Goal: Task Accomplishment & Management: Manage account settings

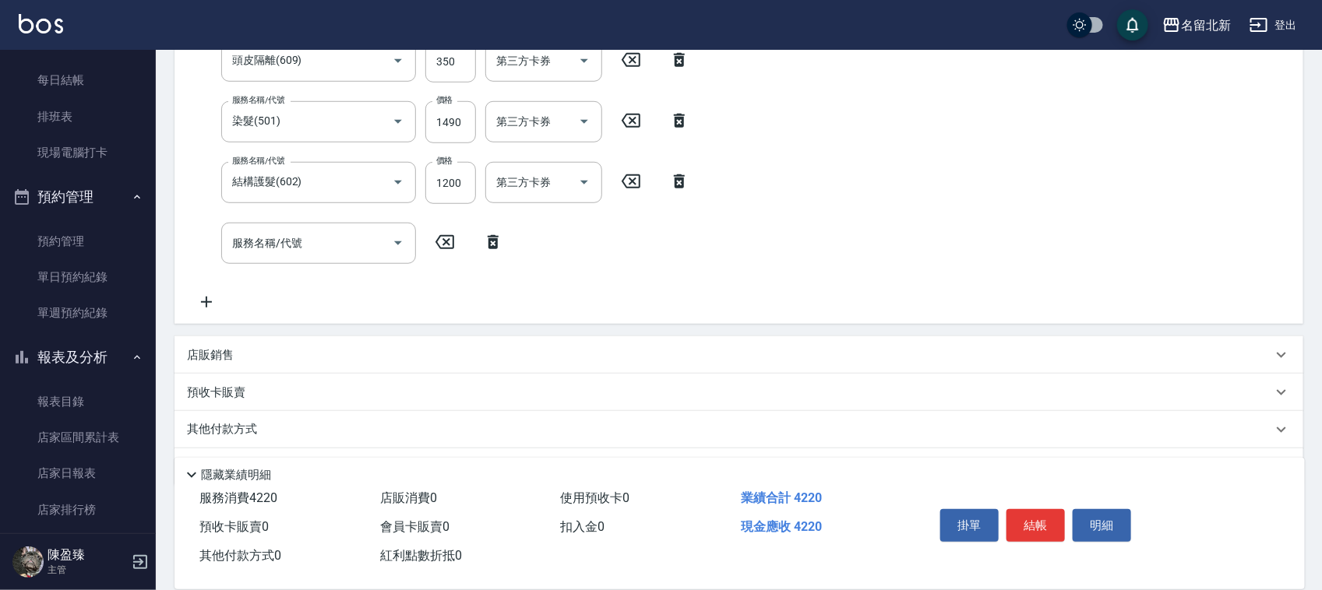
scroll to position [497, 0]
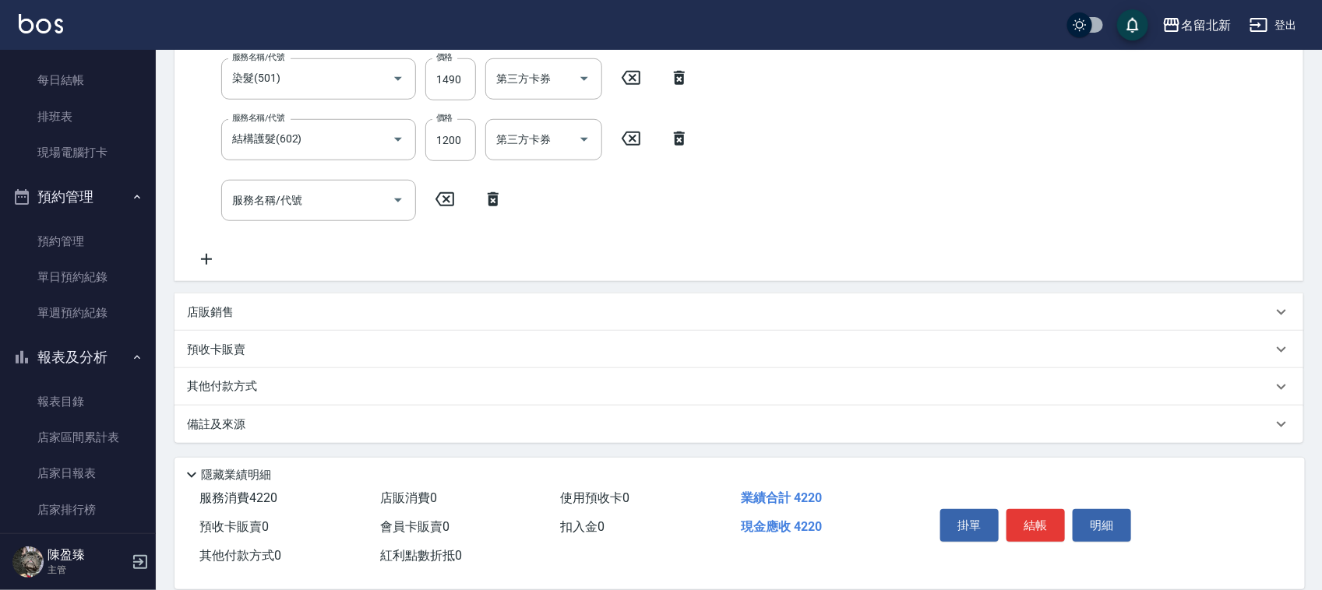
click at [240, 388] on p "其他付款方式" at bounding box center [226, 387] width 78 height 17
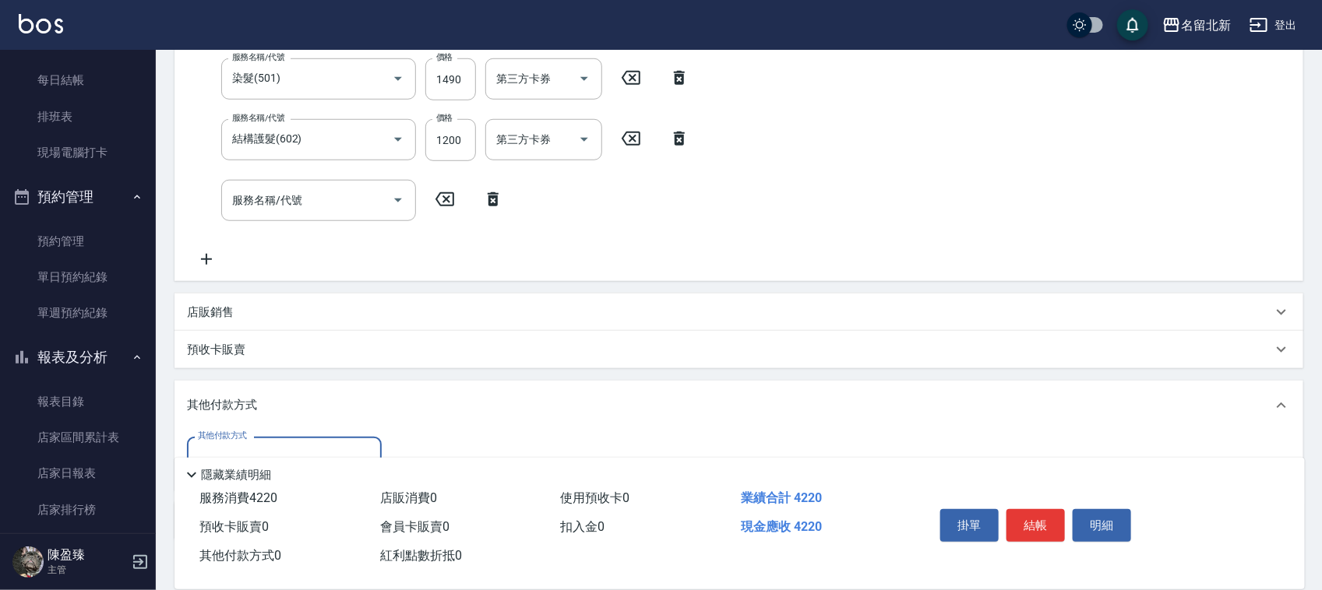
scroll to position [594, 0]
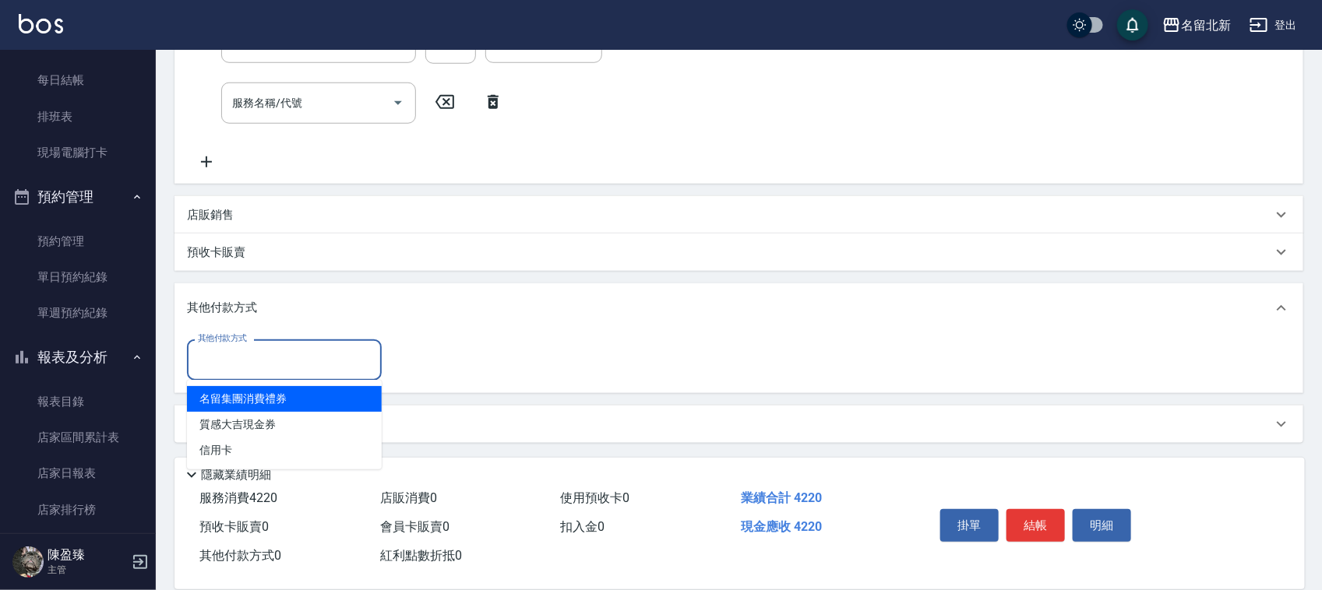
click at [243, 361] on input "其他付款方式" at bounding box center [284, 360] width 181 height 27
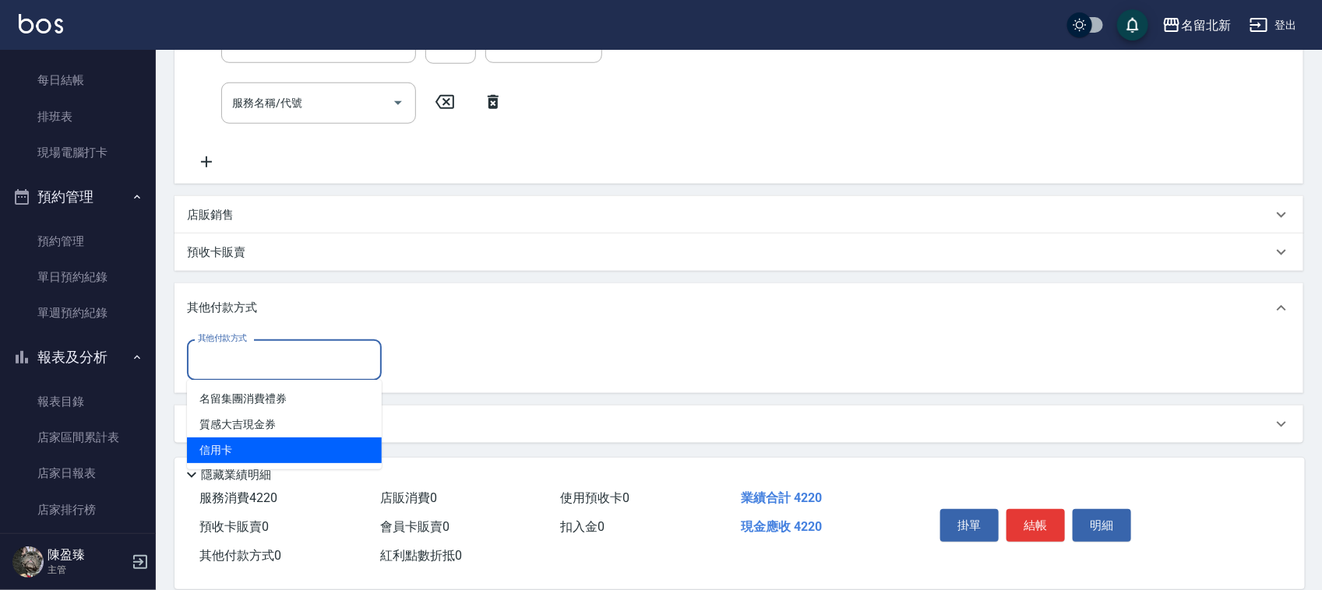
click at [218, 456] on span "信用卡" at bounding box center [284, 451] width 195 height 26
type input "信用卡"
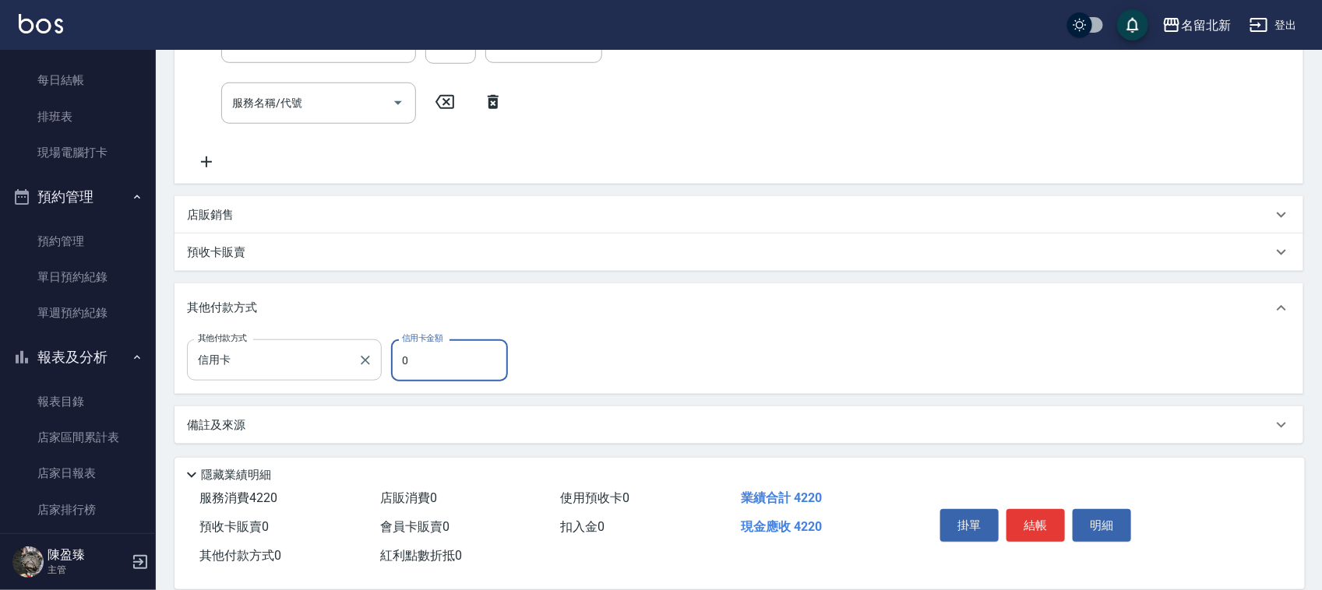
drag, startPoint x: 418, startPoint y: 358, endPoint x: 348, endPoint y: 343, distance: 71.6
click at [366, 356] on div "其他付款方式 信用卡 其他付款方式 信用卡金額 0 信用卡金額" at bounding box center [352, 361] width 330 height 42
type input "4220"
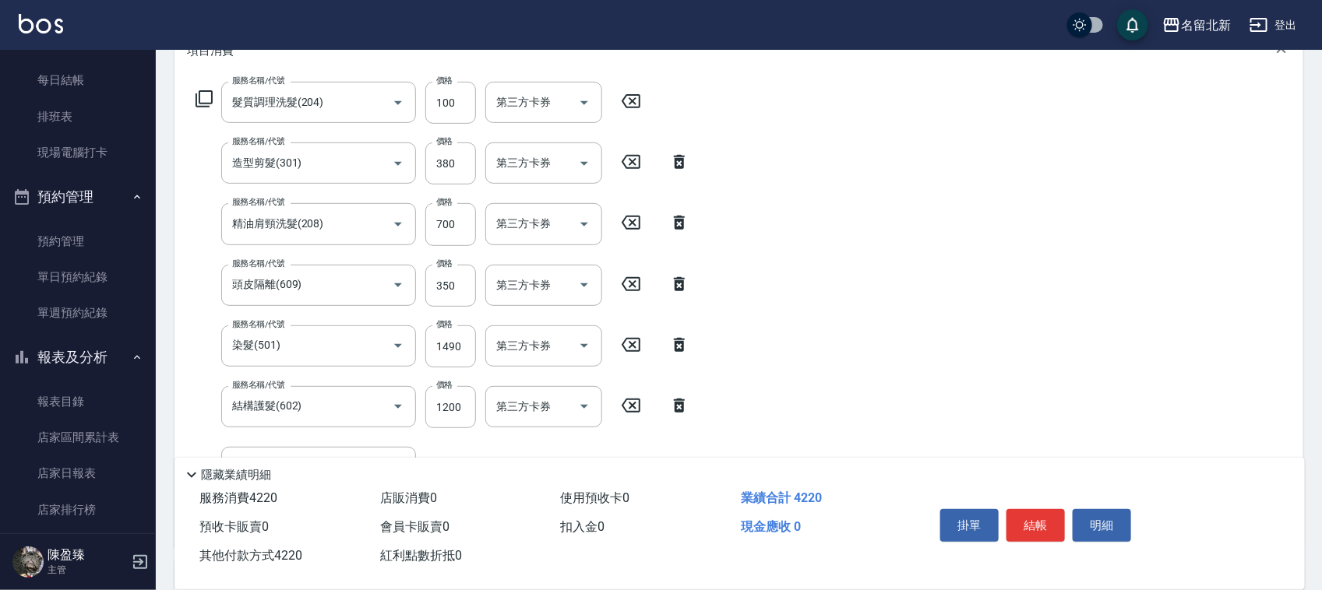
scroll to position [10, 0]
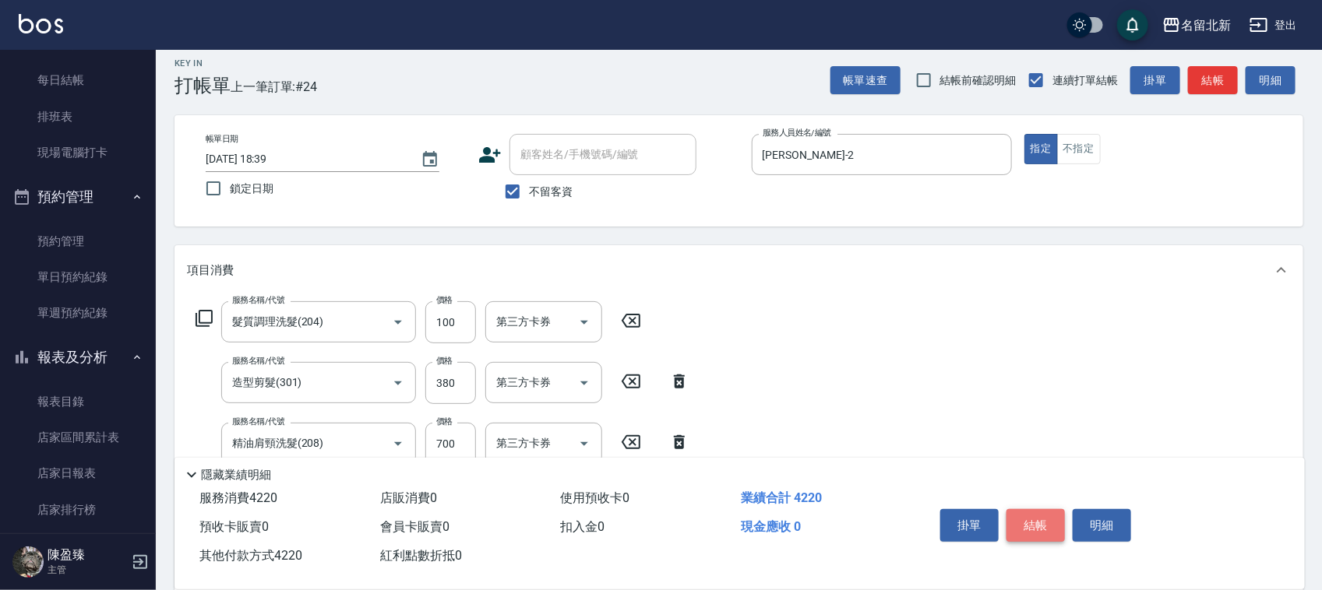
click at [1038, 520] on button "結帳" at bounding box center [1035, 525] width 58 height 33
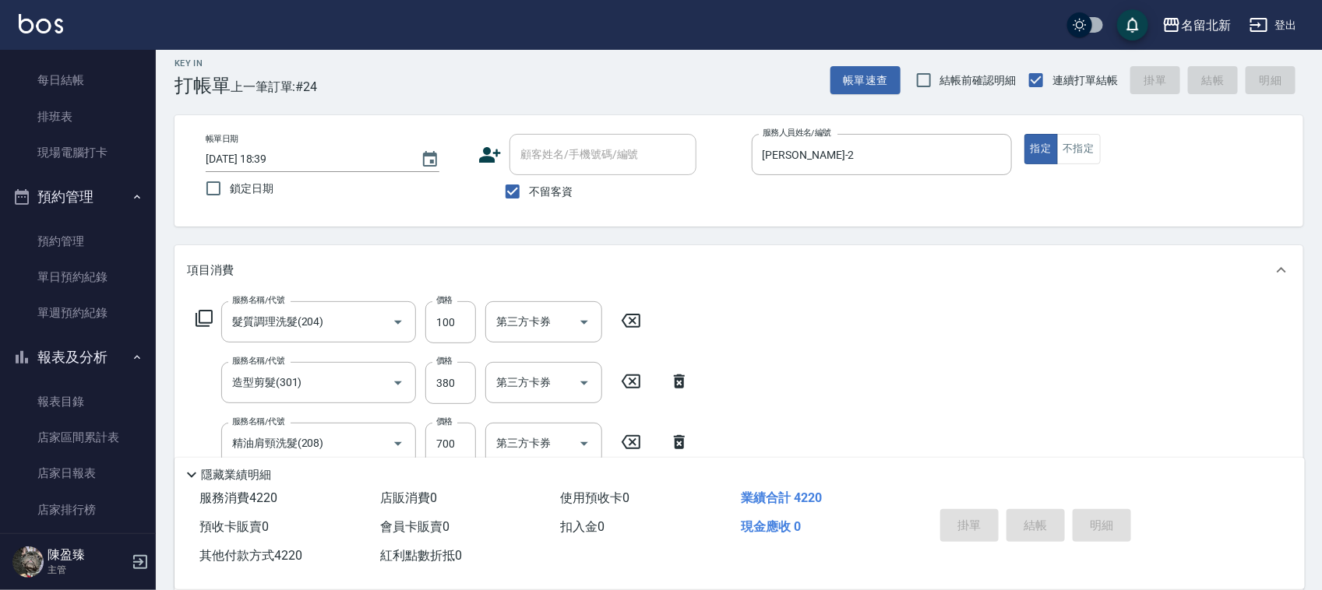
type input "[DATE] 19:17"
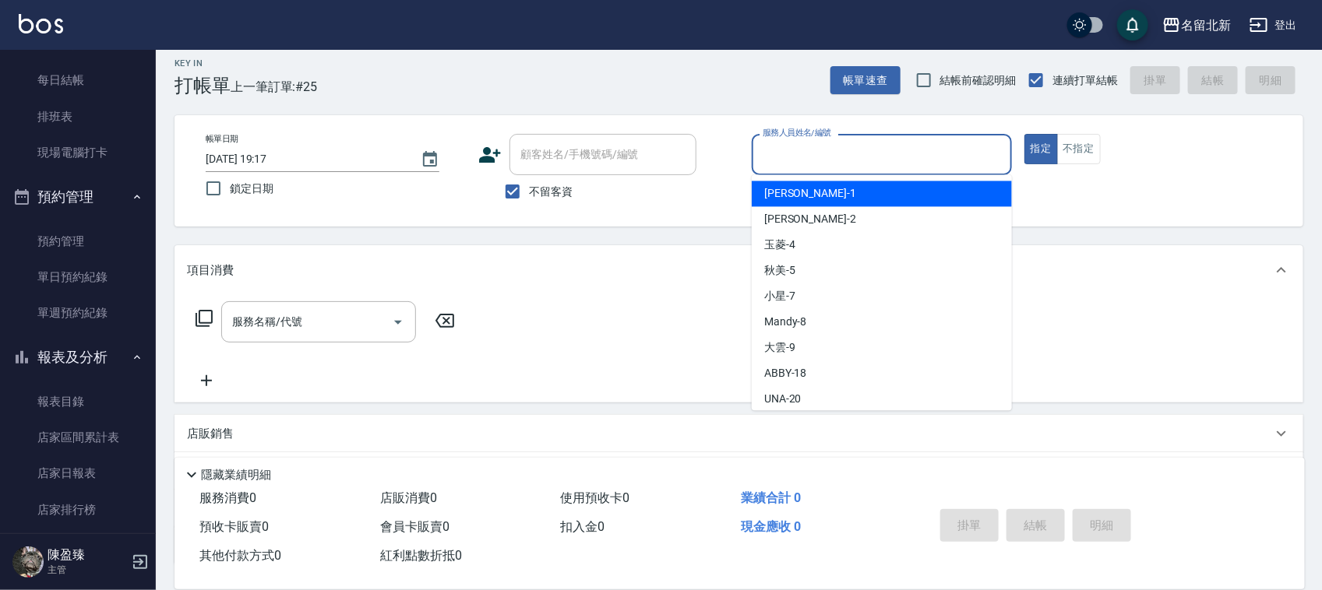
click at [876, 157] on input "服務人員姓名/編號" at bounding box center [882, 154] width 246 height 27
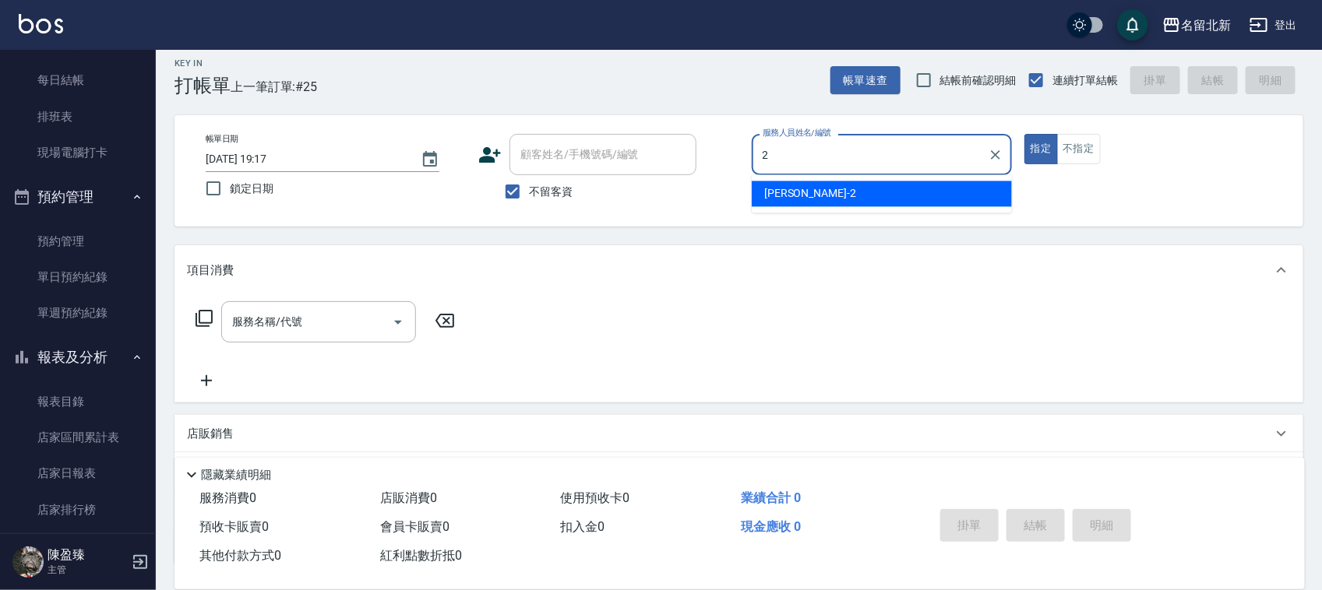
type input "[PERSON_NAME]-2"
type button "true"
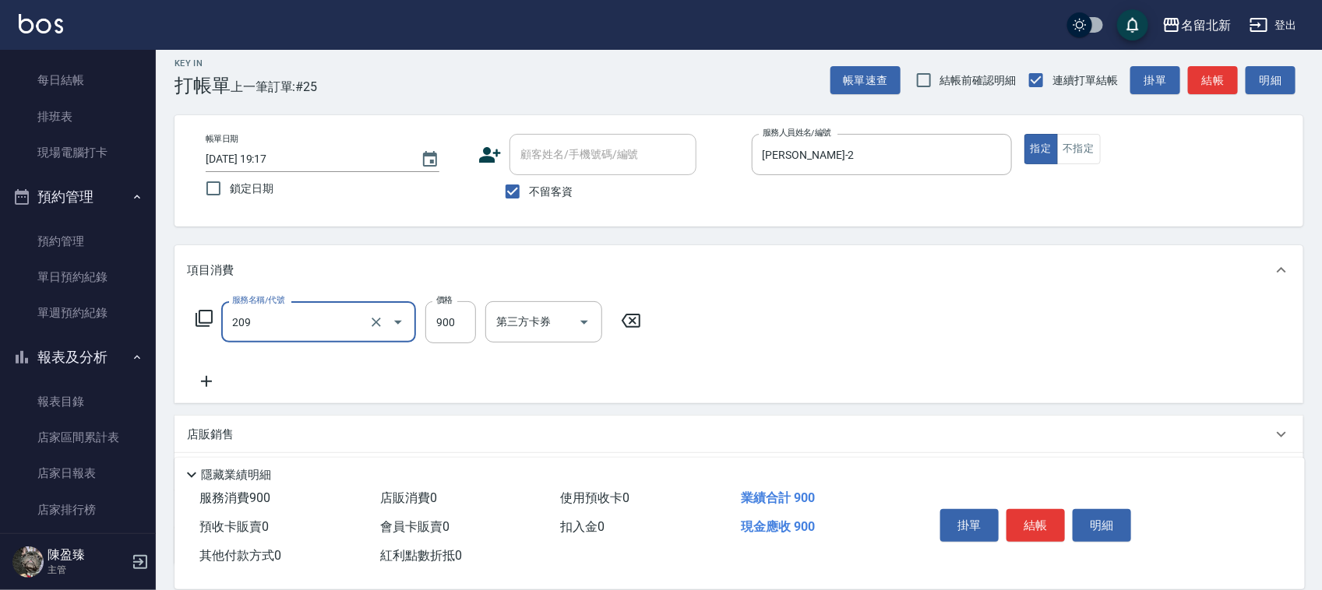
type input "滾珠洗髮(209)"
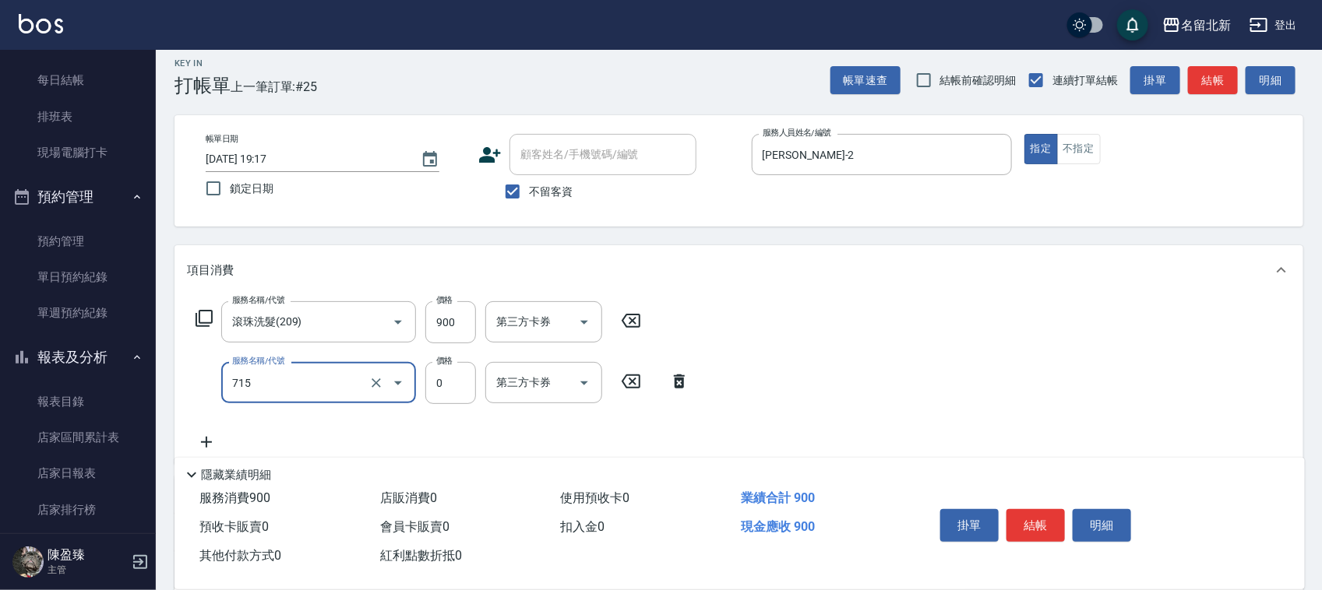
type input "互助150(715)"
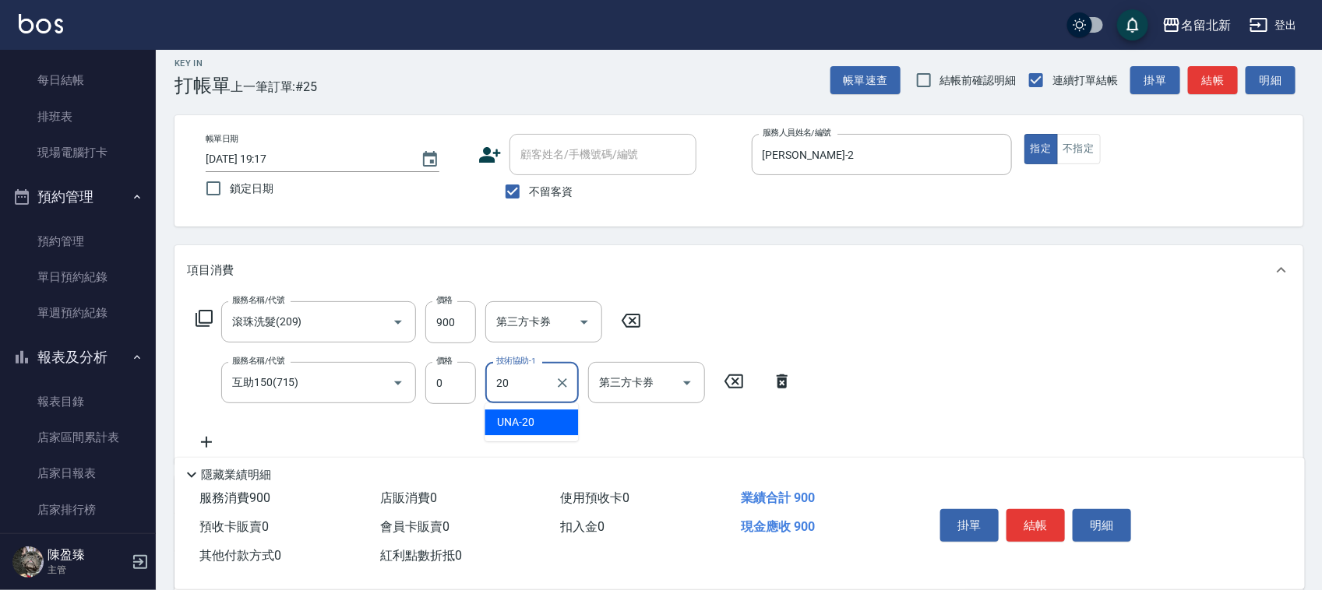
type input "UNA-20"
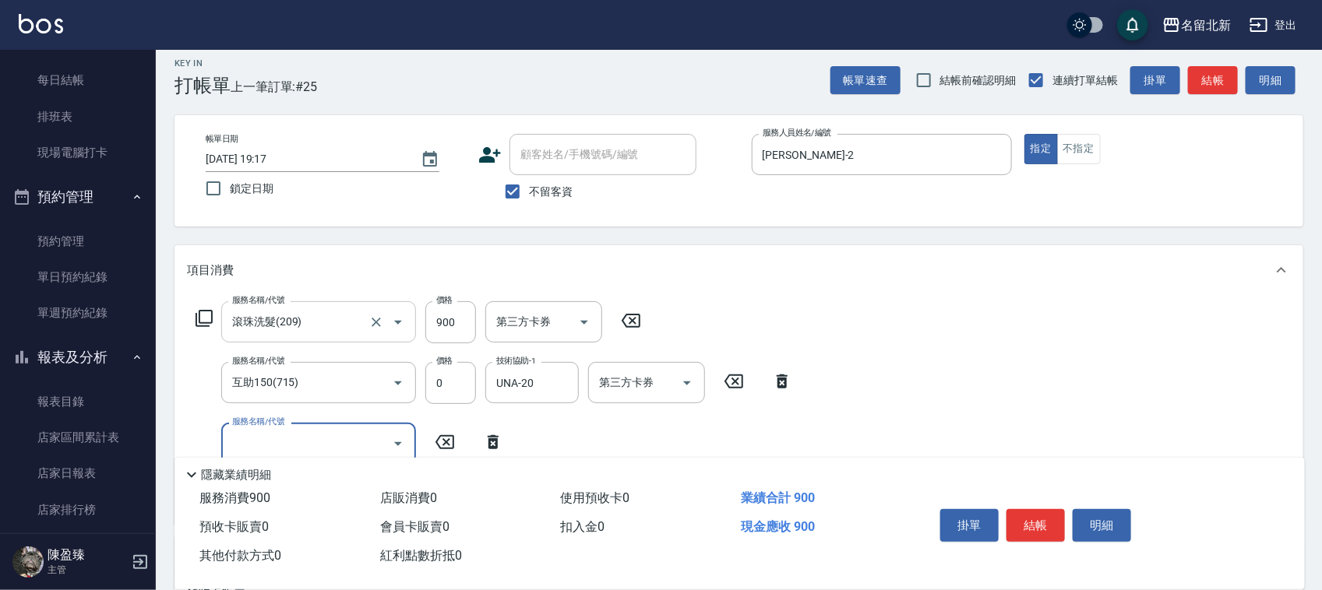
click at [329, 318] on input "滾珠洗髮(209)" at bounding box center [296, 321] width 137 height 27
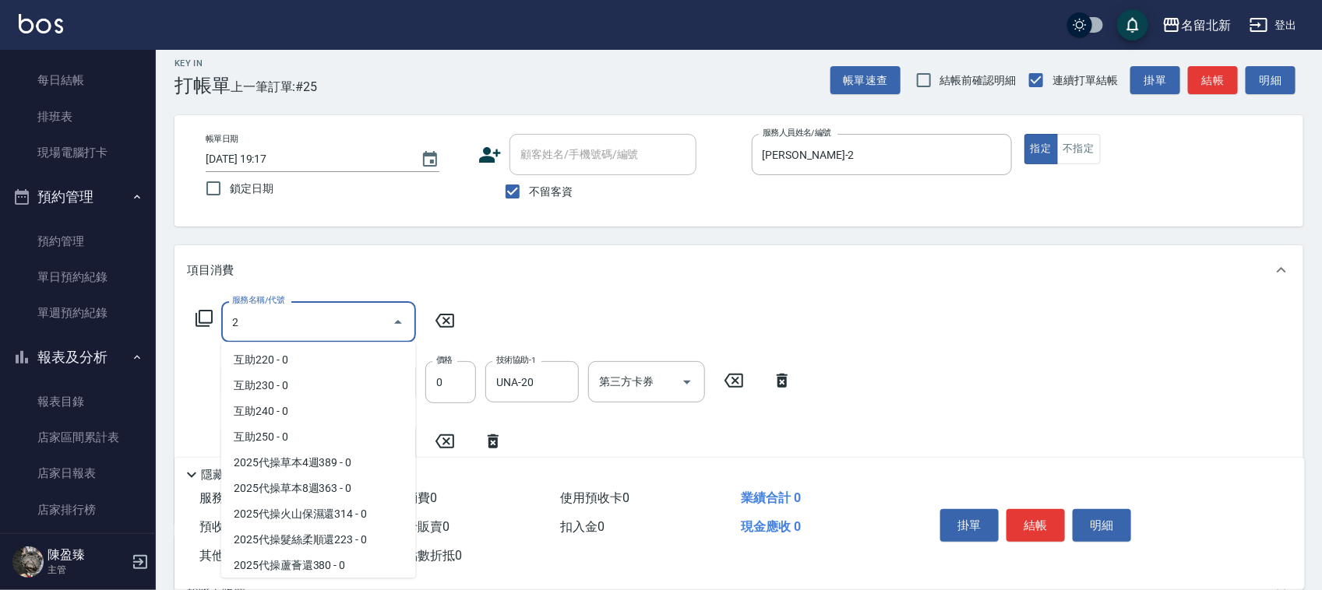
scroll to position [0, 0]
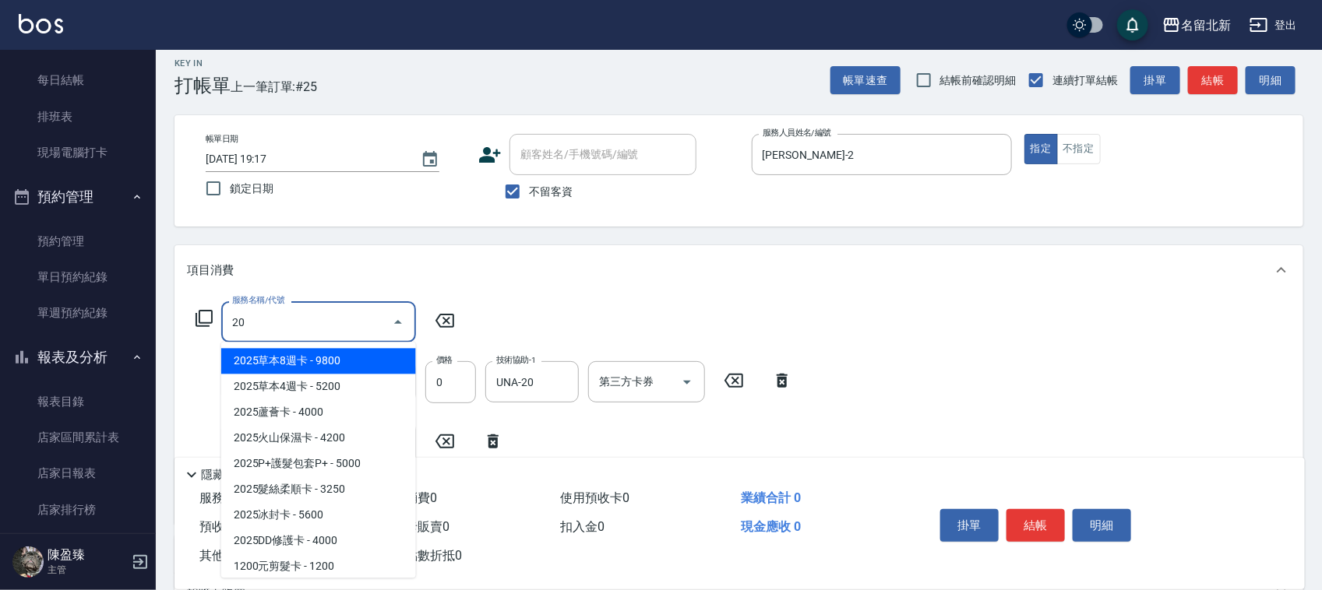
type input "207"
type input "8"
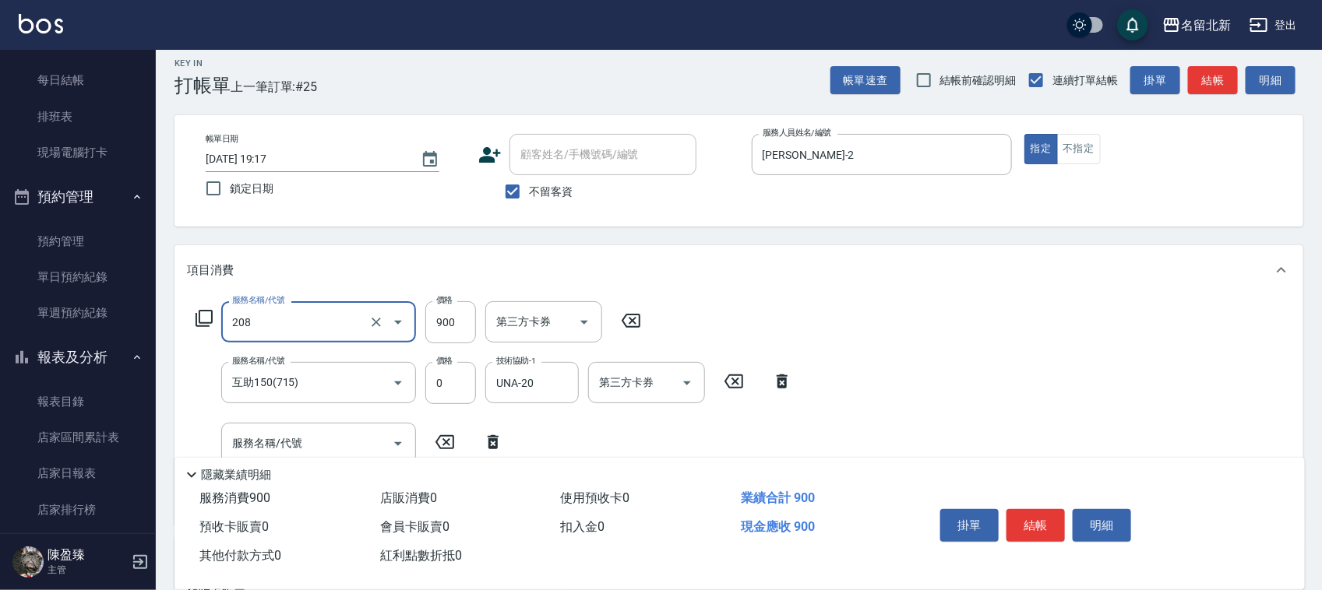
type input "精油肩頸洗髮(208)"
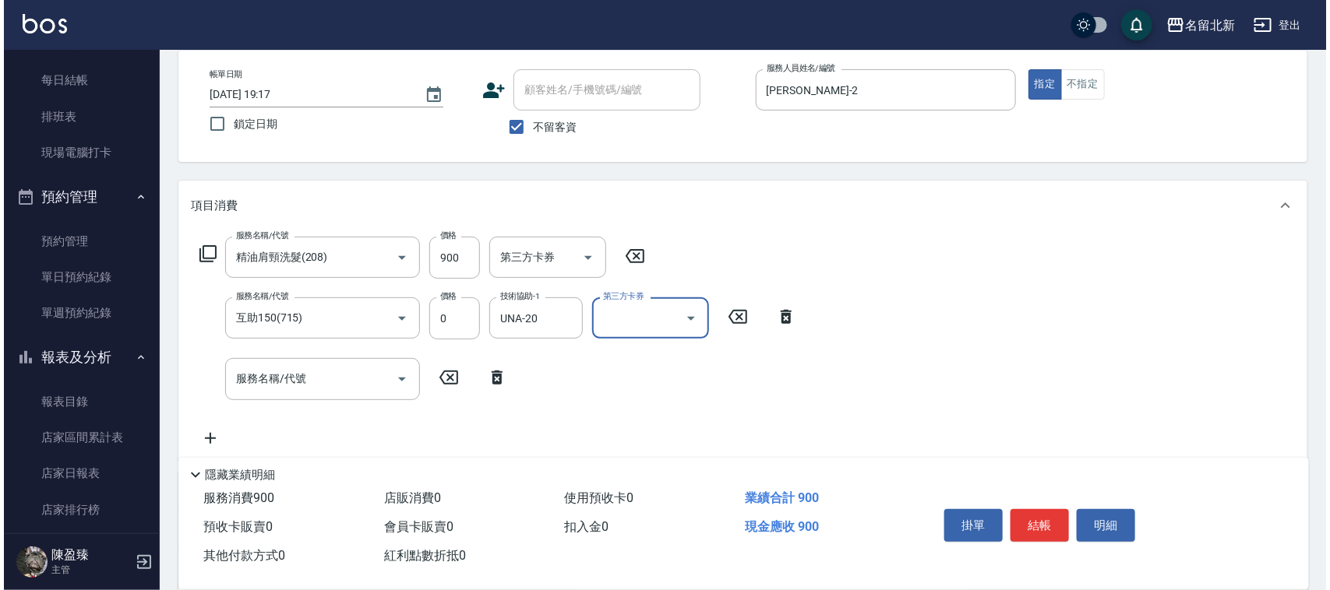
scroll to position [107, 0]
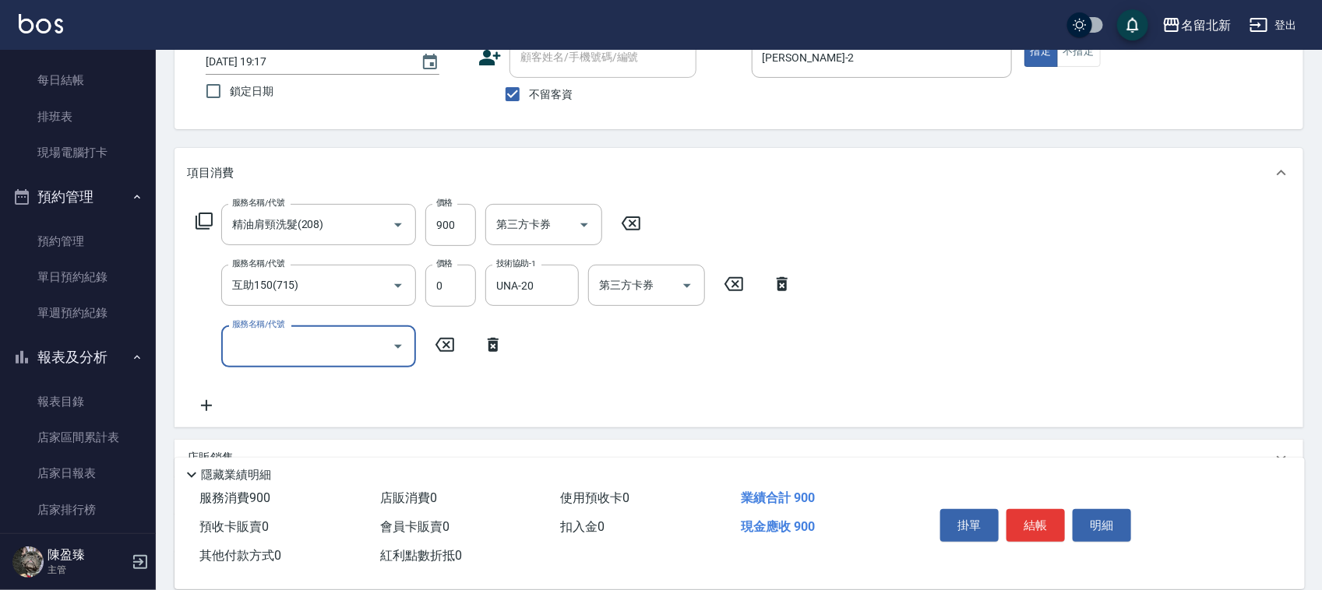
click at [312, 351] on input "服務名稱/代號" at bounding box center [306, 346] width 157 height 27
click at [209, 222] on icon at bounding box center [204, 221] width 19 height 19
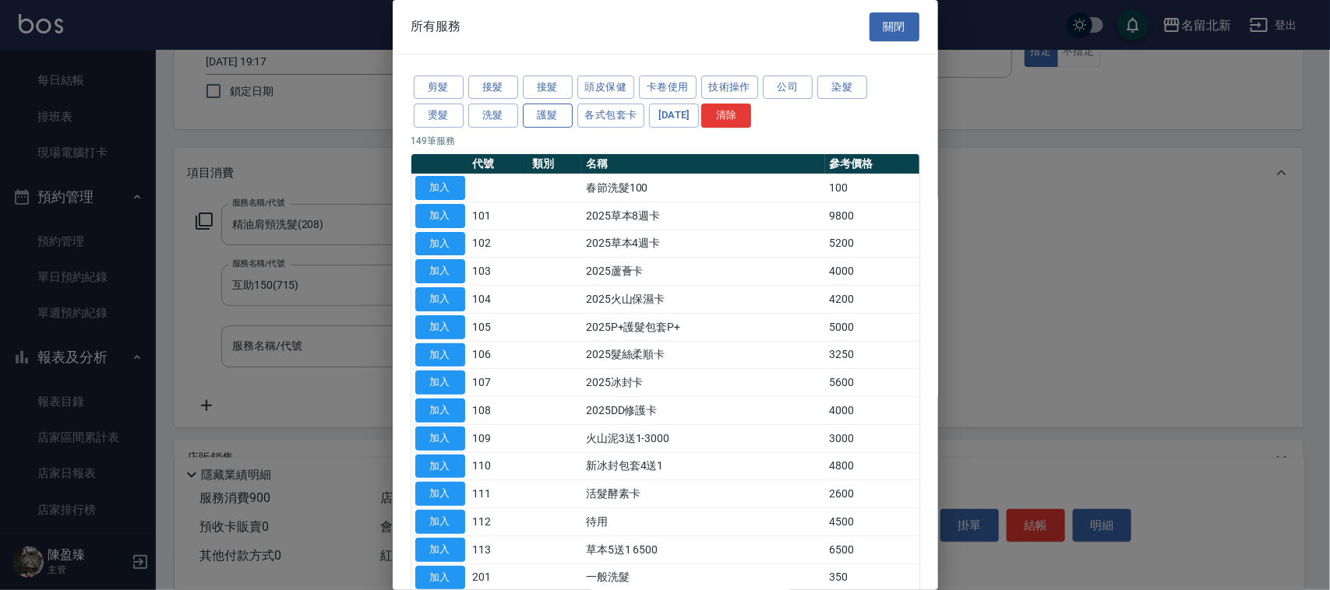
click at [547, 123] on button "護髮" at bounding box center [548, 116] width 50 height 24
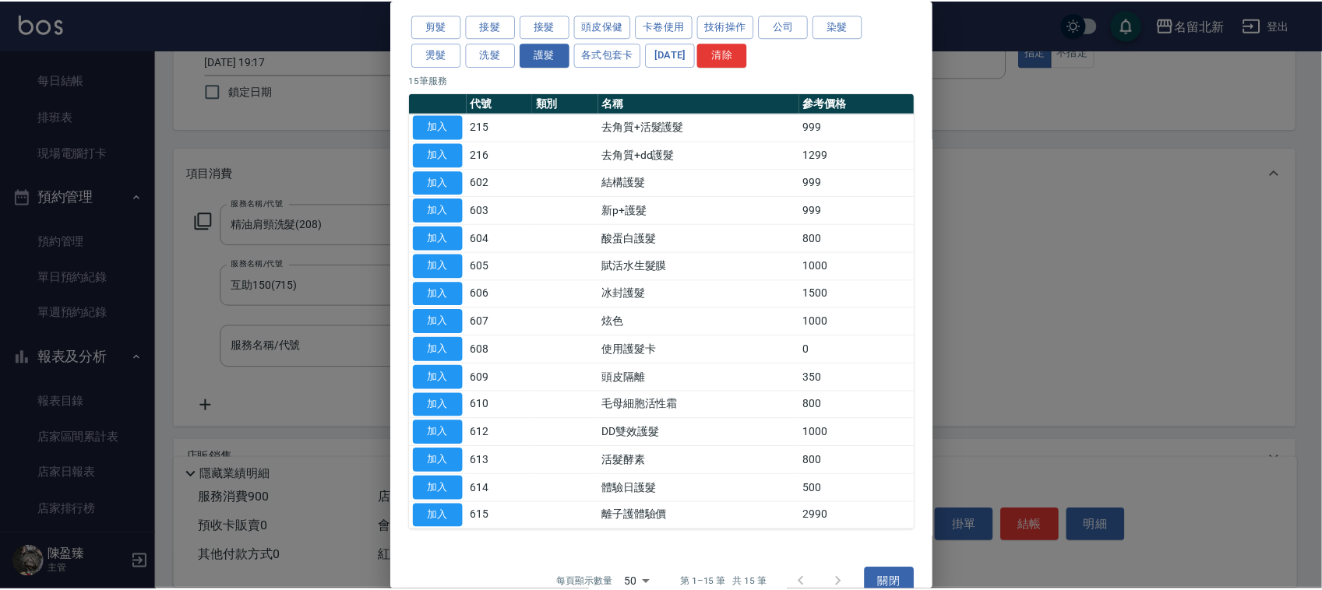
scroll to position [90, 0]
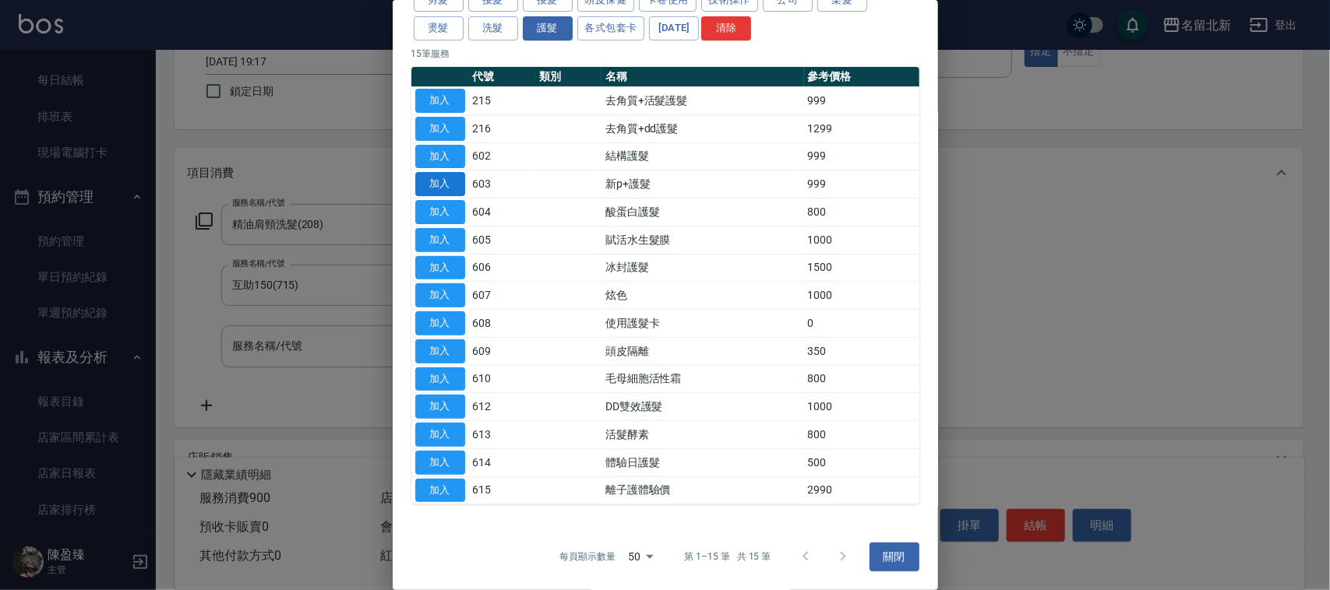
click at [457, 181] on button "加入" at bounding box center [440, 184] width 50 height 24
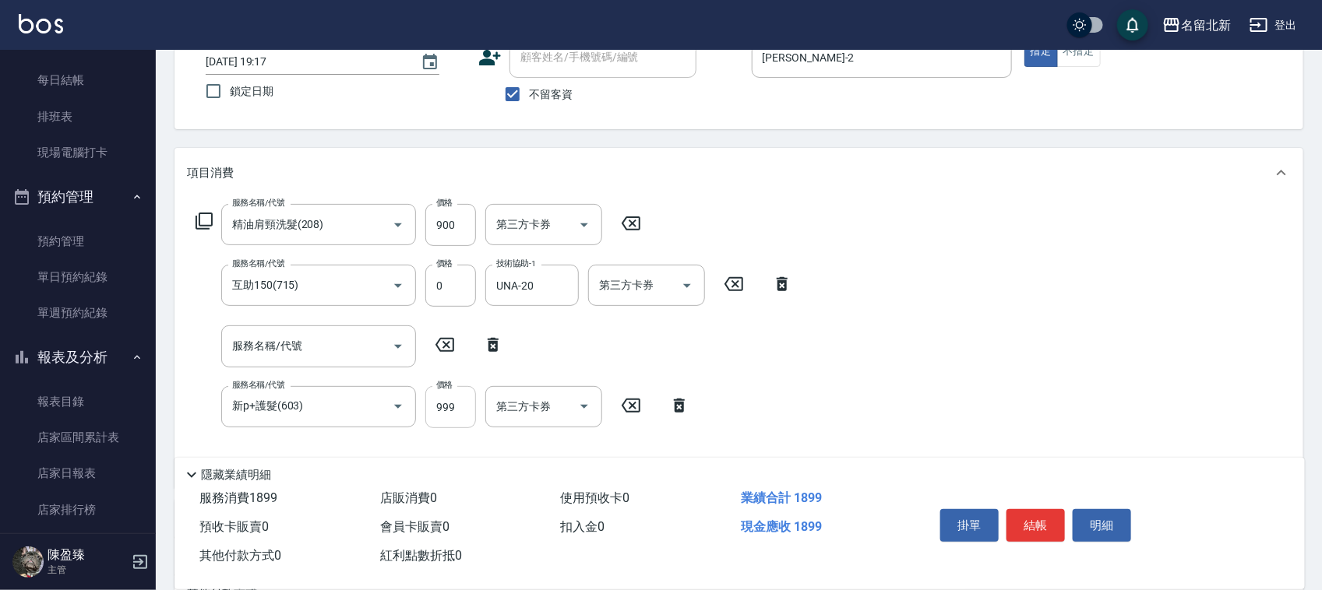
click at [452, 409] on input "999" at bounding box center [450, 407] width 51 height 42
type input "1200"
click at [288, 333] on input "服務名稱/代號" at bounding box center [306, 346] width 157 height 27
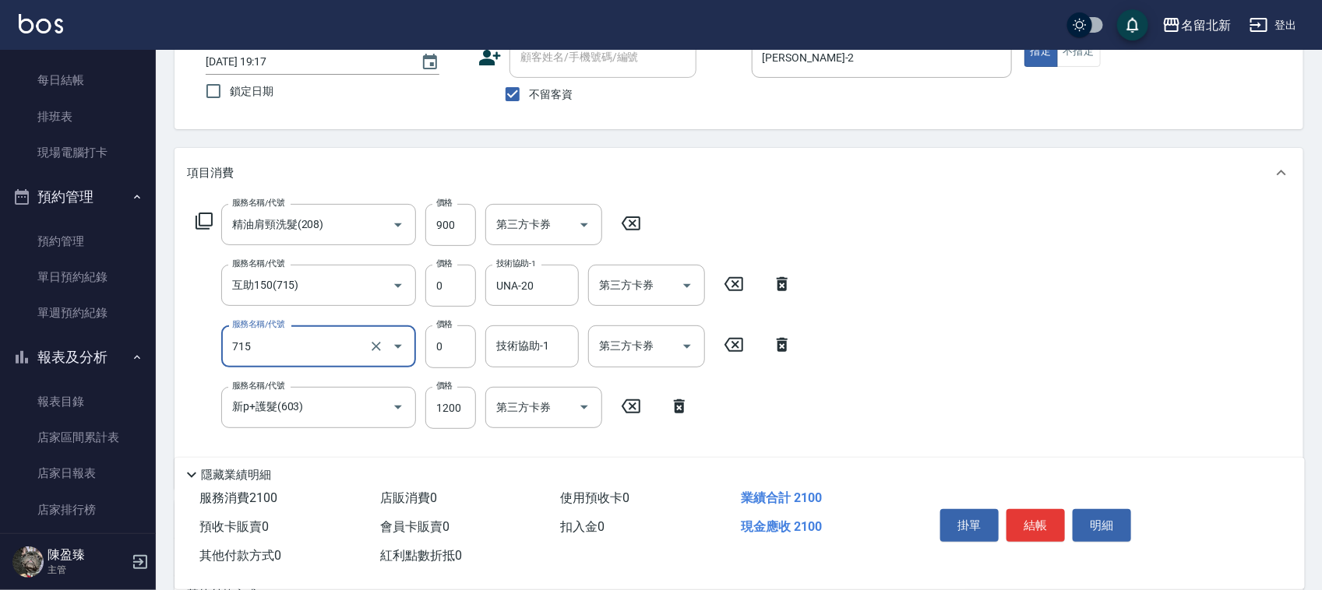
type input "互助150(715)"
click at [523, 359] on input "技術協助-1" at bounding box center [531, 346] width 79 height 27
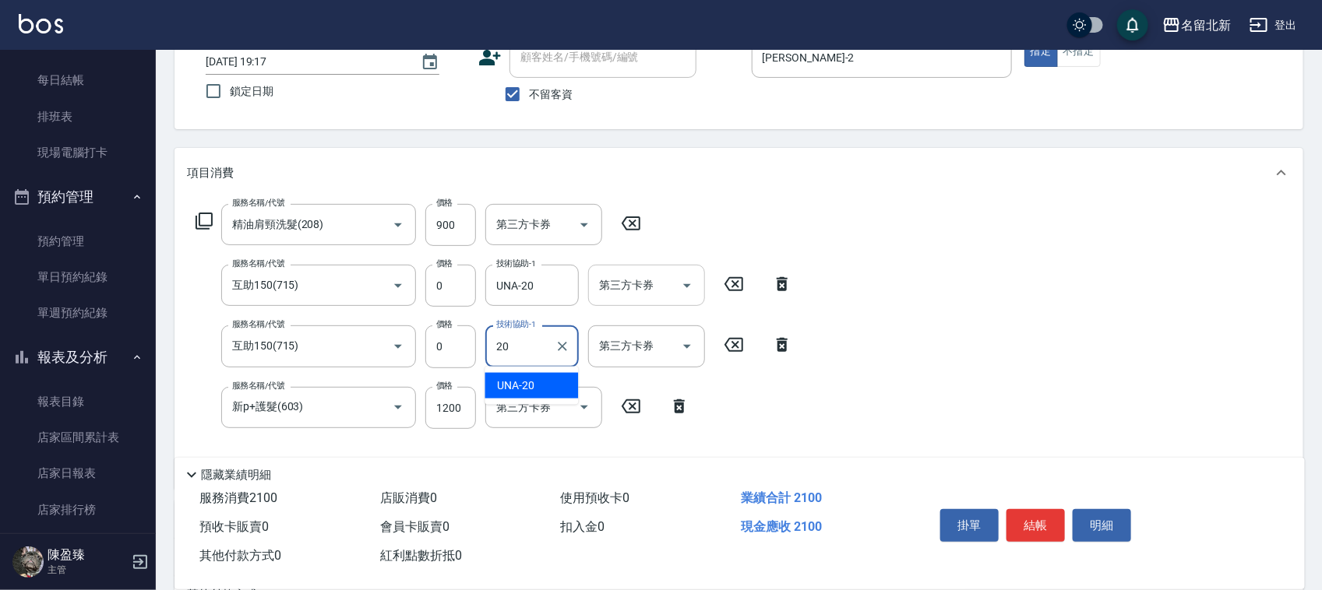
type input "UNA-20"
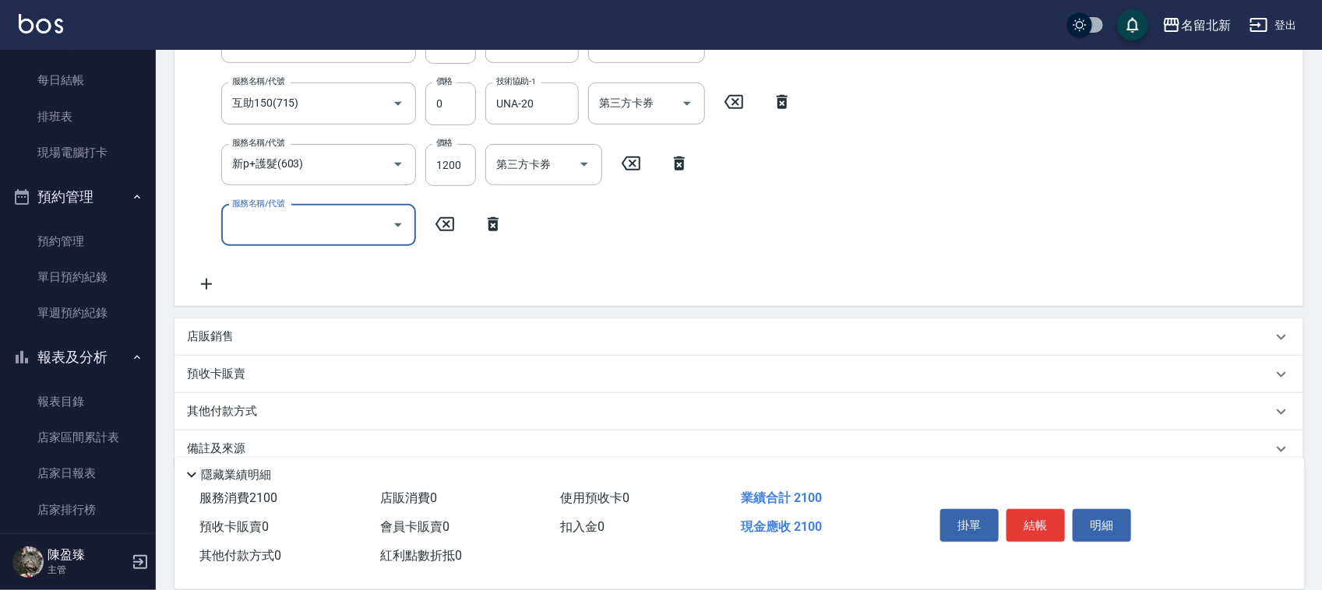
scroll to position [375, 0]
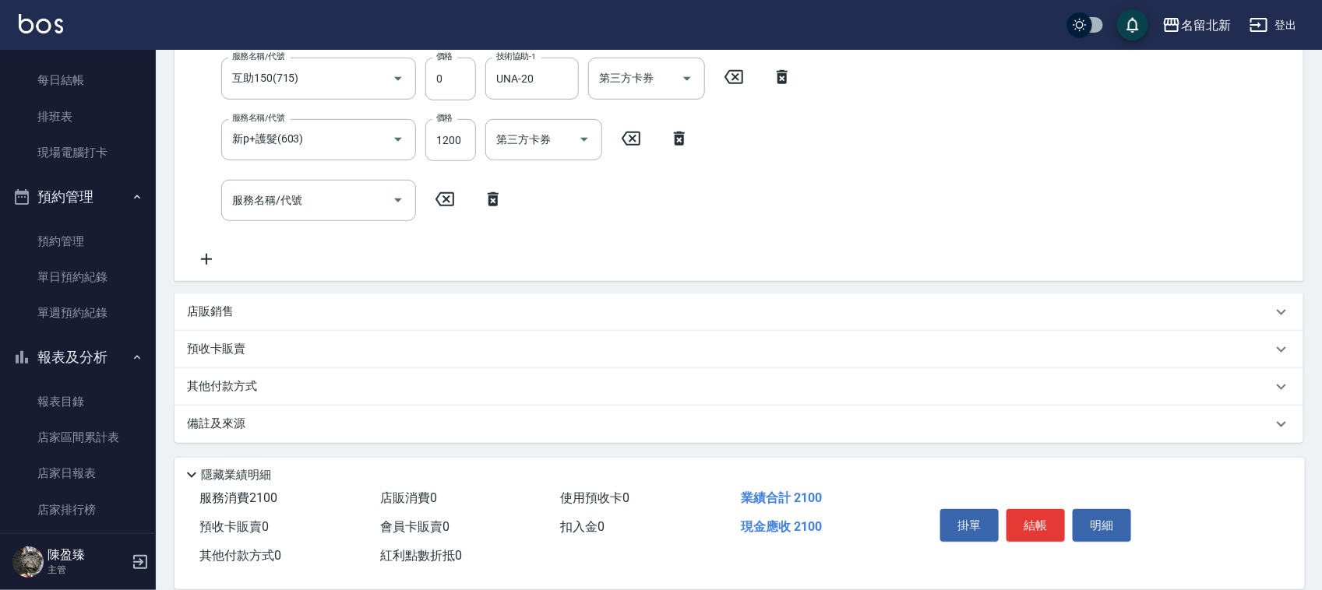
click at [224, 386] on p "其他付款方式" at bounding box center [226, 387] width 78 height 17
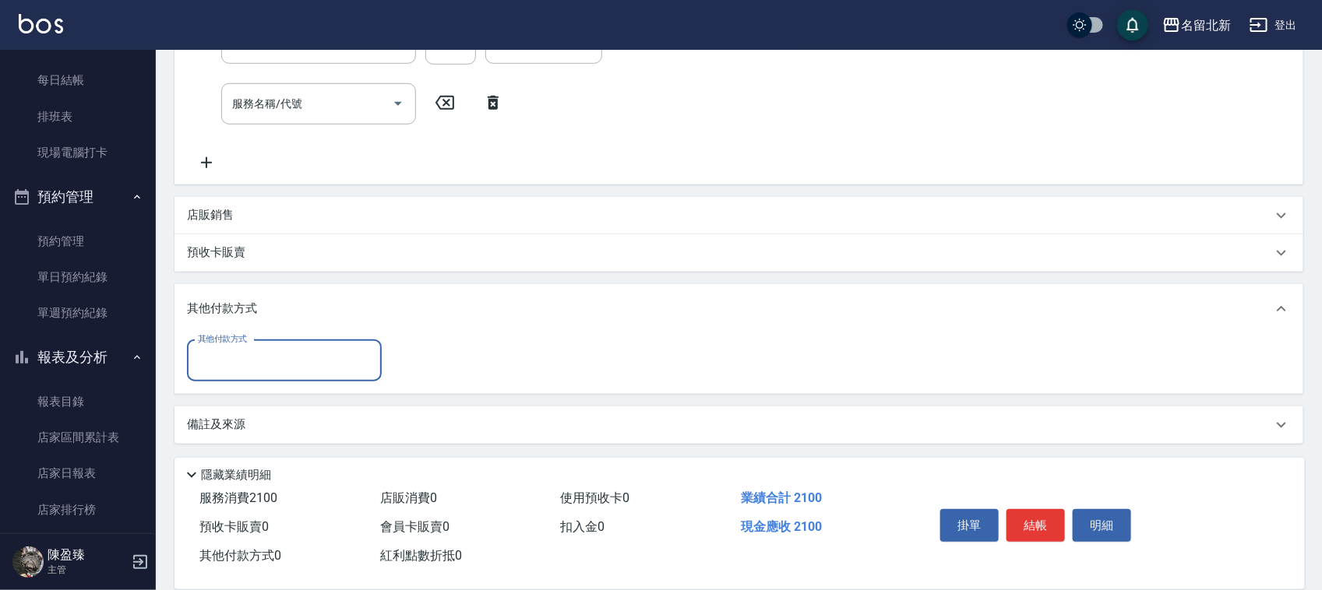
scroll to position [473, 0]
click at [254, 358] on input "其他付款方式" at bounding box center [284, 360] width 181 height 27
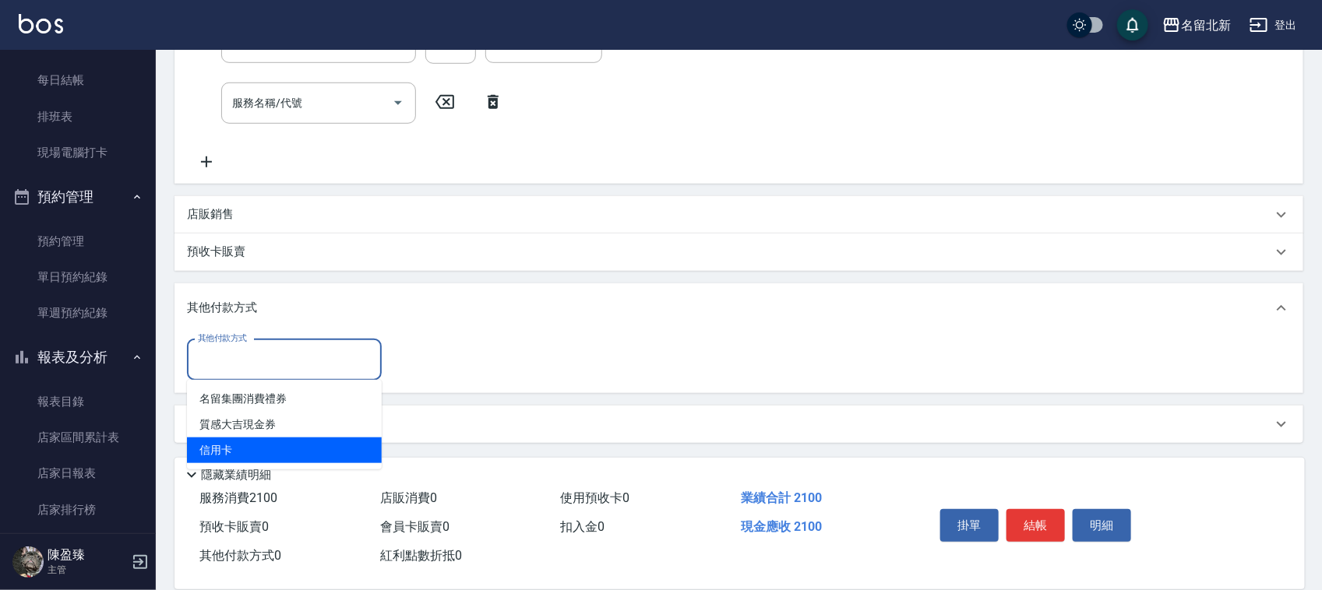
click at [226, 456] on span "信用卡" at bounding box center [284, 451] width 195 height 26
type input "信用卡"
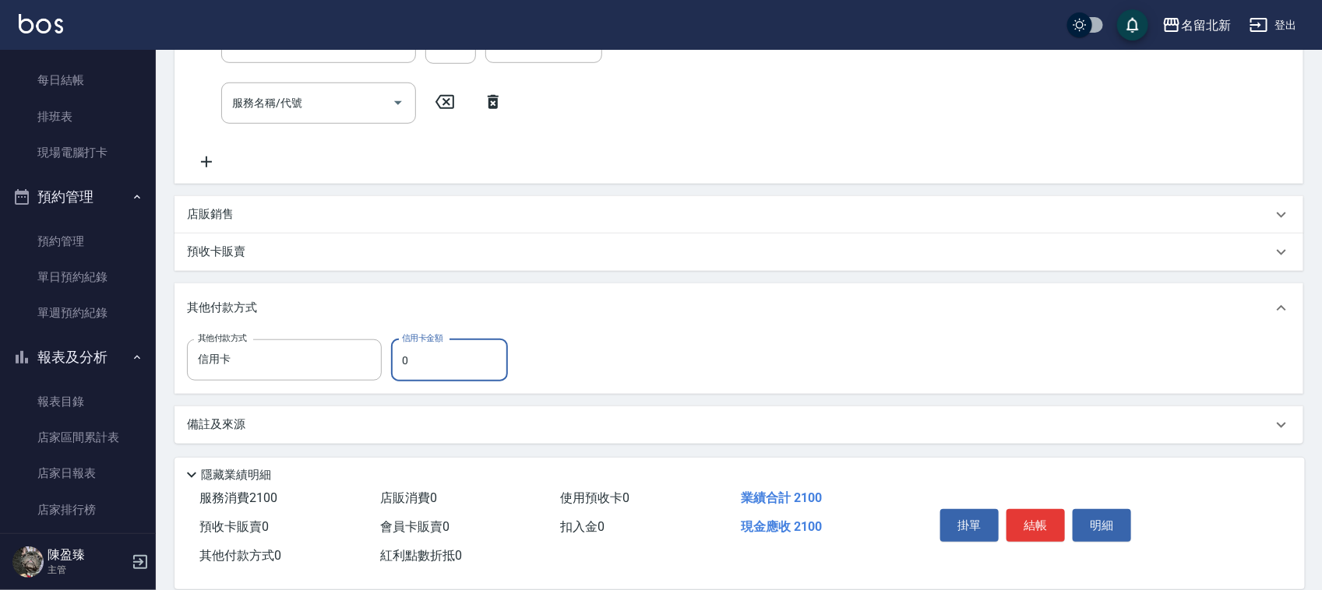
drag, startPoint x: 428, startPoint y: 364, endPoint x: 327, endPoint y: 386, distance: 103.7
click at [327, 386] on div "其他付款方式 信用卡 其他付款方式 信用卡金額 0 信用卡金額" at bounding box center [738, 363] width 1129 height 61
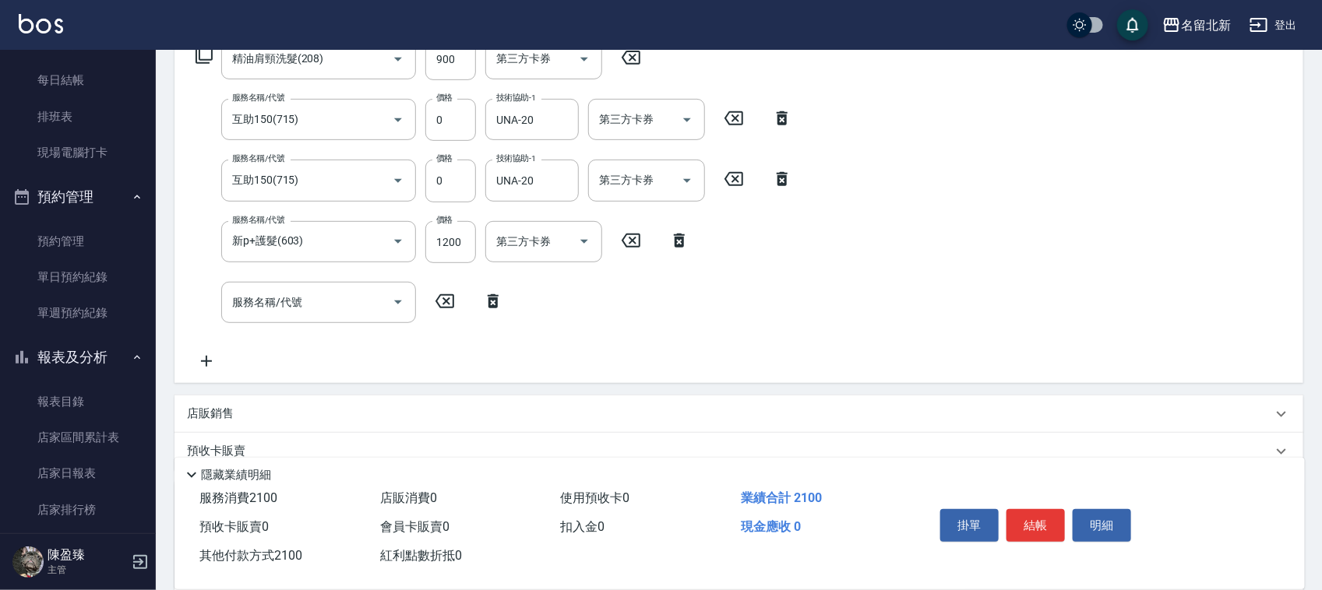
scroll to position [474, 0]
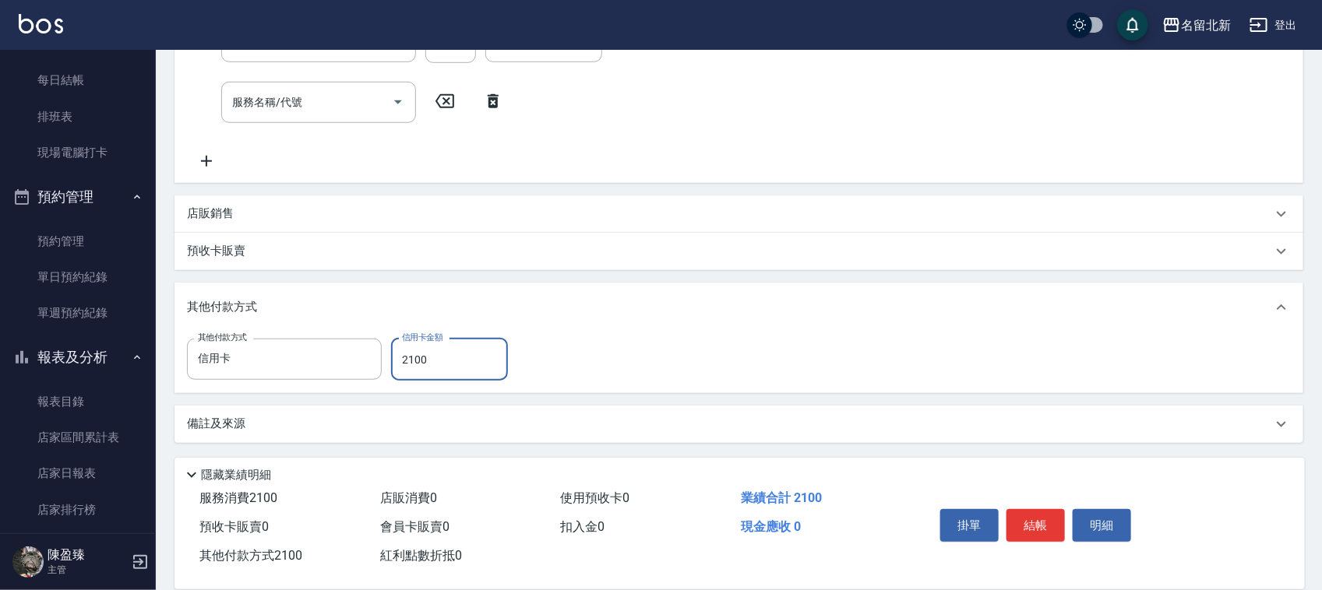
type input "2100"
click at [728, 279] on div "項目消費 服務名稱/代號 精油肩頸洗髮(208) 服務名稱/代號 價格 900 價格 第三方卡券 第三方卡券 服務名稱/代號 互助150(715) 服務名稱/…" at bounding box center [738, 112] width 1129 height 661
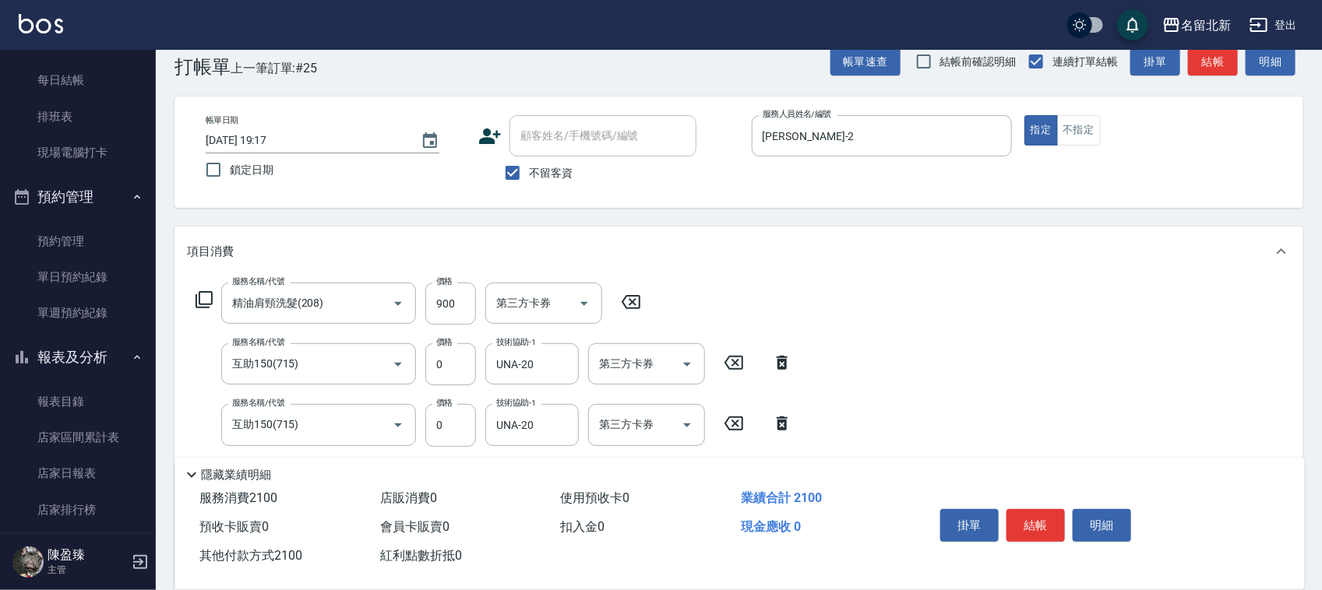
scroll to position [0, 0]
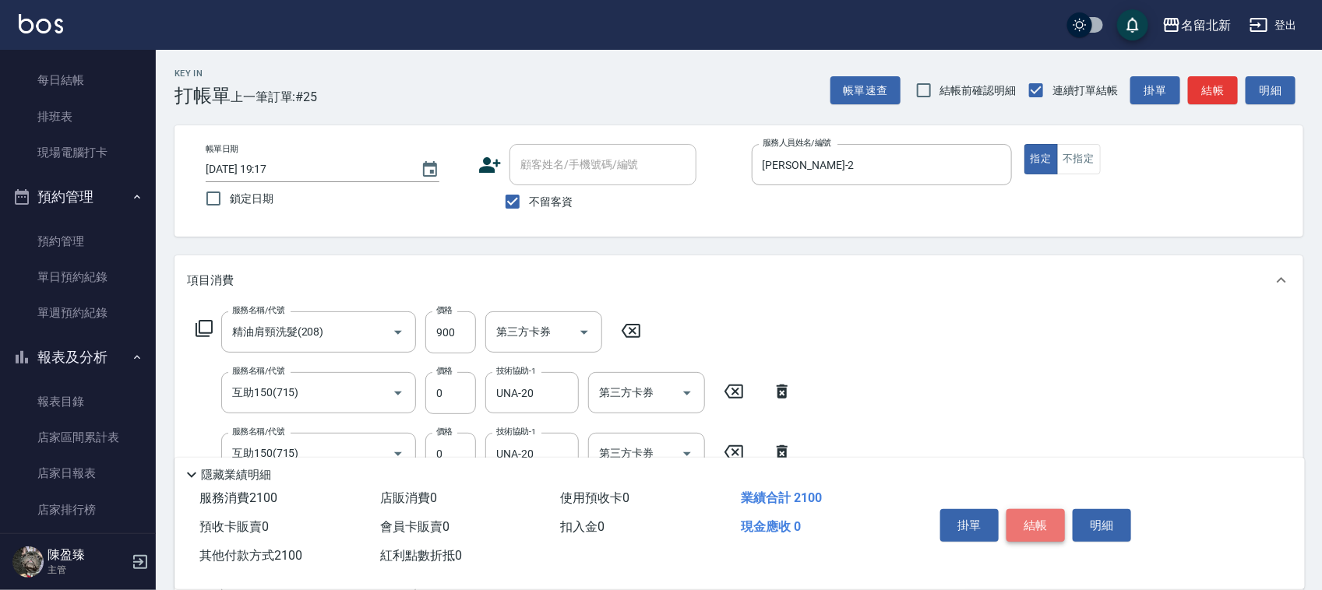
click at [1049, 520] on button "結帳" at bounding box center [1035, 525] width 58 height 33
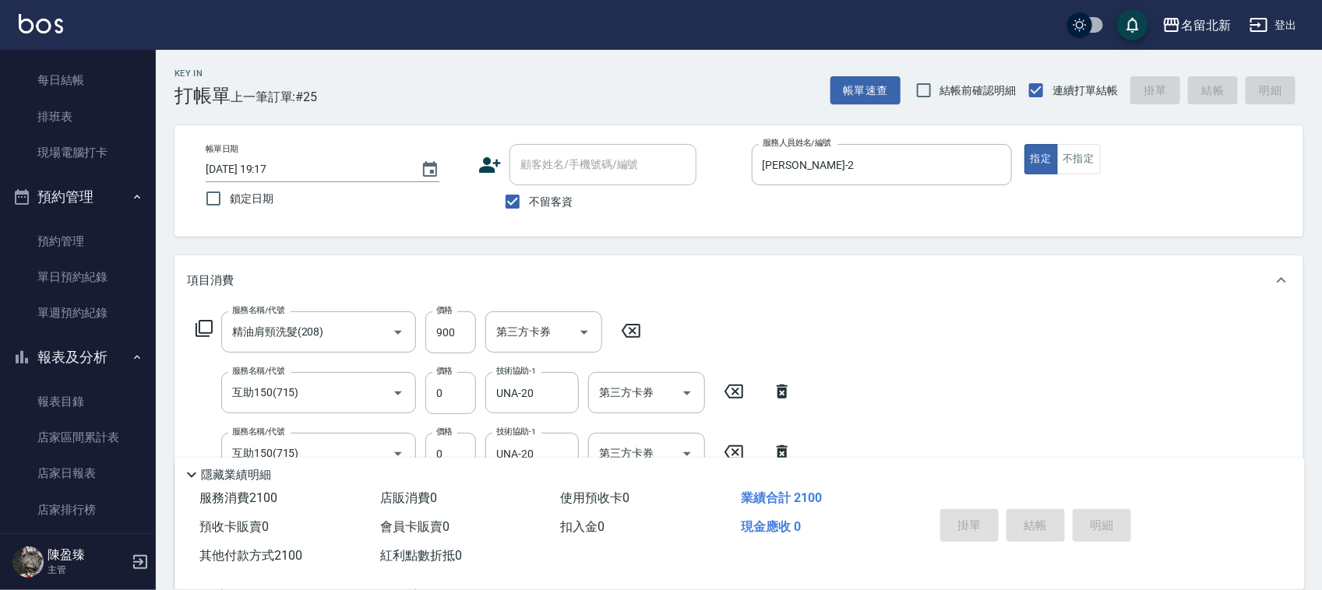
type input "[DATE] 19:25"
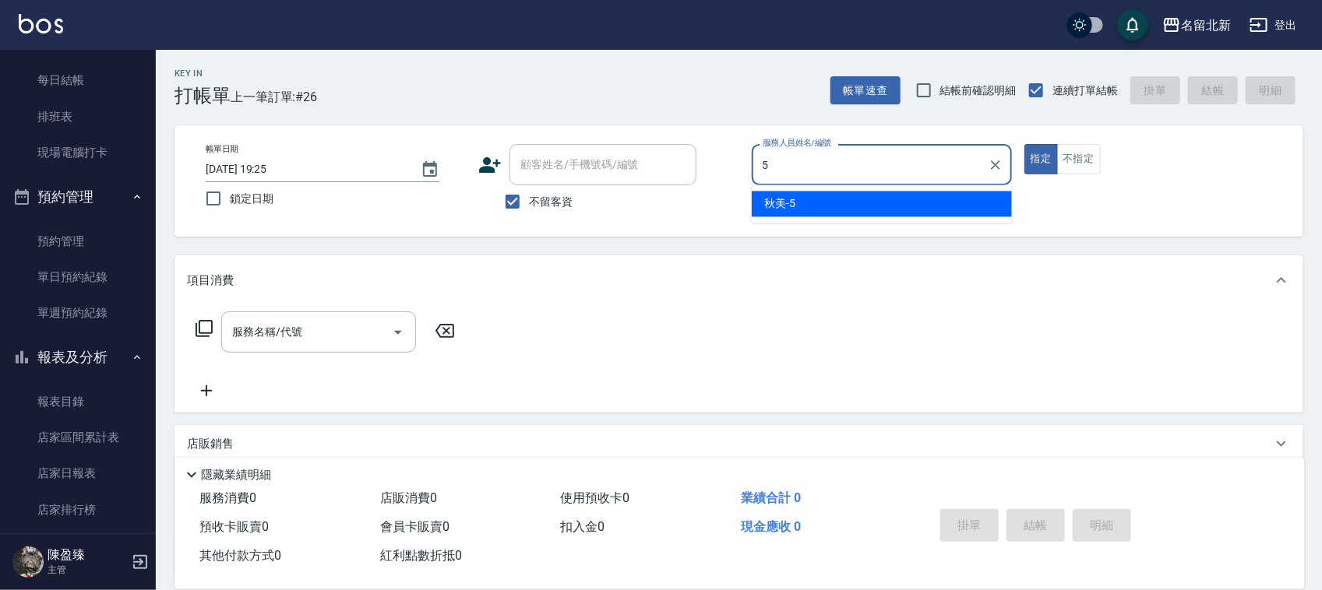
type input "秋美-5"
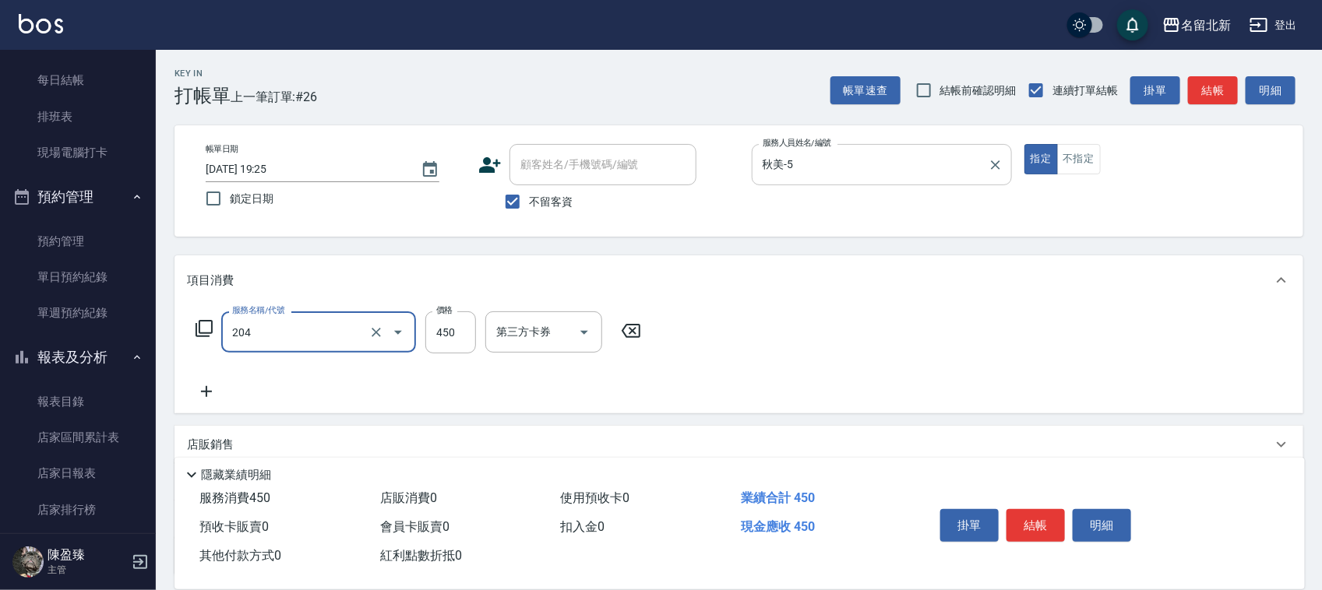
type input "髮質調理洗髮(204)"
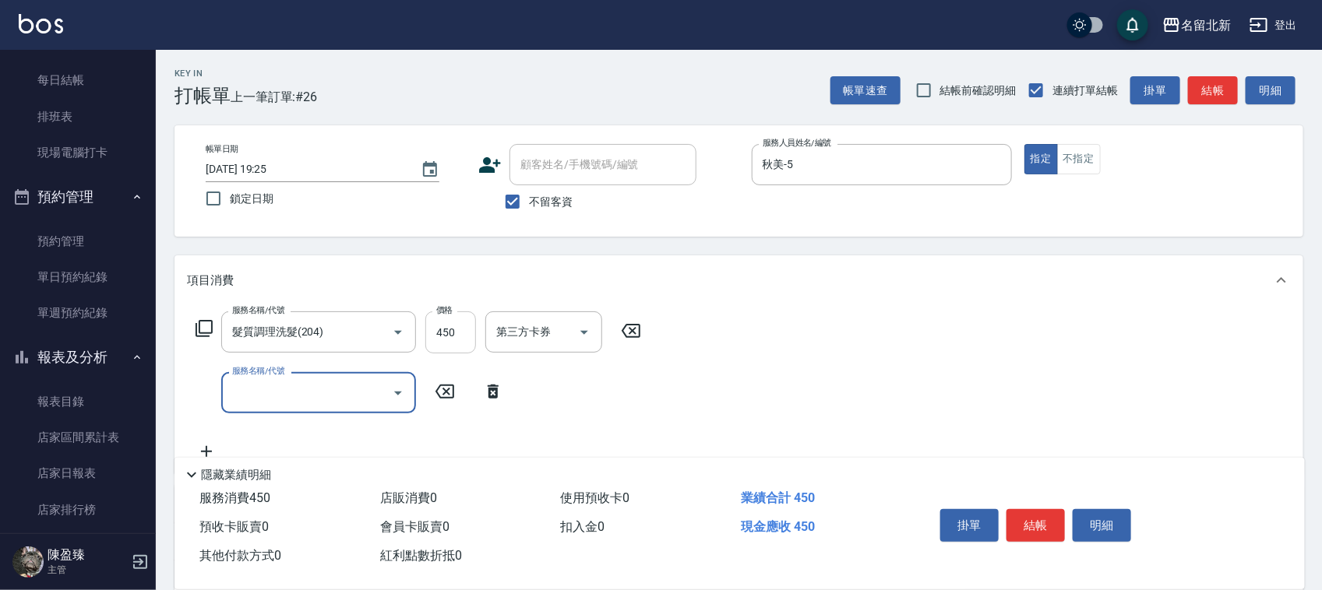
click at [453, 339] on input "450" at bounding box center [450, 333] width 51 height 42
type input "400"
type input "造型剪髮(301)"
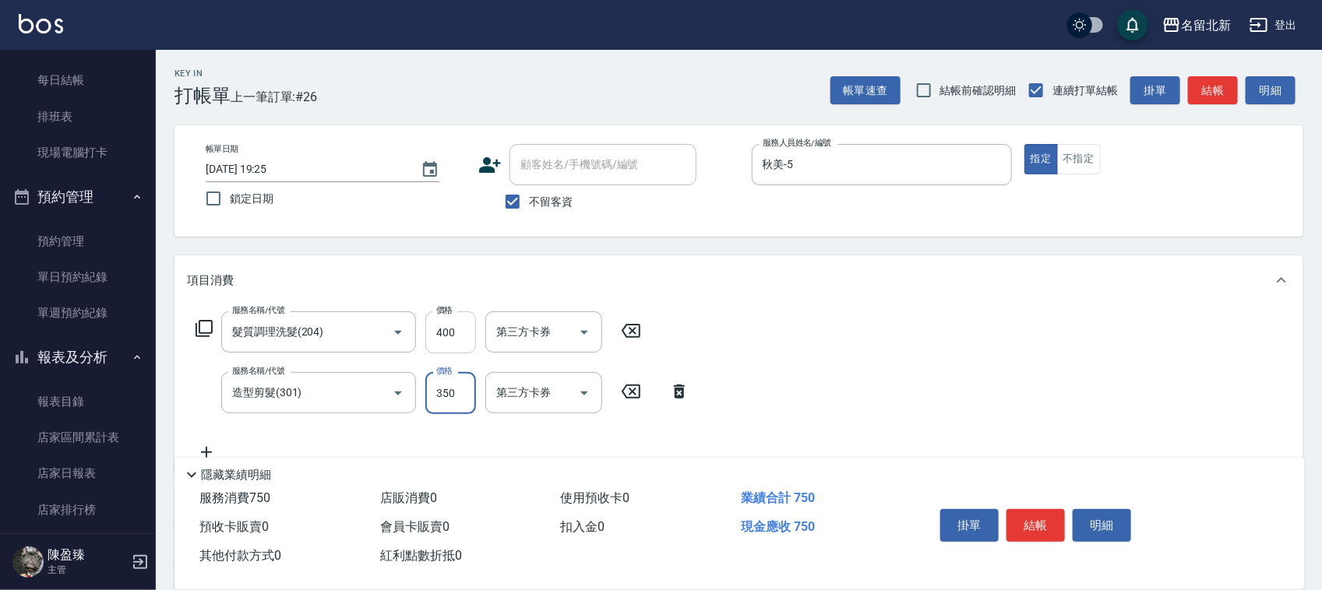
type input "350"
click at [442, 340] on input "400" at bounding box center [450, 333] width 51 height 42
click at [1044, 514] on button "結帳" at bounding box center [1035, 525] width 58 height 33
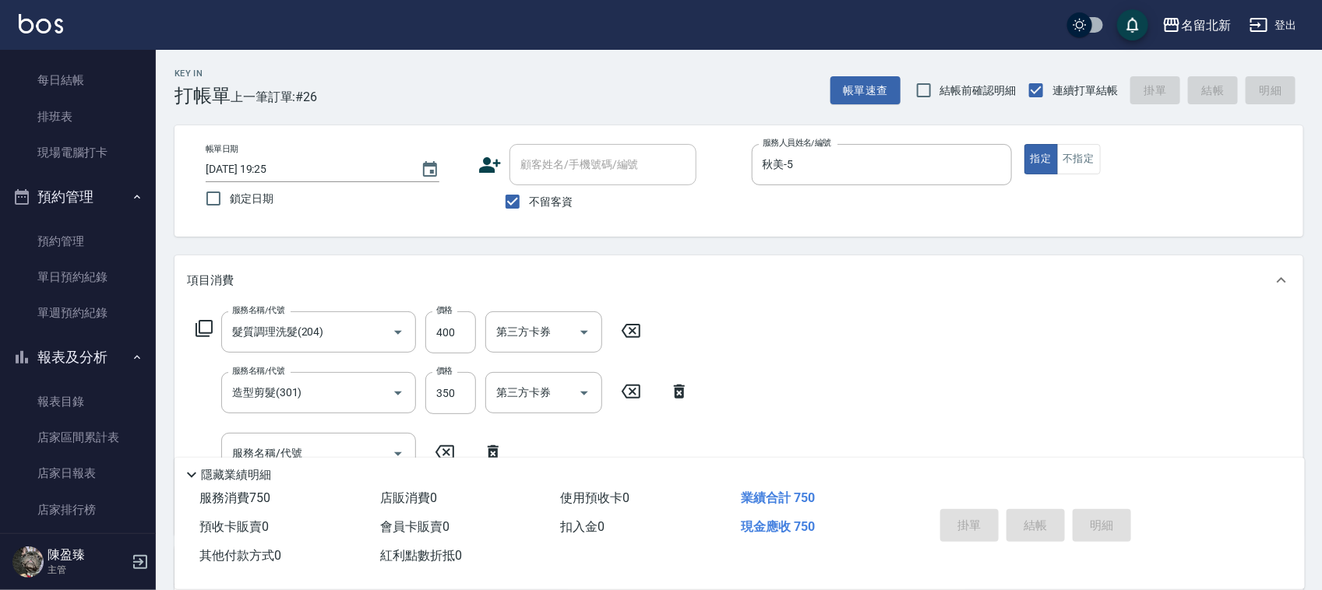
type input "[DATE] 19:26"
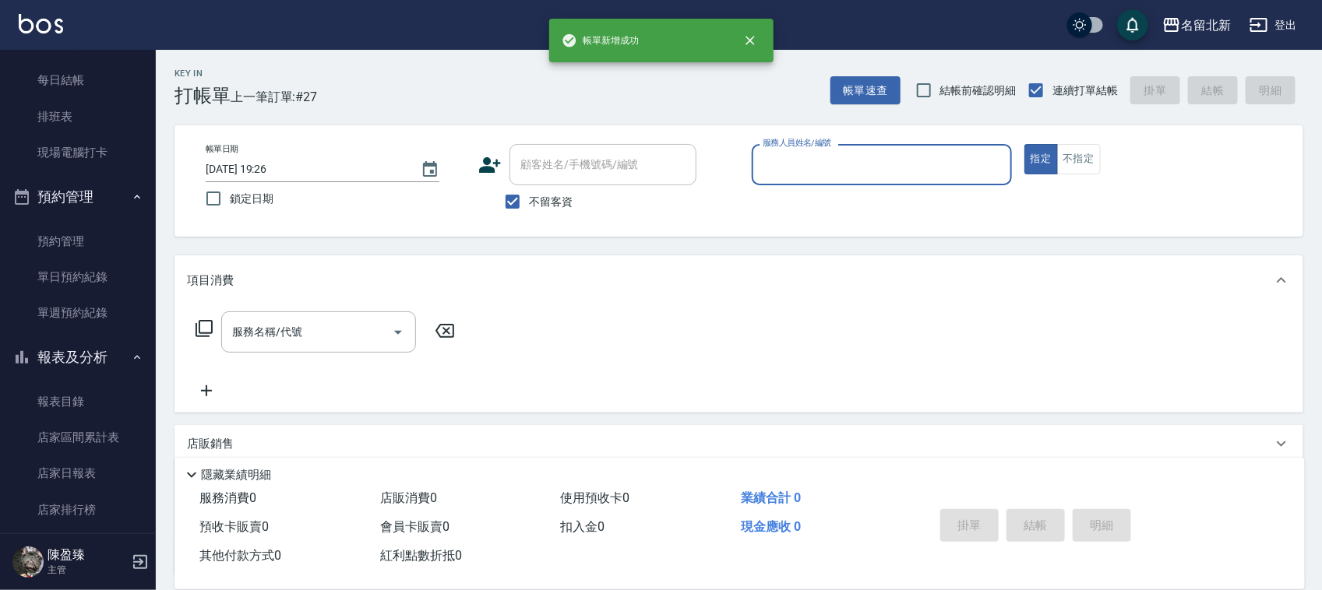
click at [893, 153] on input "服務人員姓名/編號" at bounding box center [882, 164] width 246 height 27
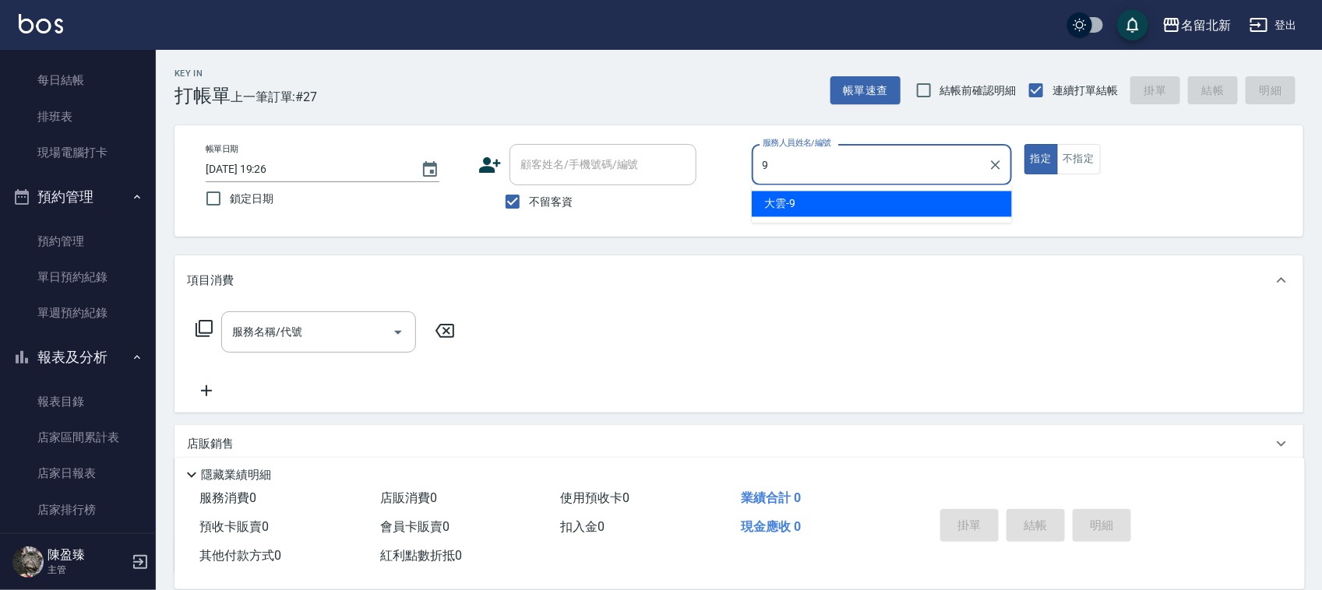
type input "大雲-9"
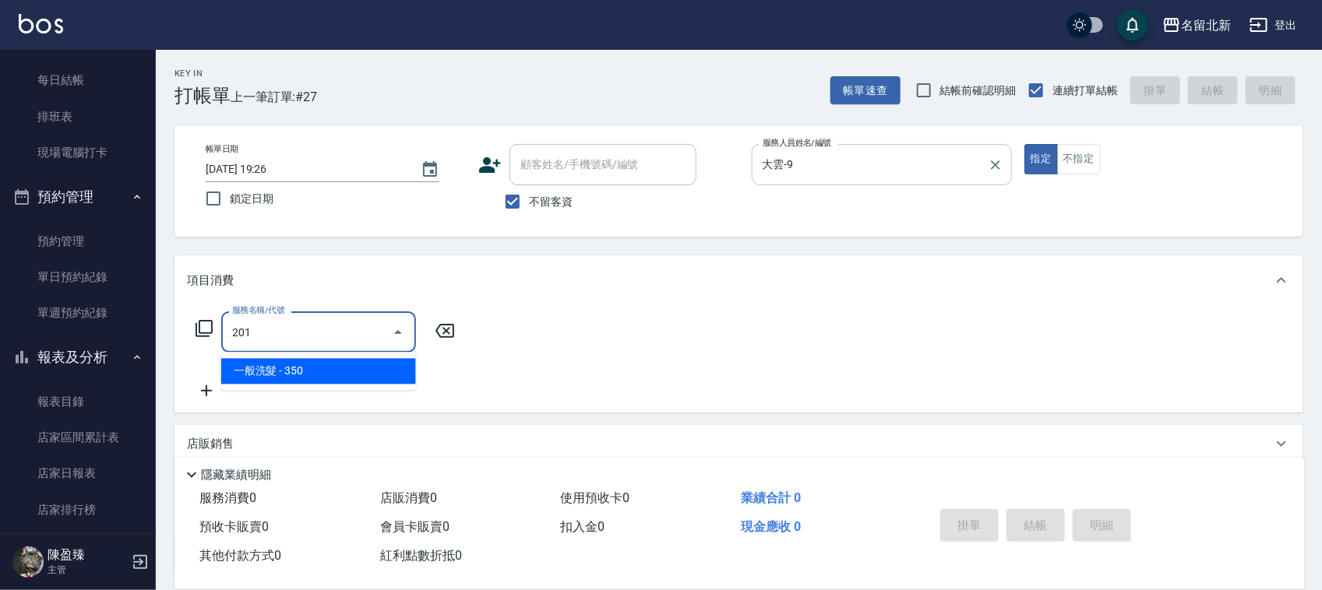
type input "一般洗髮(201)"
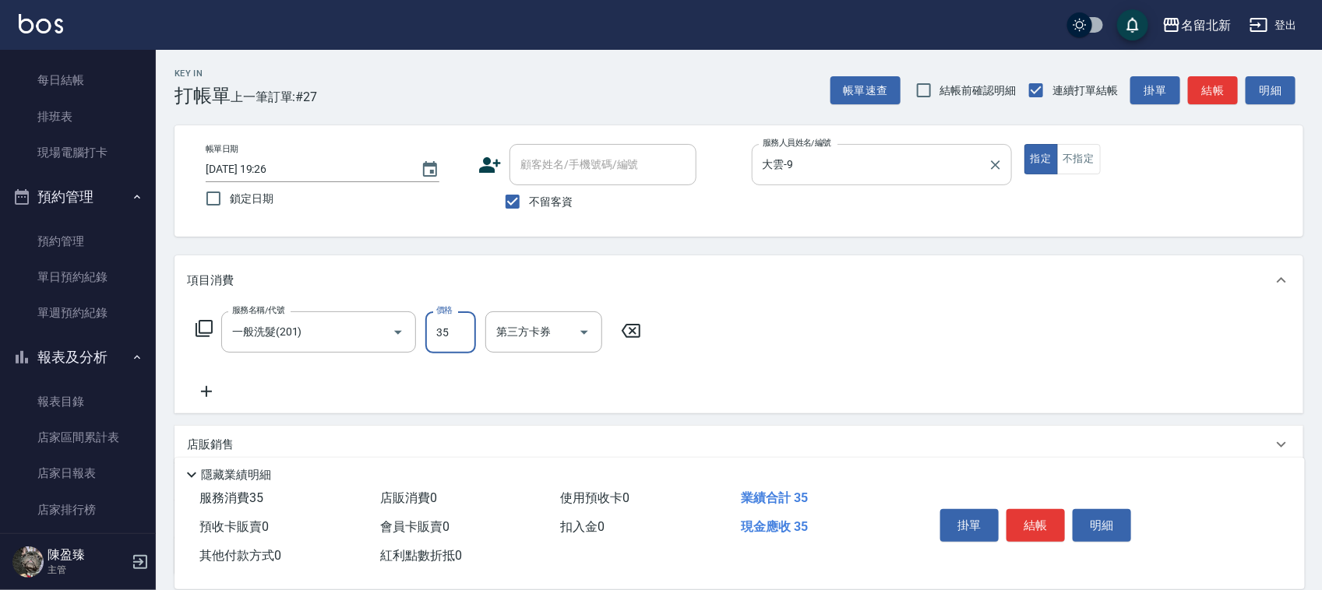
type input "350"
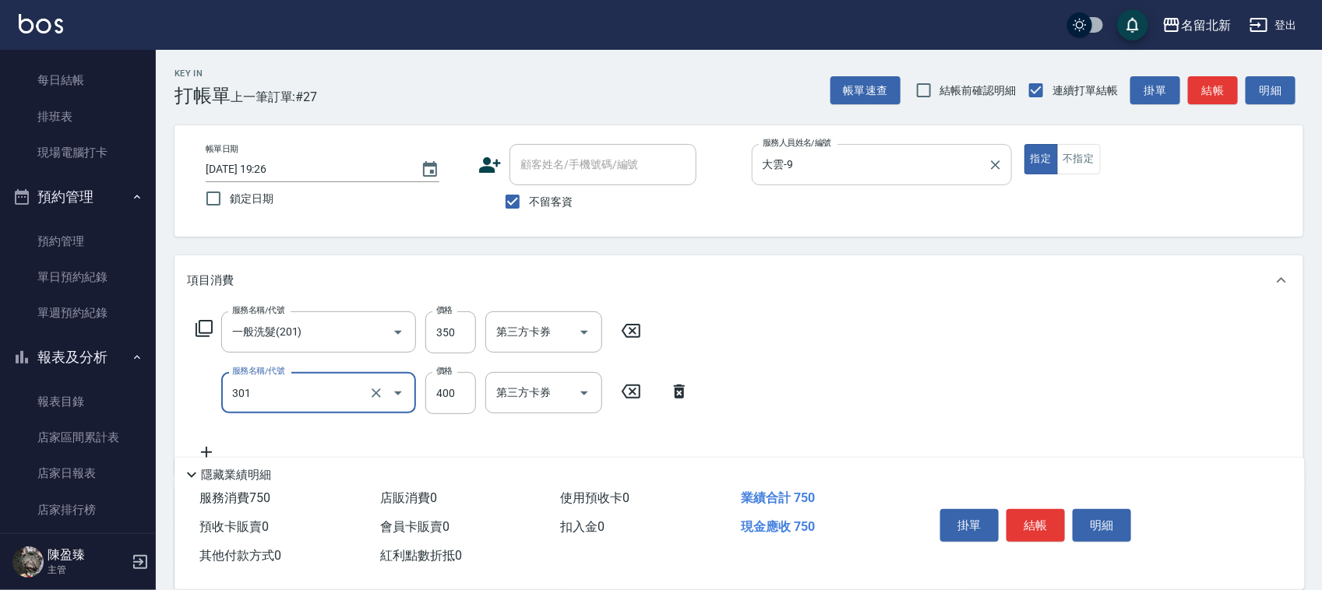
type input "造型剪髮(301)"
type input "380"
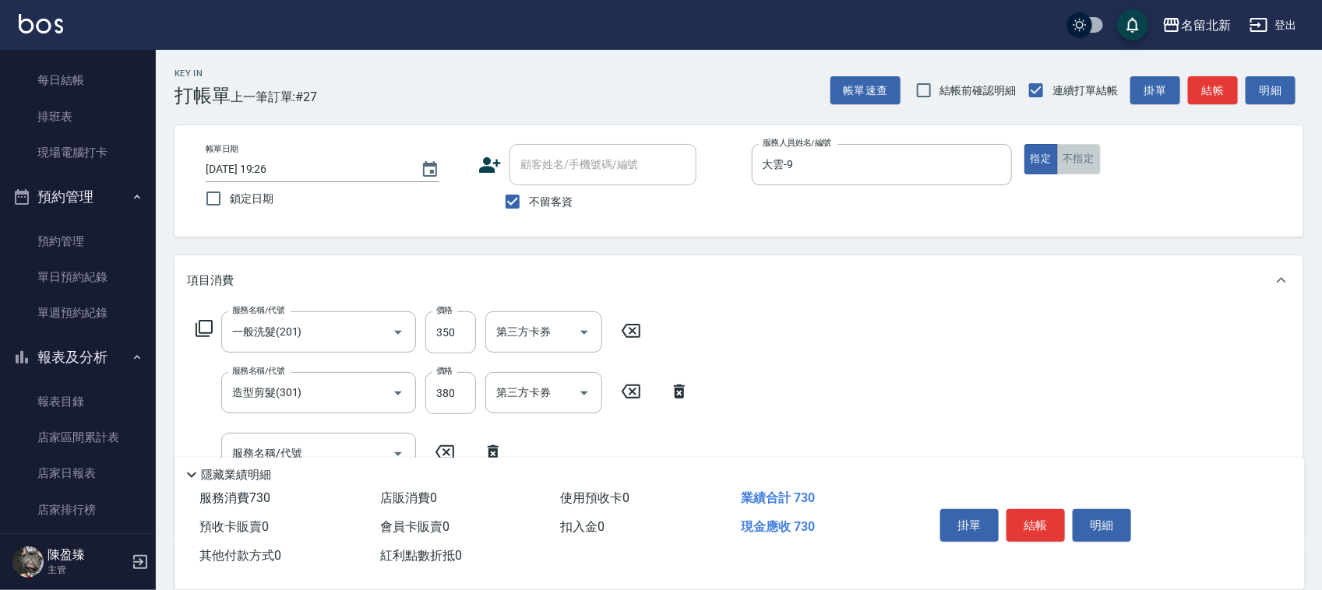
click at [1077, 169] on button "不指定" at bounding box center [1079, 159] width 44 height 30
drag, startPoint x: 1057, startPoint y: 513, endPoint x: 1048, endPoint y: 504, distance: 12.1
click at [1053, 510] on button "結帳" at bounding box center [1035, 525] width 58 height 33
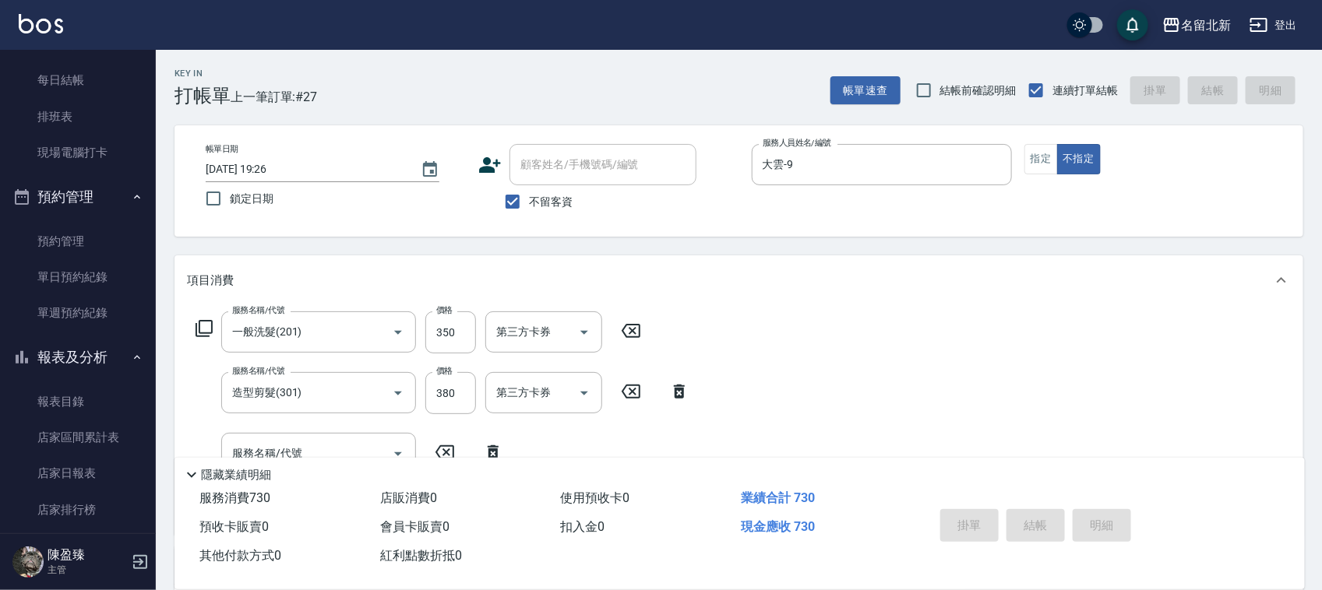
type input "[DATE] 19:27"
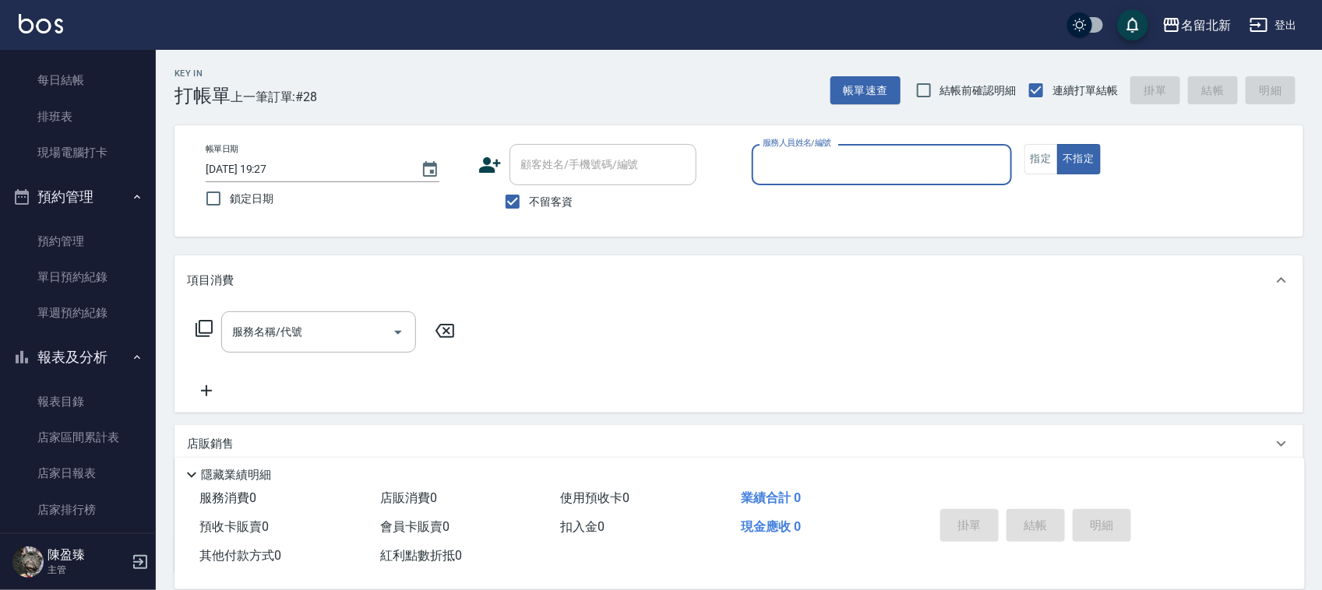
click at [901, 157] on input "服務人員姓名/編號" at bounding box center [882, 164] width 246 height 27
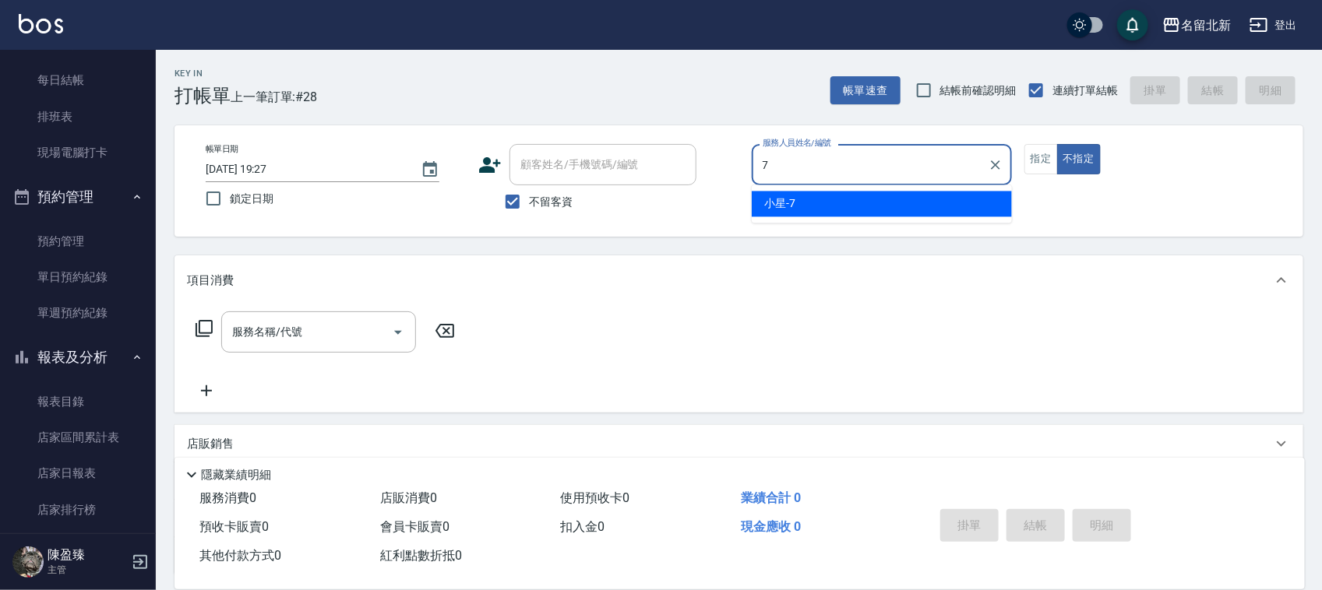
type input "小星-7"
type button "false"
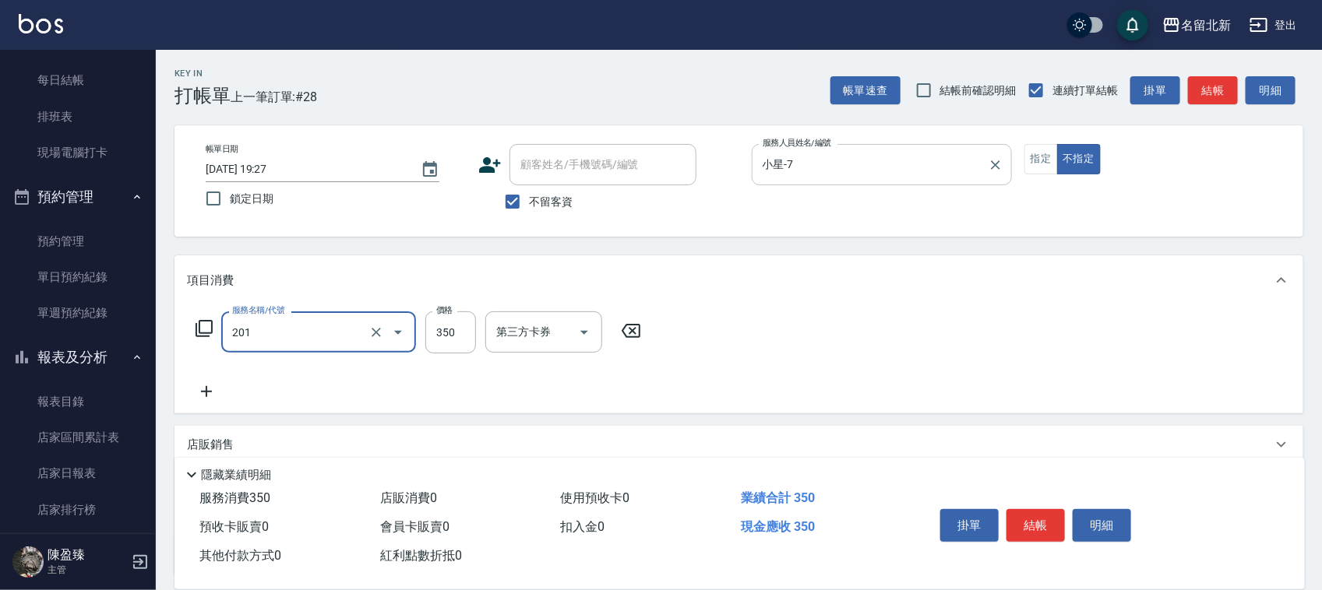
type input "一般洗髮(201)"
type input "100"
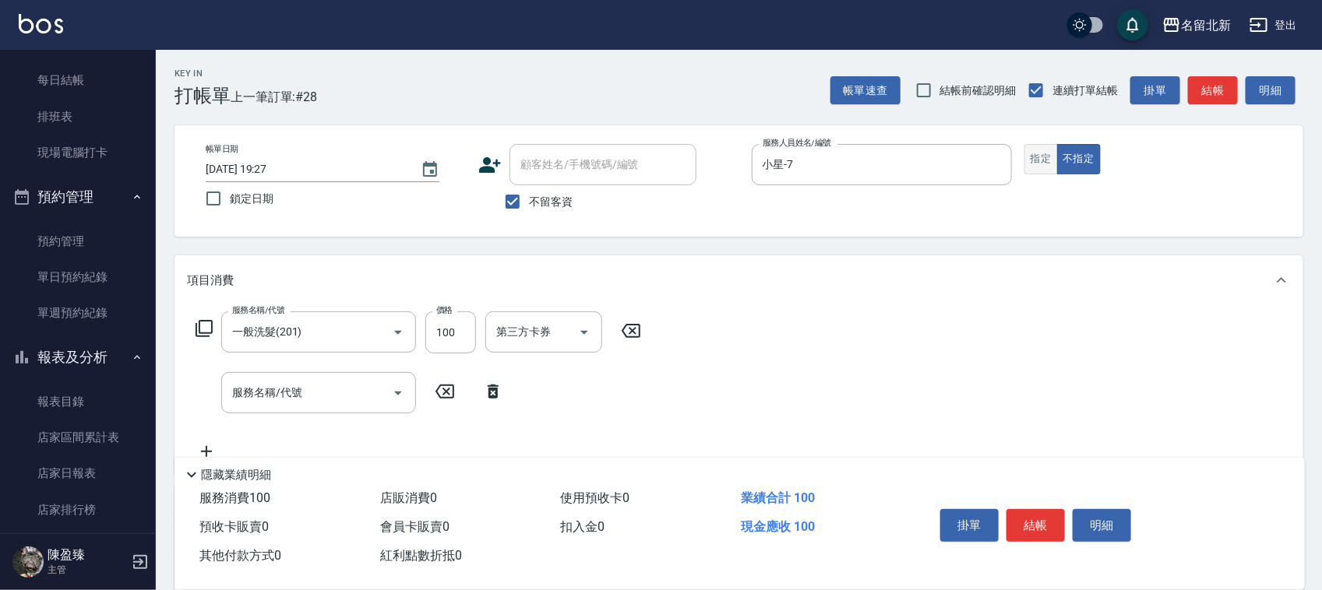
drag, startPoint x: 1022, startPoint y: 157, endPoint x: 1033, endPoint y: 154, distance: 11.2
click at [1025, 157] on div "帳單日期 [DATE] 19:27 鎖定日期 顧客姓名/手機號碼/編號 顧客姓名/手機號碼/編號 不留客資 服務人員姓名/編號 小星-7 服務人員姓名/編號 …" at bounding box center [738, 181] width 1091 height 74
click at [1034, 154] on button "指定" at bounding box center [1040, 159] width 33 height 30
drag, startPoint x: 1041, startPoint y: 520, endPoint x: 1041, endPoint y: 510, distance: 9.4
click at [1041, 519] on button "結帳" at bounding box center [1035, 525] width 58 height 33
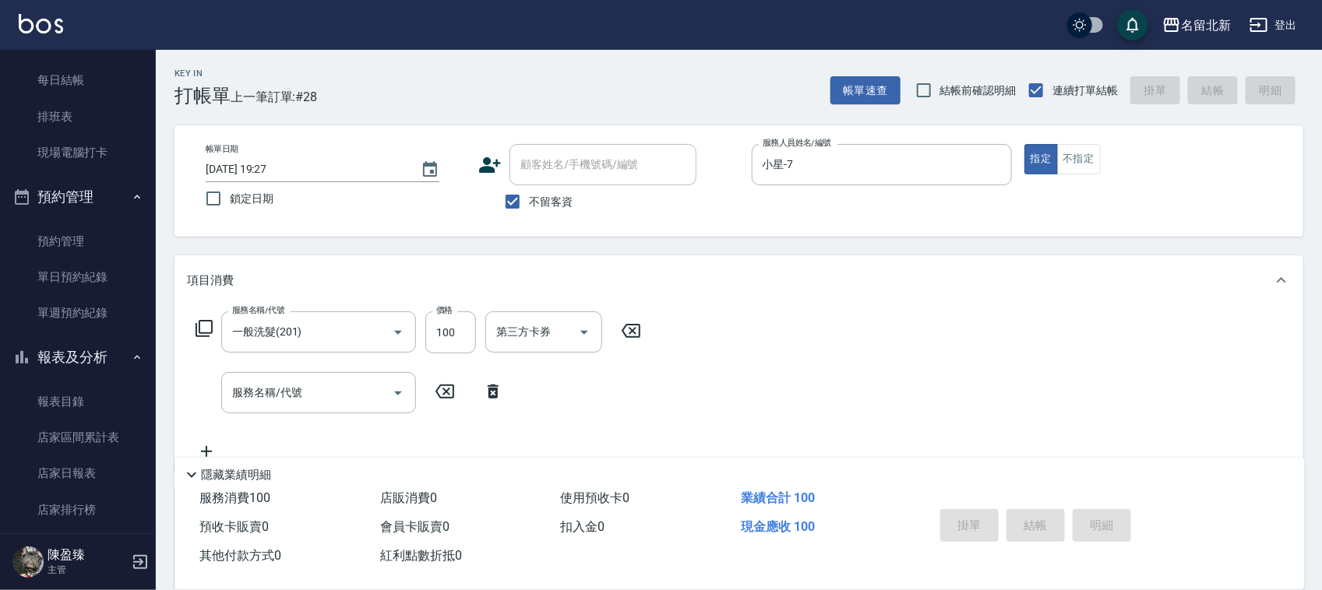
type input "[DATE] 19:28"
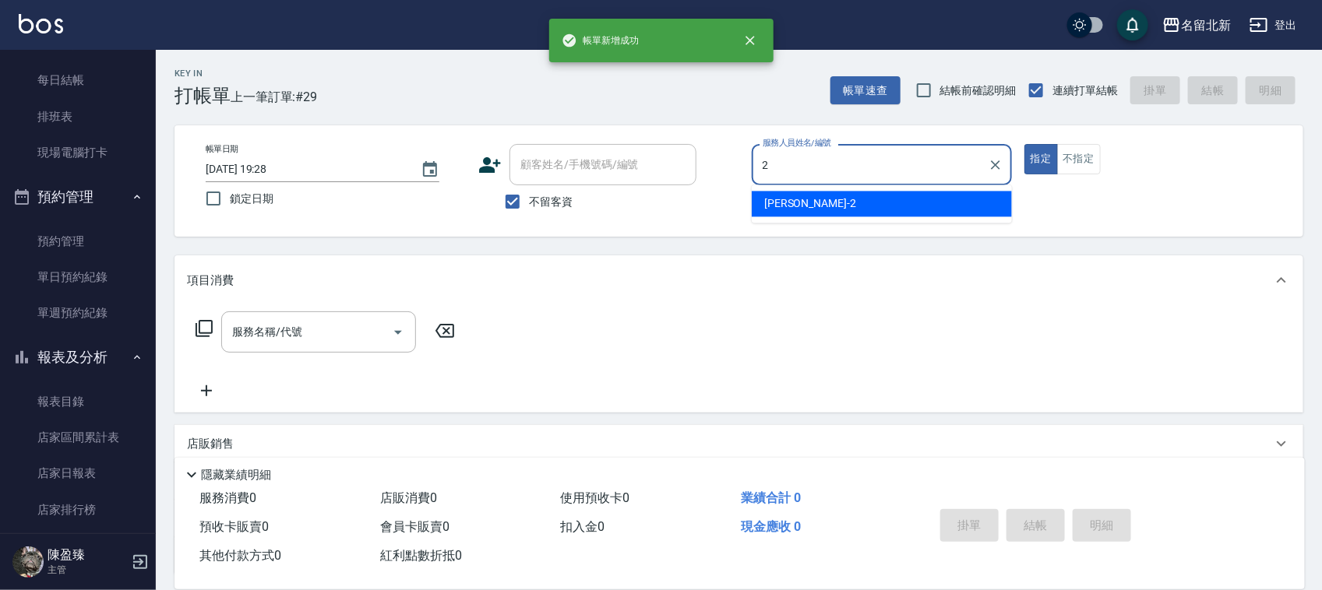
type input "[PERSON_NAME]-2"
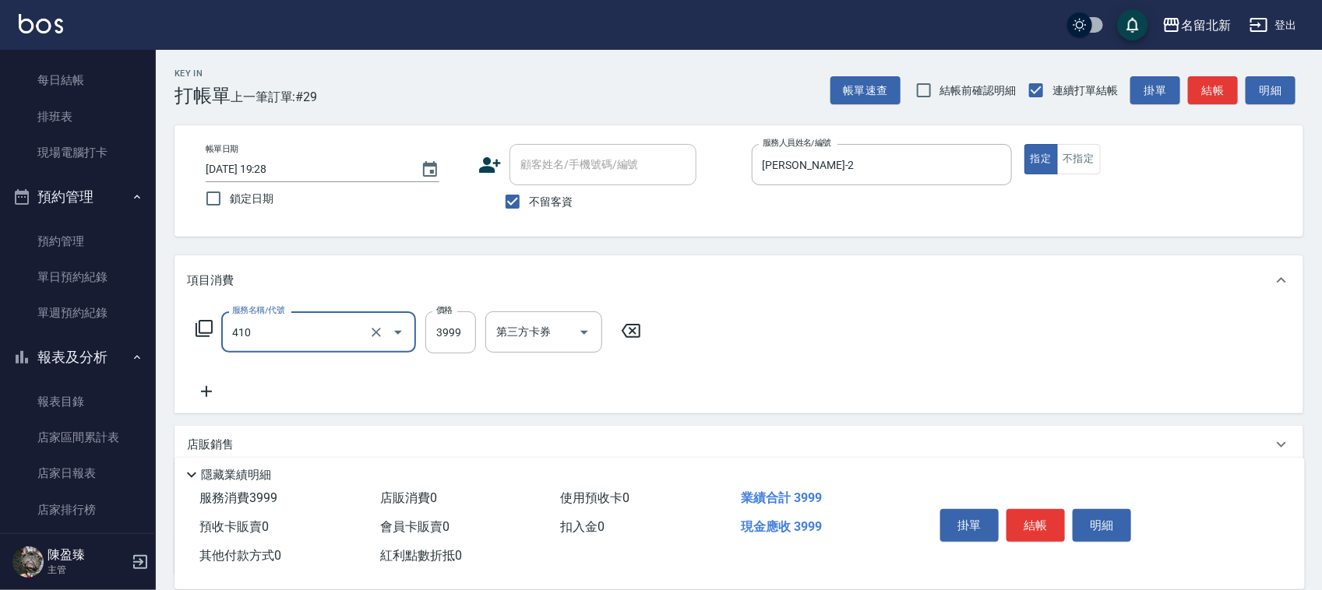
type input "日系縮毛套餐(410)"
type input "4500"
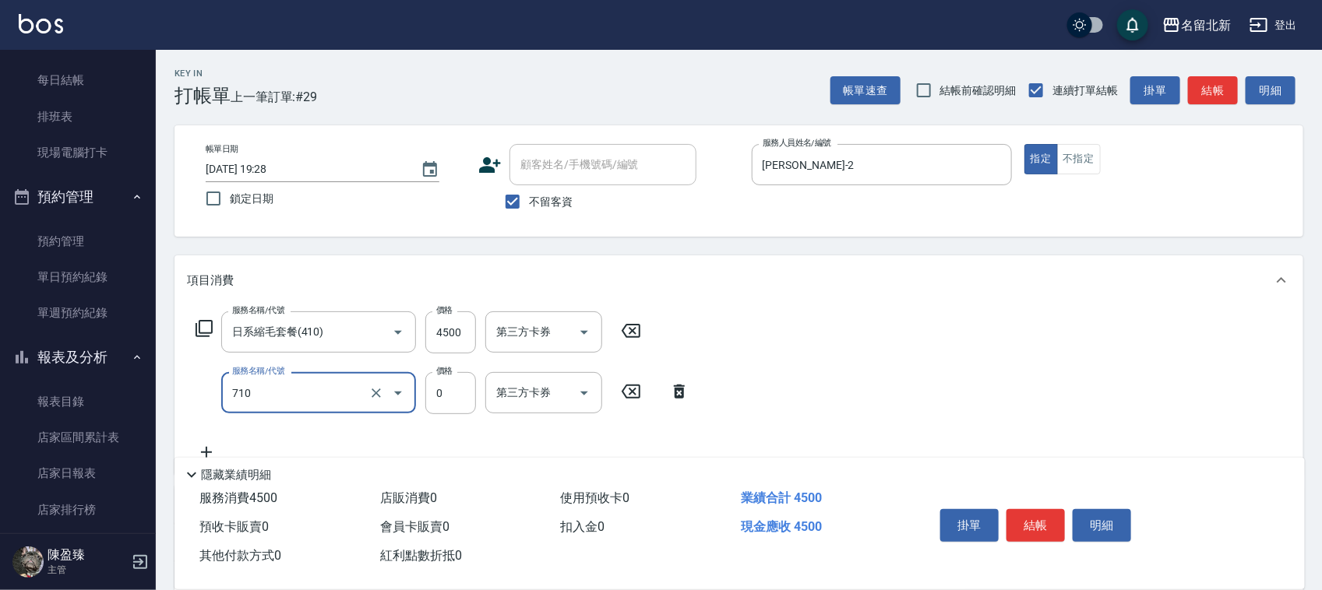
type input "互助100(710)"
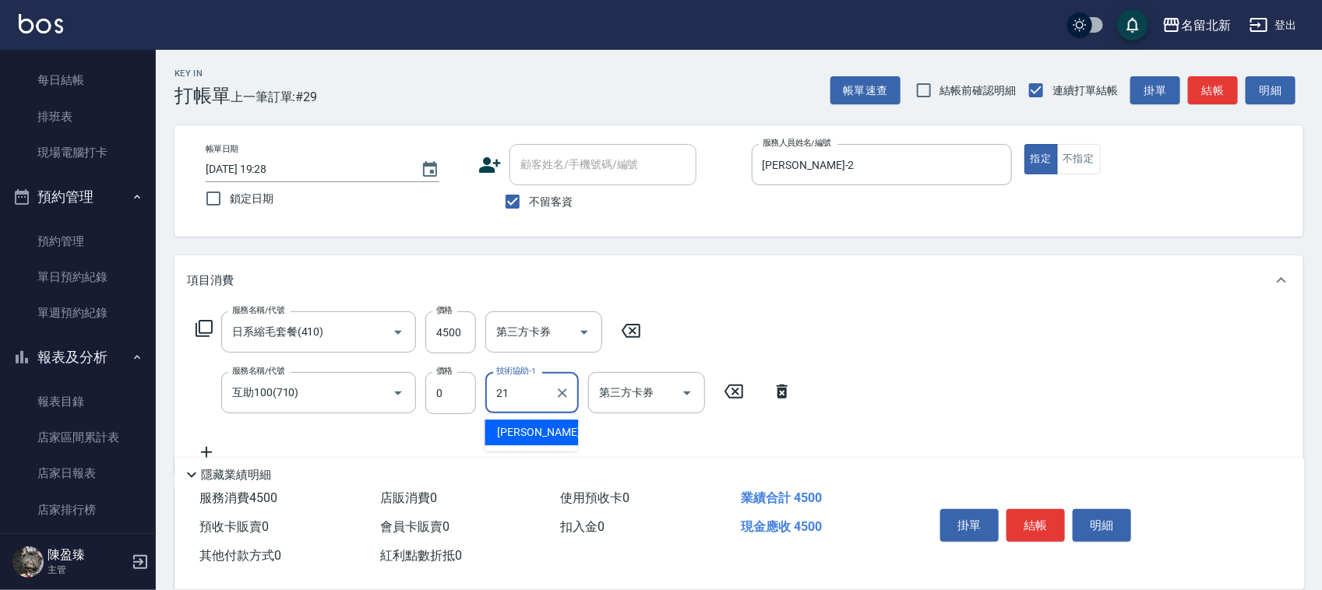
type input "[PERSON_NAME]-21"
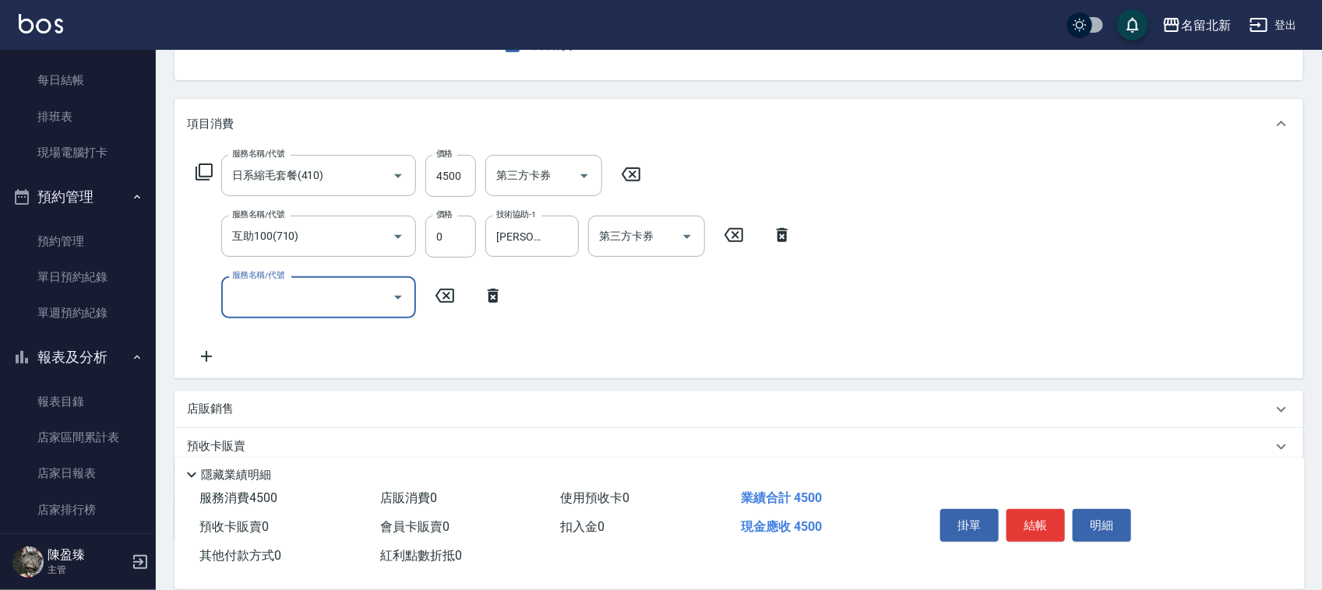
scroll to position [254, 0]
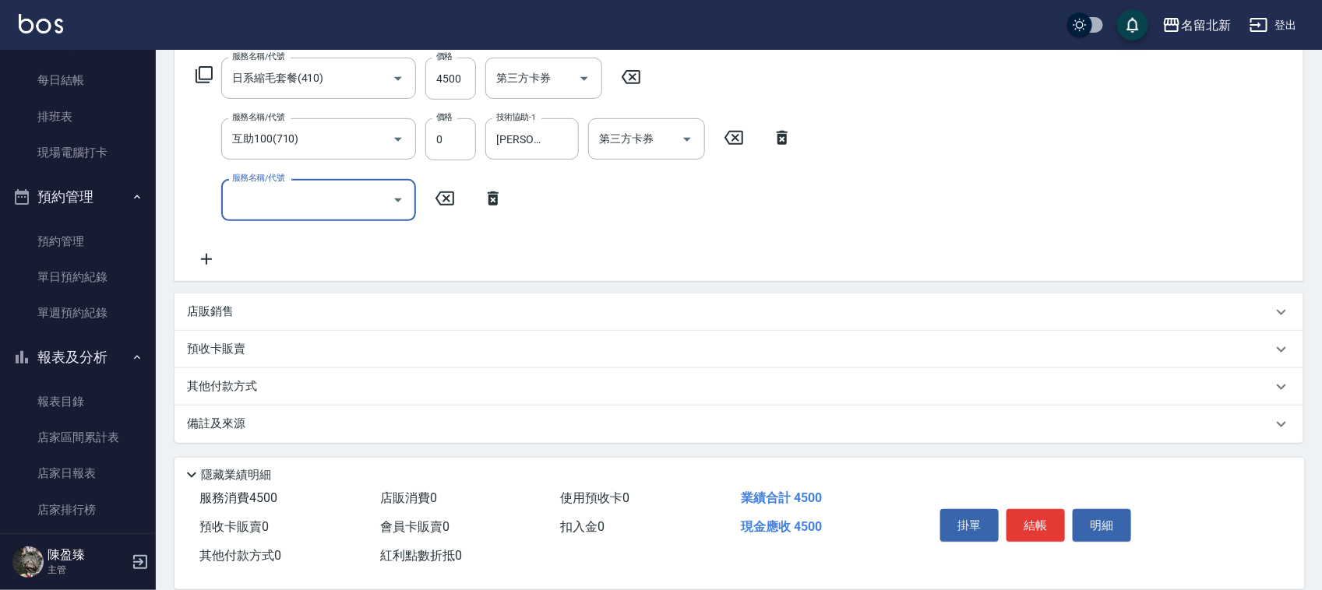
click at [236, 386] on p "其他付款方式" at bounding box center [226, 387] width 78 height 17
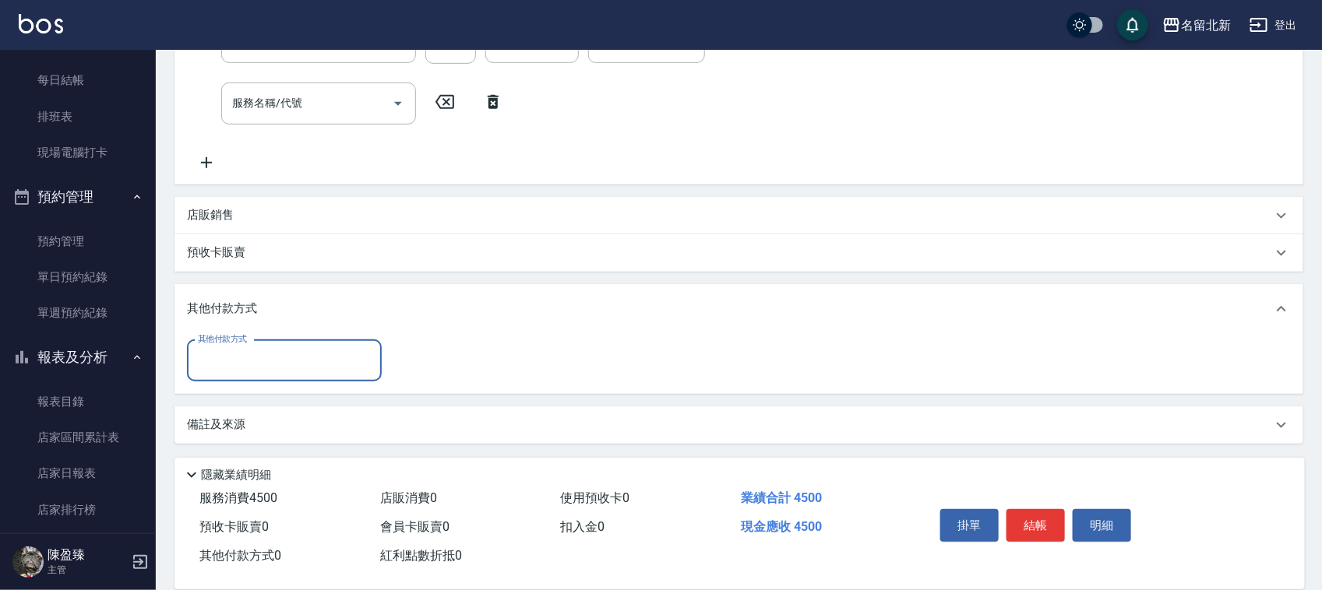
scroll to position [351, 0]
click at [226, 365] on input "其他付款方式" at bounding box center [284, 360] width 181 height 27
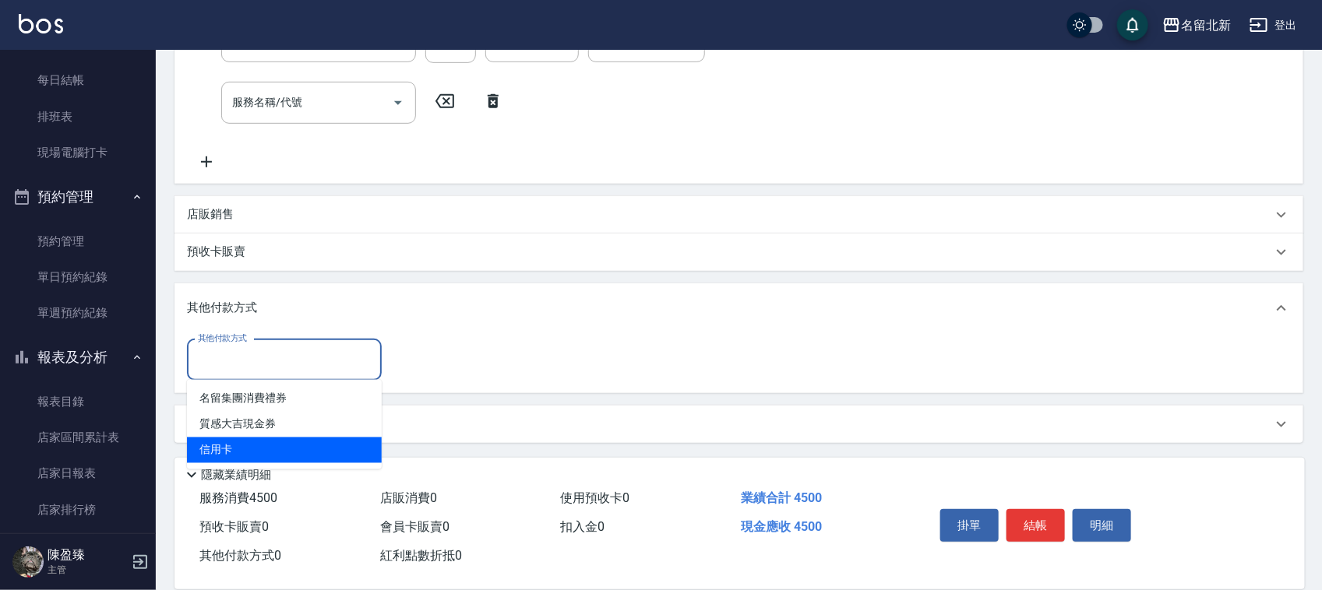
drag, startPoint x: 215, startPoint y: 454, endPoint x: 226, endPoint y: 449, distance: 11.9
click at [216, 454] on span "信用卡" at bounding box center [284, 451] width 195 height 26
type input "信用卡"
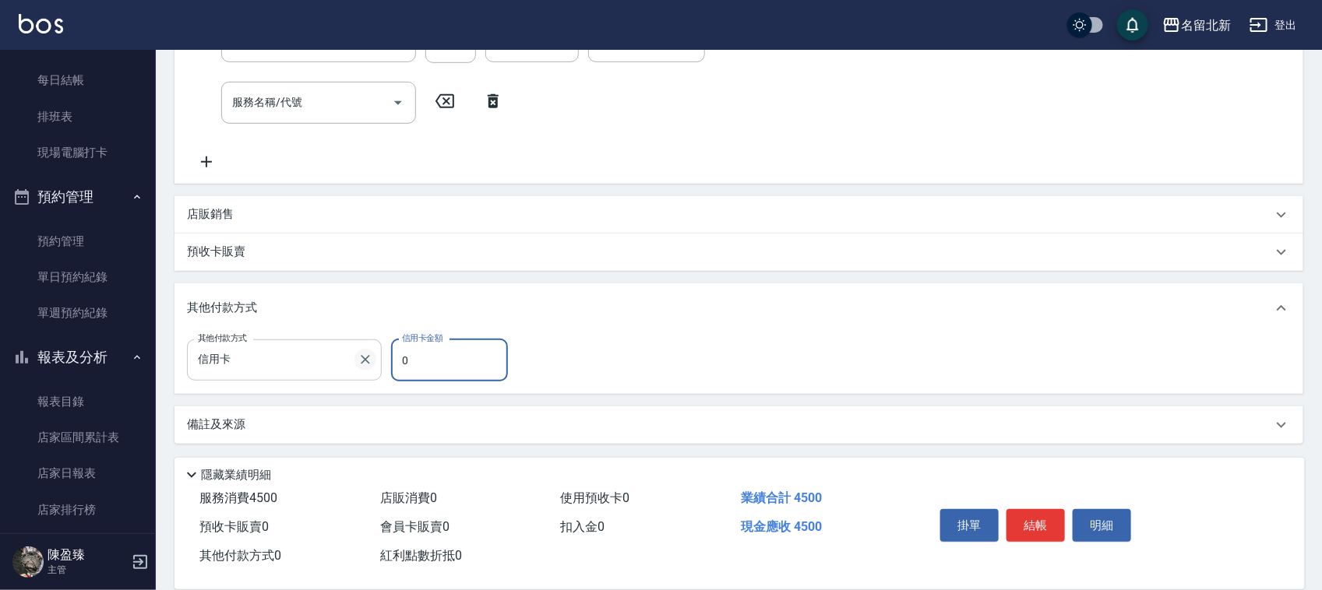
drag, startPoint x: 414, startPoint y: 358, endPoint x: 368, endPoint y: 368, distance: 47.1
click at [374, 372] on div "其他付款方式 信用卡 其他付款方式 信用卡金額 0 信用卡金額" at bounding box center [352, 361] width 330 height 42
type input "4500"
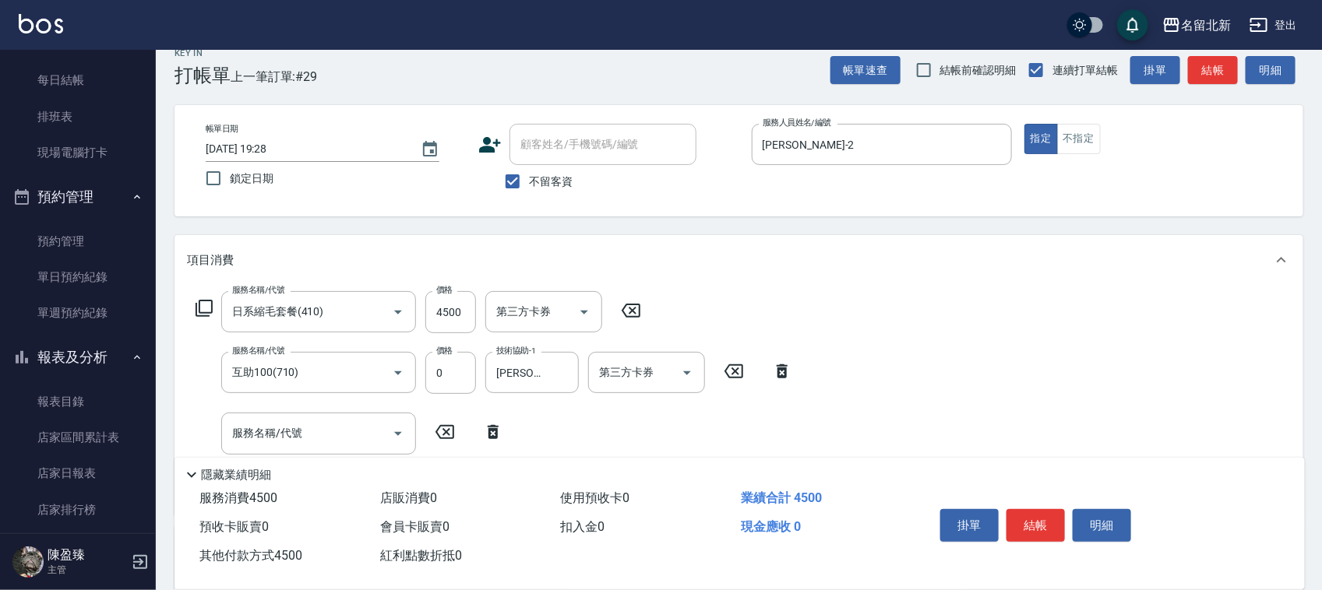
scroll to position [0, 0]
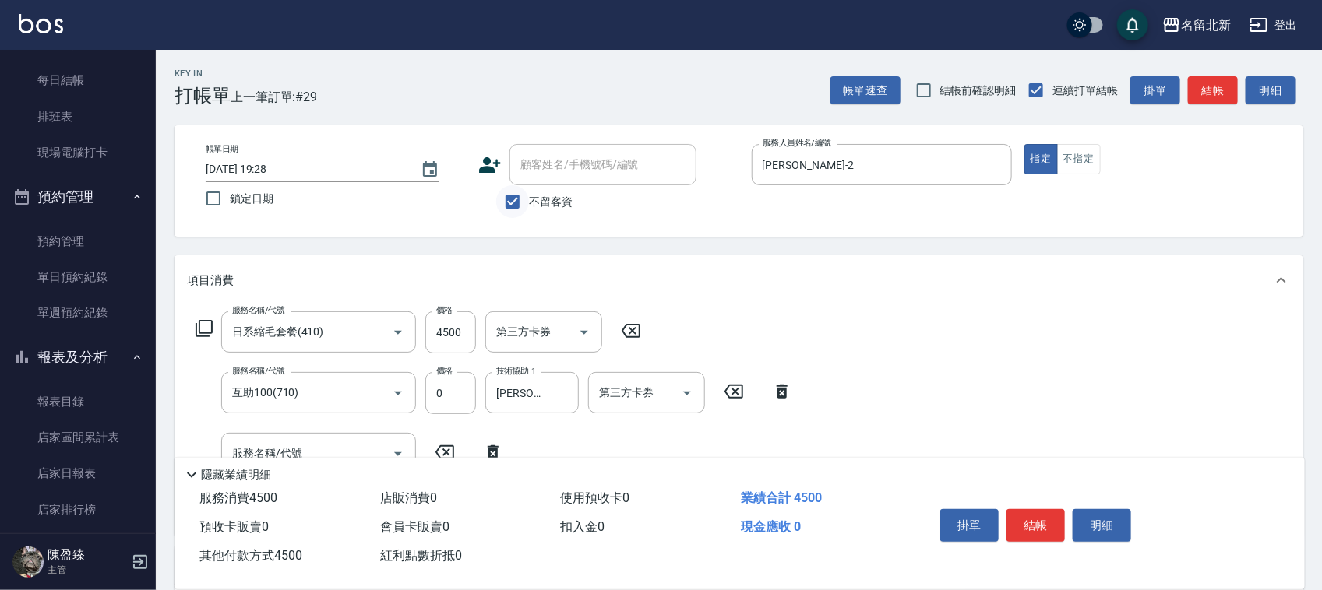
click at [506, 203] on input "不留客資" at bounding box center [512, 201] width 33 height 33
checkbox input "false"
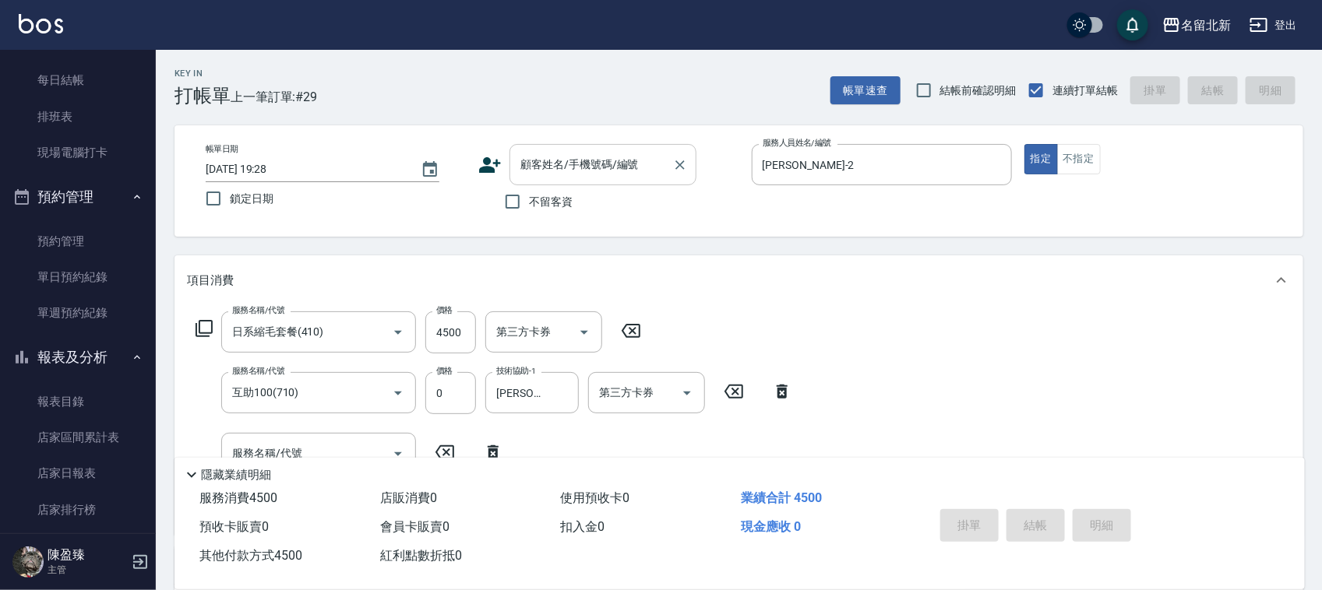
click at [553, 166] on input "顧客姓名/手機號碼/編號" at bounding box center [591, 164] width 150 height 27
click at [583, 204] on li "[PERSON_NAME]/0935746178/" at bounding box center [602, 205] width 187 height 26
type input "[PERSON_NAME]/0935746178/"
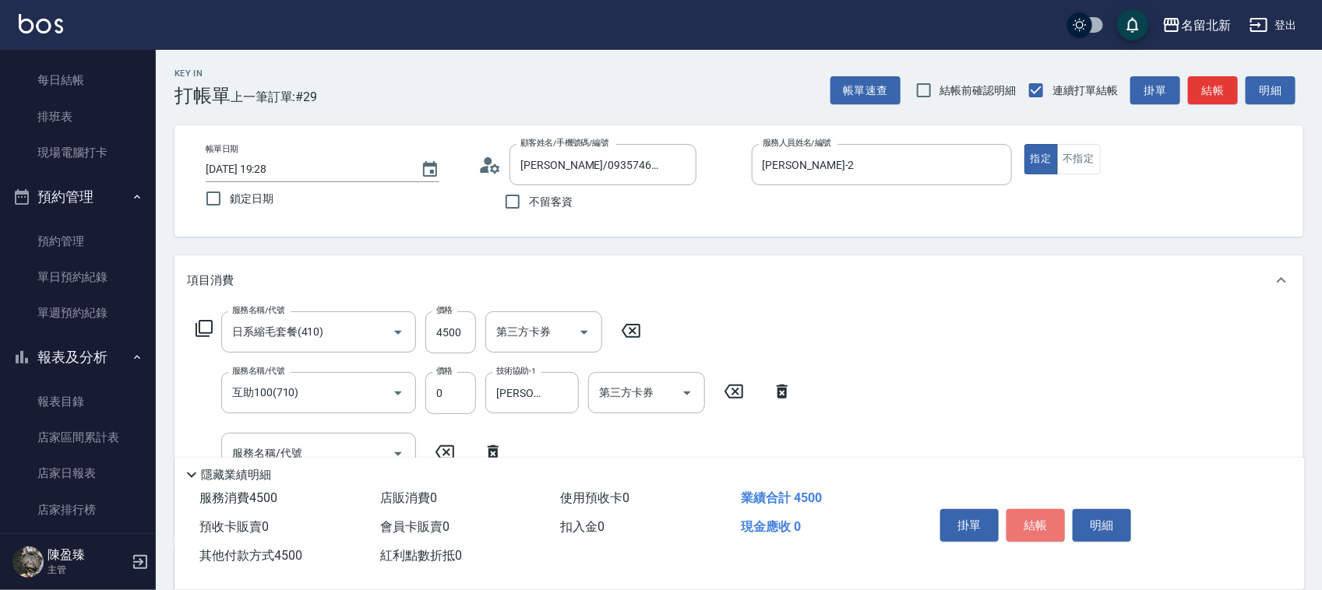
drag, startPoint x: 1048, startPoint y: 516, endPoint x: 1037, endPoint y: 504, distance: 16.1
click at [1045, 514] on button "結帳" at bounding box center [1035, 525] width 58 height 33
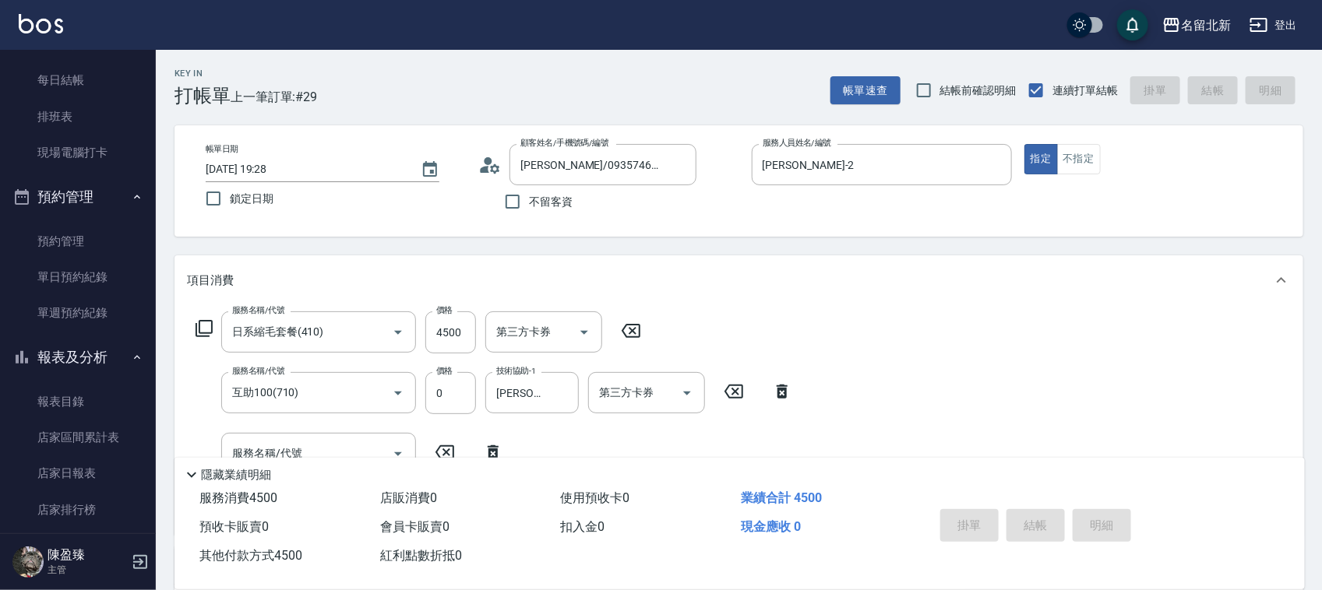
type input "[DATE] 19:30"
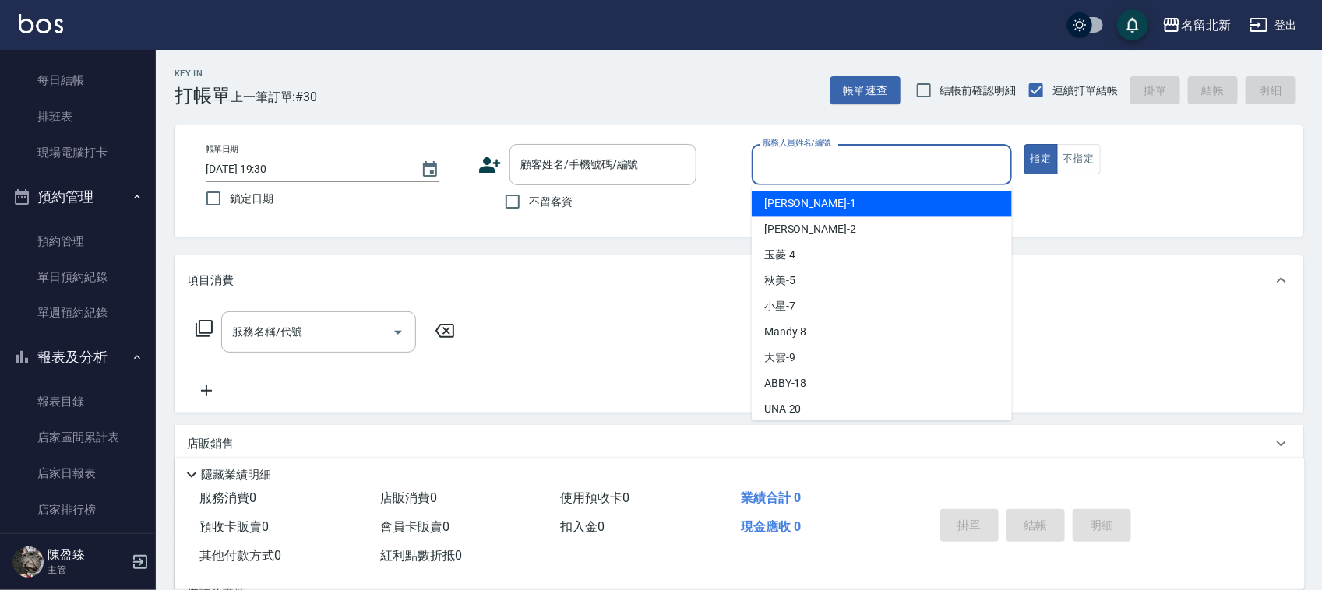
click at [834, 158] on input "服務人員姓名/編號" at bounding box center [882, 164] width 246 height 27
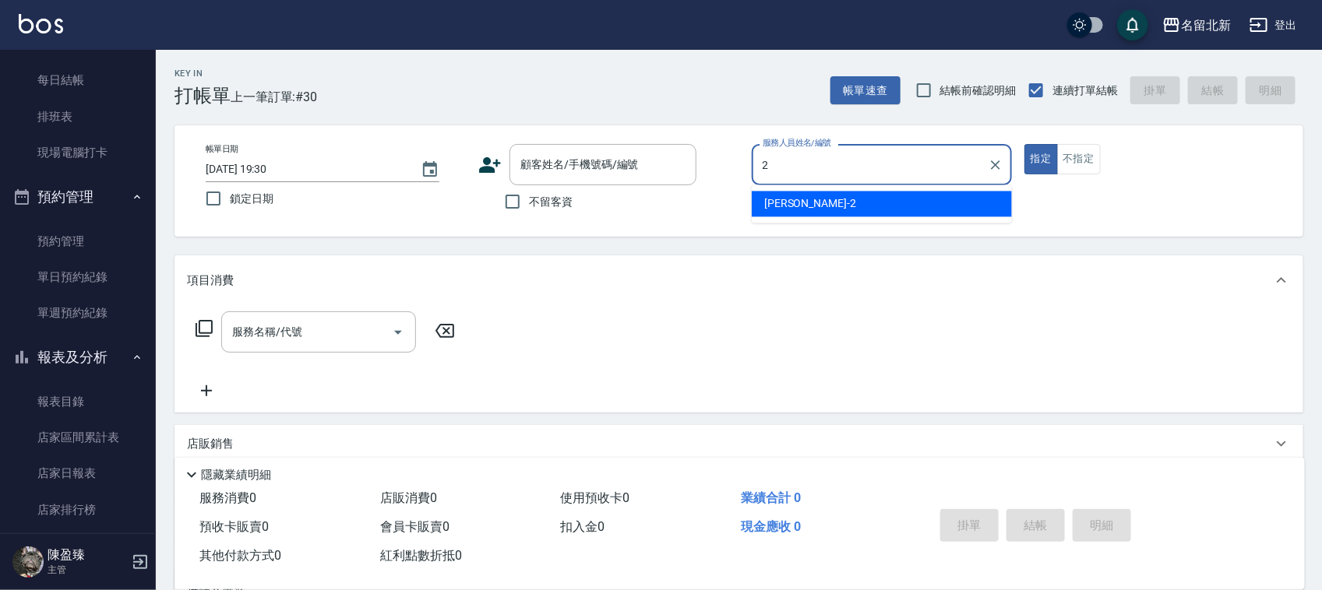
type input "[PERSON_NAME]-2"
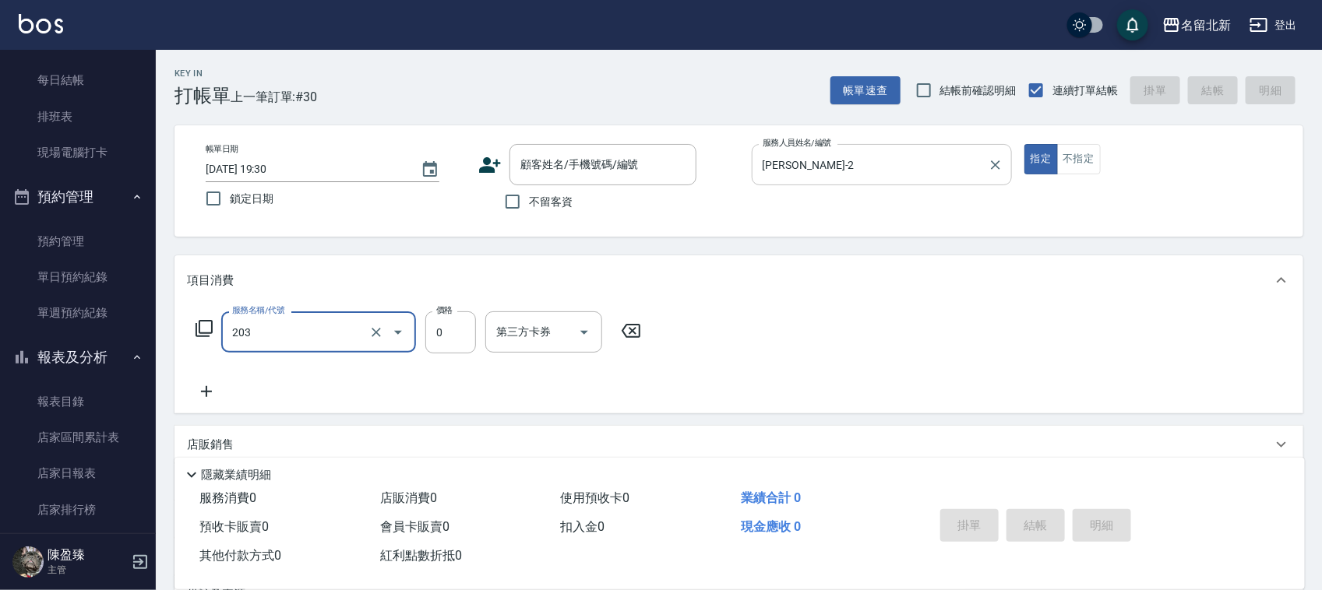
type input "使用洗髮卡(203)"
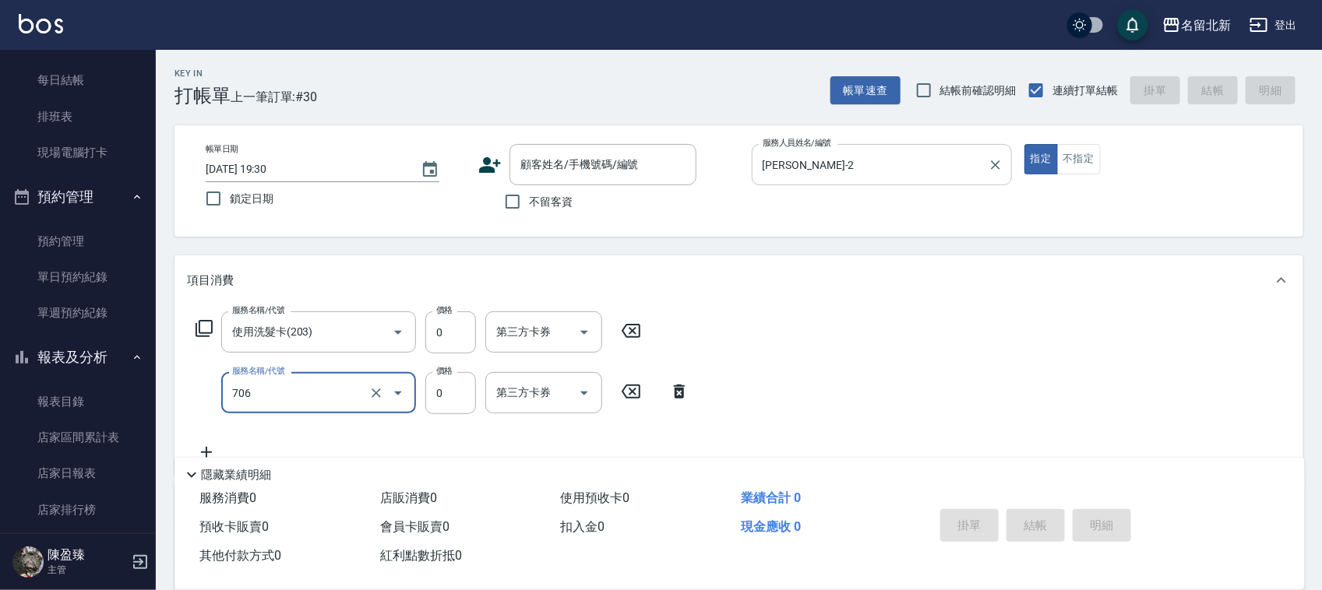
type input "互助60(706)"
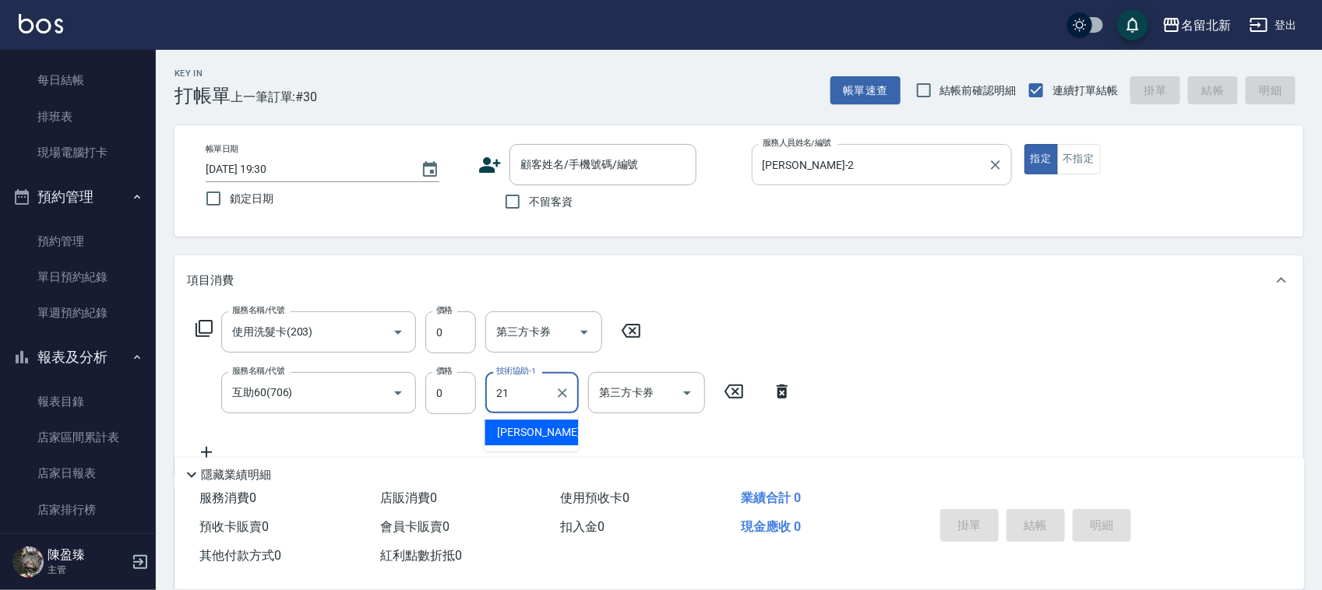
type input "[PERSON_NAME]-21"
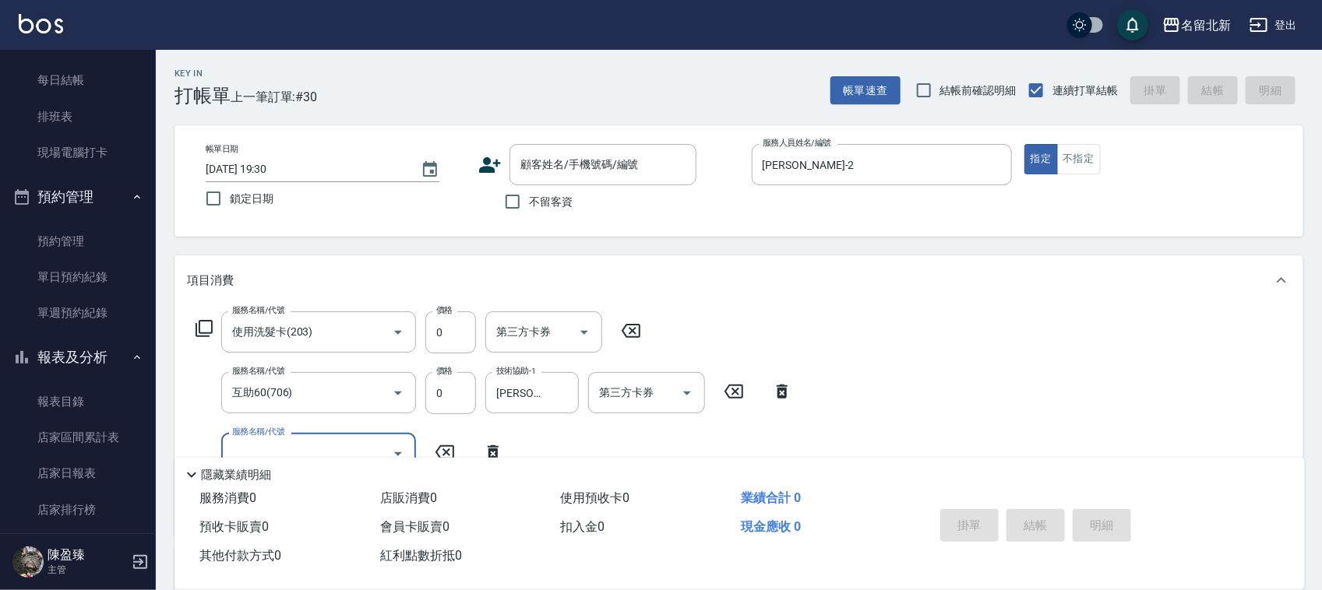
click at [540, 196] on span "不留客資" at bounding box center [551, 202] width 44 height 16
click at [529, 196] on input "不留客資" at bounding box center [512, 201] width 33 height 33
checkbox input "true"
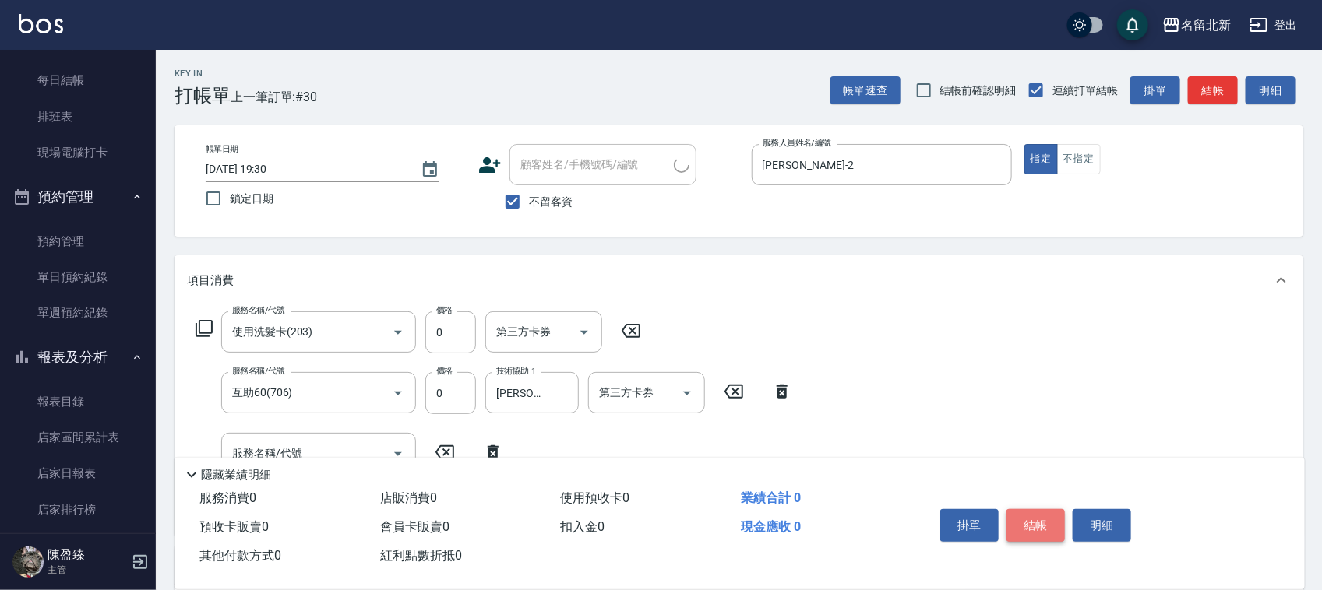
click at [1021, 522] on button "結帳" at bounding box center [1035, 525] width 58 height 33
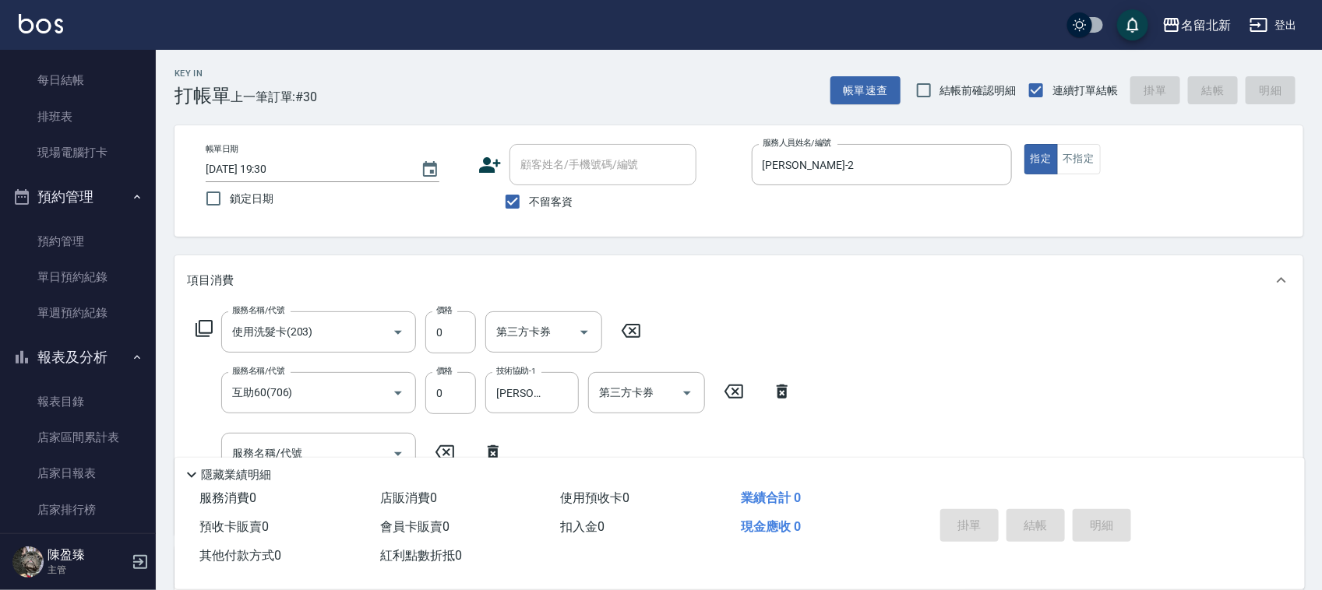
type input "[DATE] 19:41"
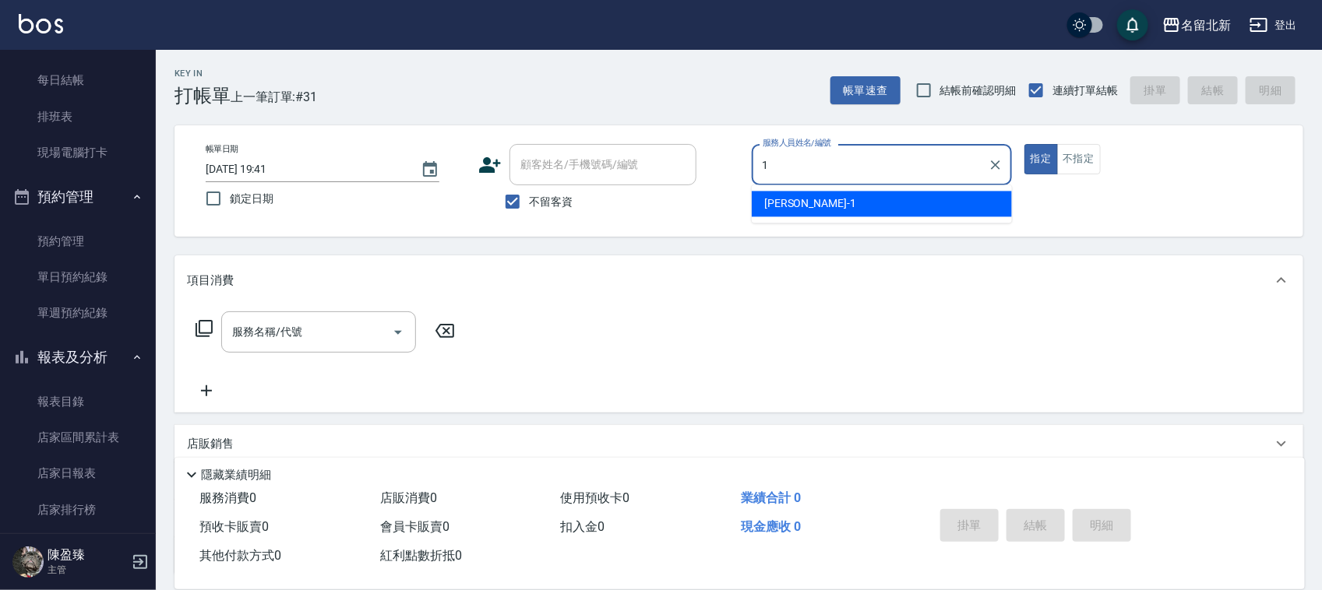
type input "[PERSON_NAME]-1"
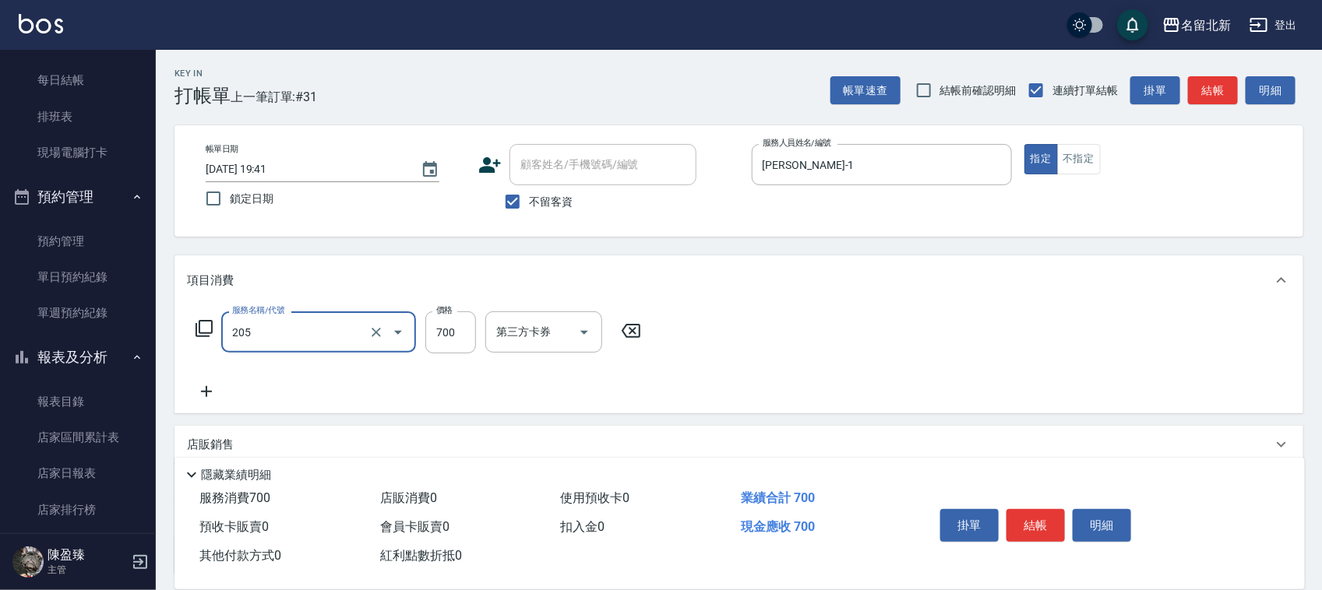
type input "精油+去角質洗(205)"
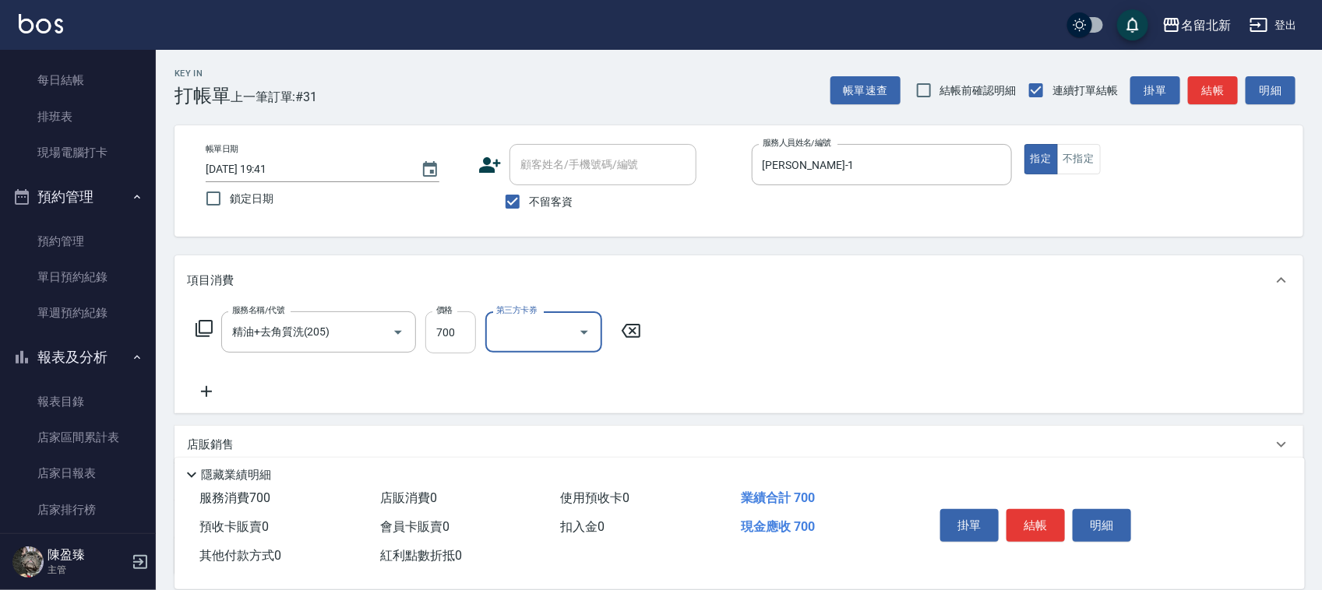
drag, startPoint x: 460, startPoint y: 335, endPoint x: 453, endPoint y: 336, distance: 7.9
click at [460, 333] on input "700" at bounding box center [450, 333] width 51 height 42
type input "600"
click at [1059, 530] on button "結帳" at bounding box center [1035, 525] width 58 height 33
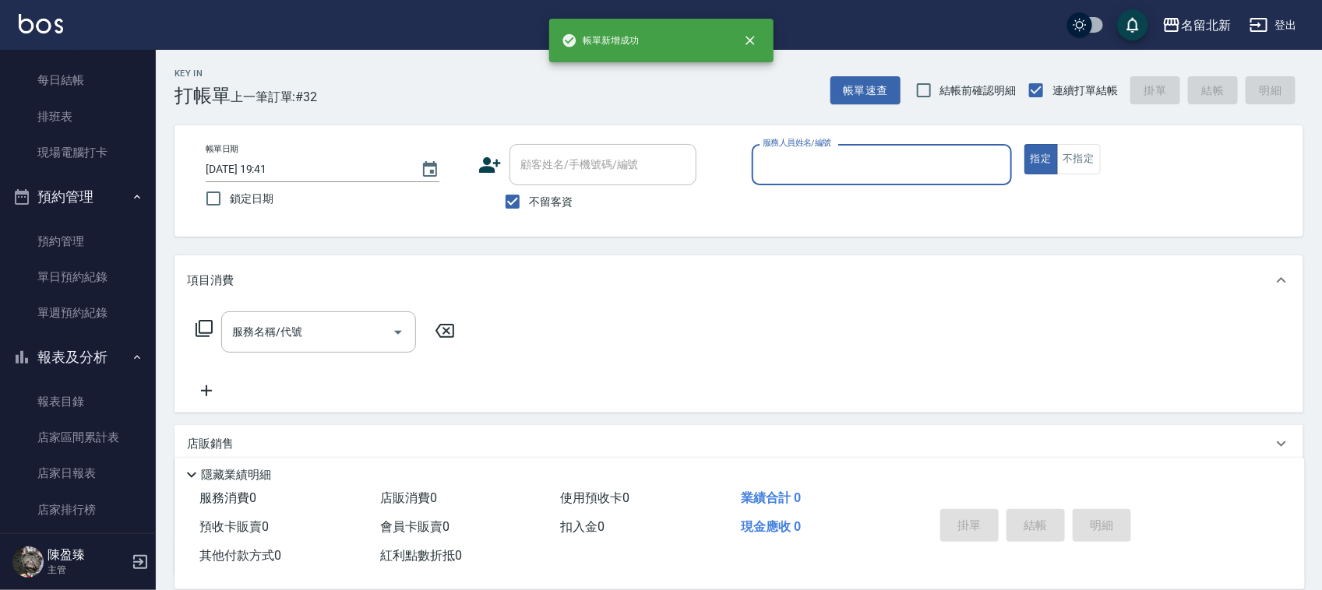
click at [855, 179] on div "服務人員姓名/編號" at bounding box center [882, 164] width 260 height 41
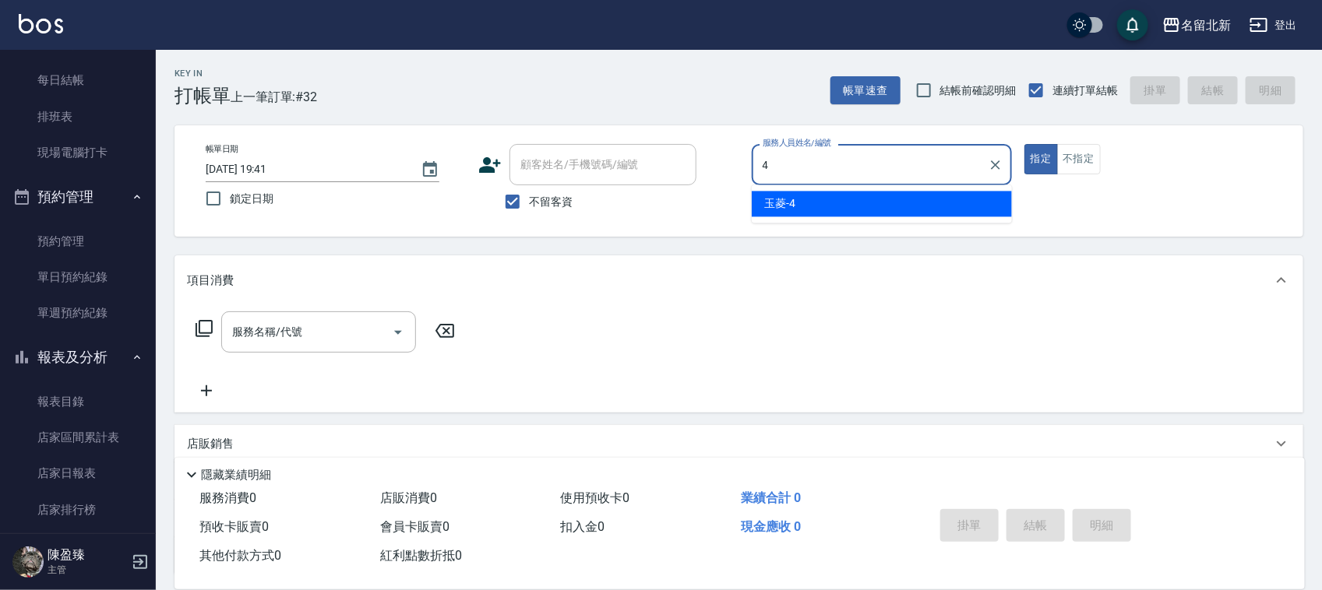
type input "玉菱-4"
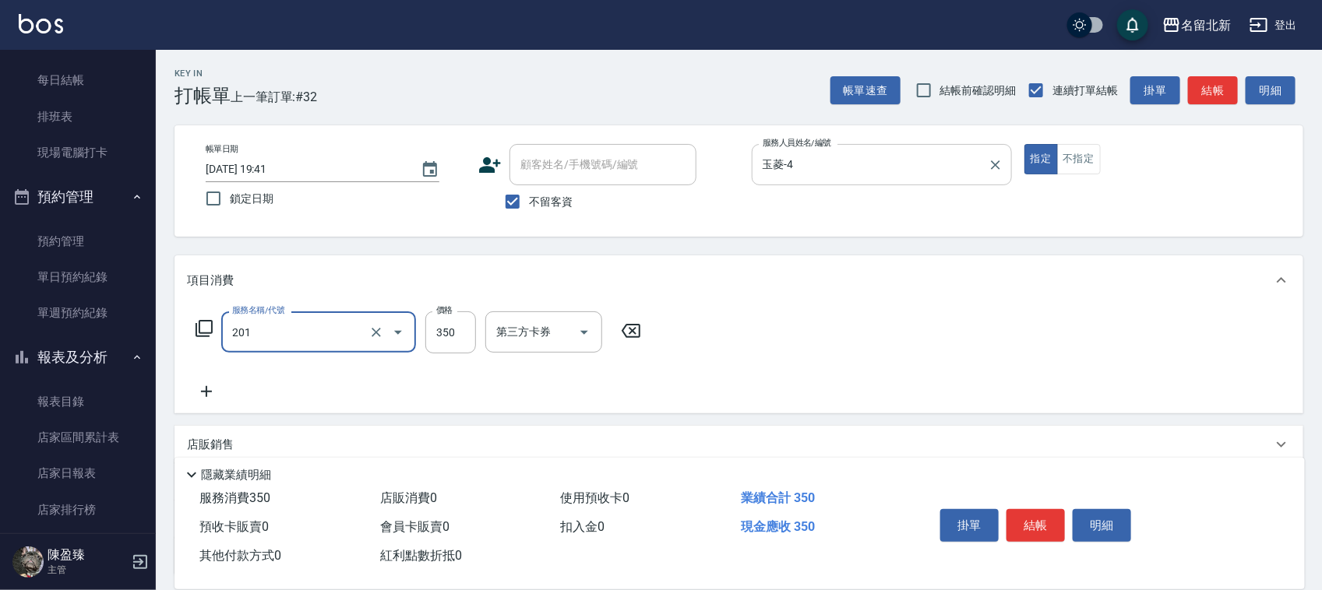
type input "一般洗髮(201)"
type input "100"
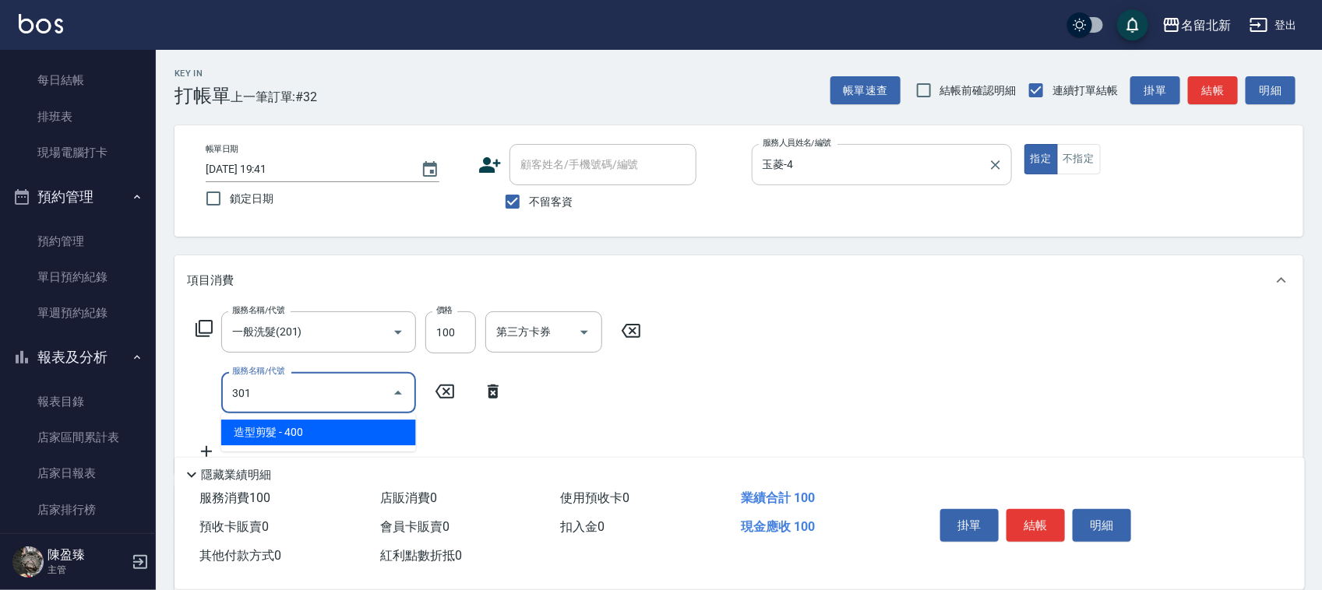
type input "造型剪髮(301)"
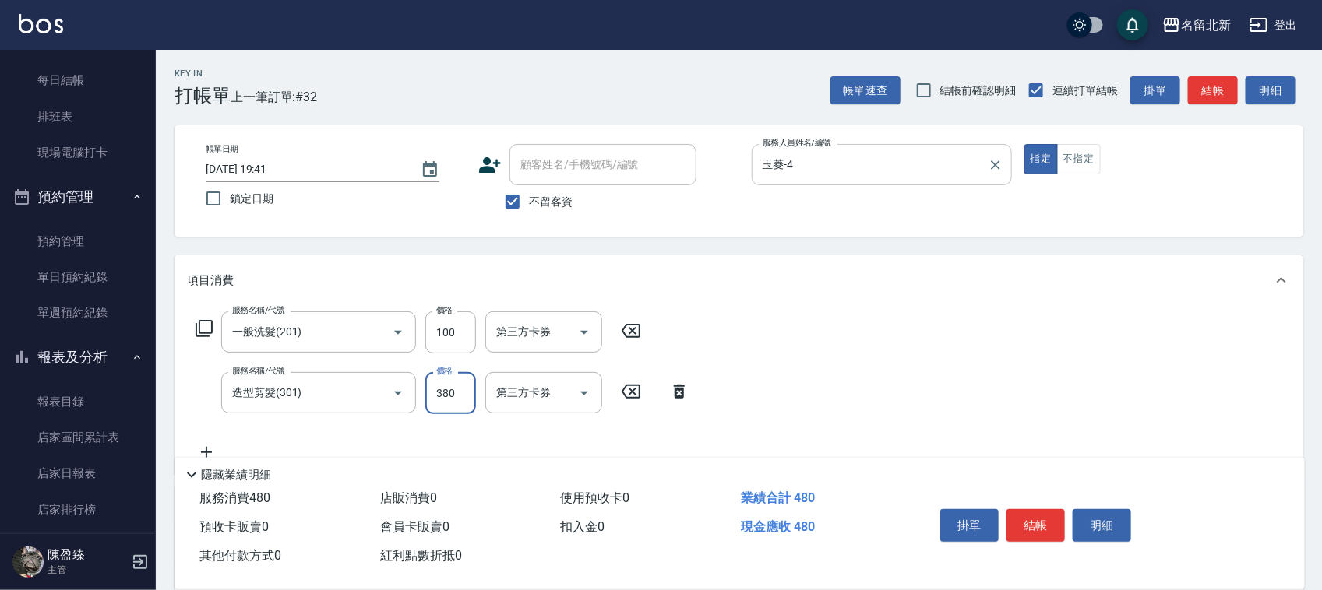
type input "380"
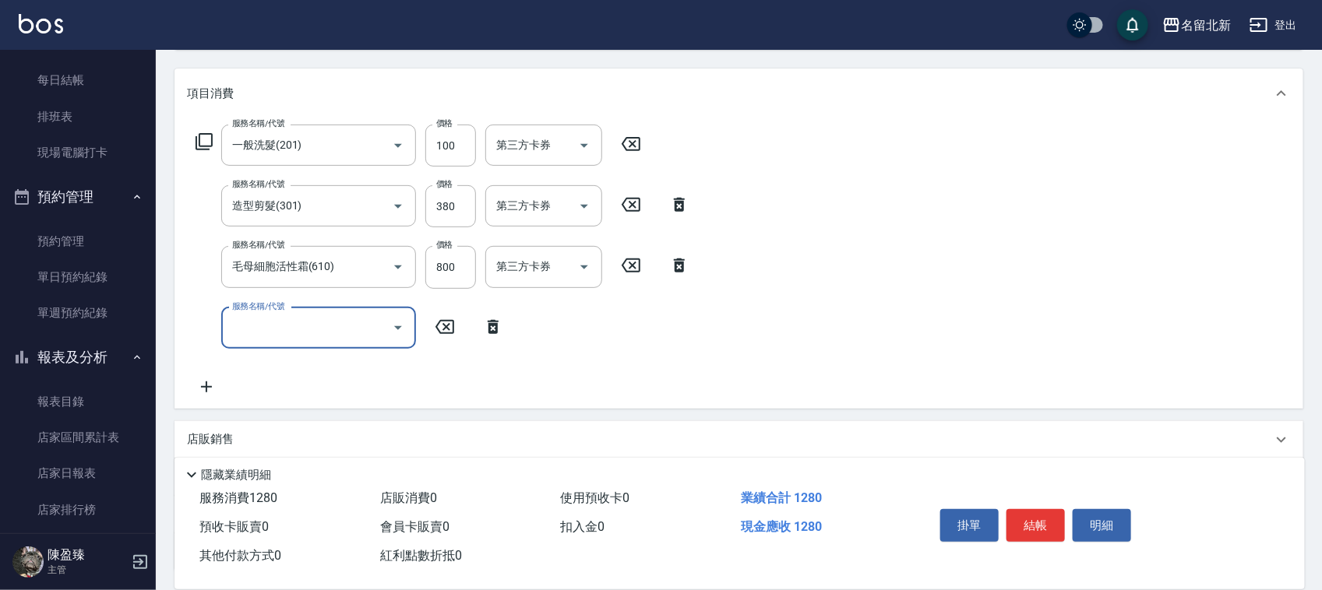
scroll to position [195, 0]
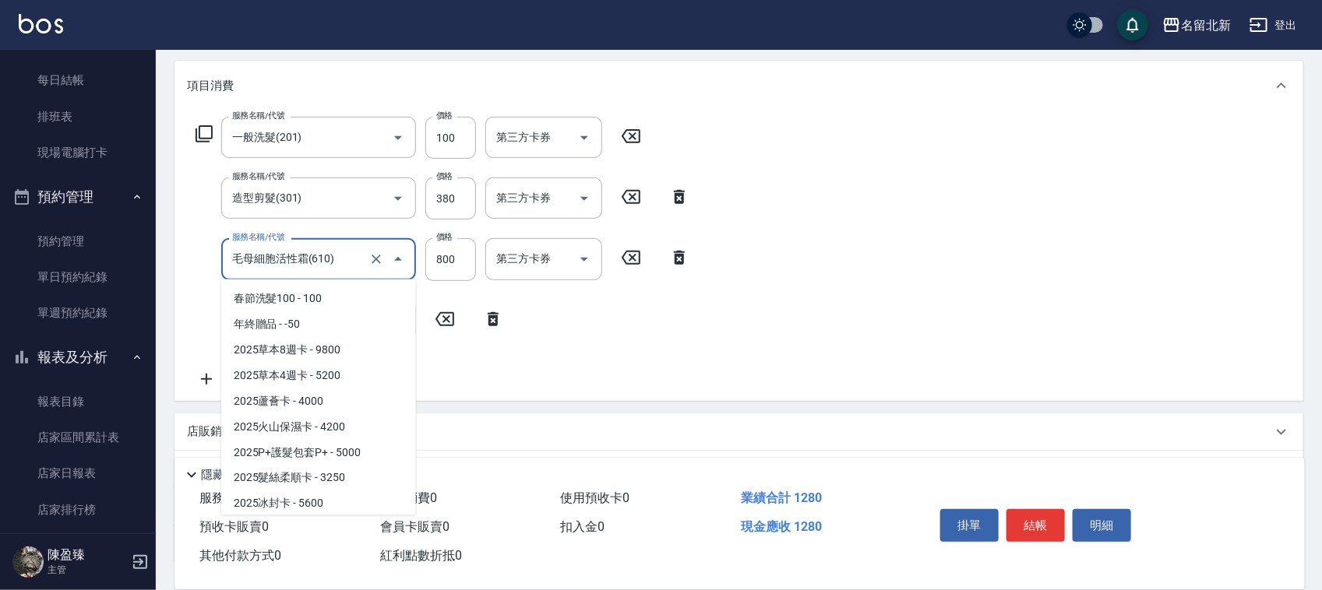
click at [270, 259] on input "毛母細胞活性霜(610)" at bounding box center [296, 258] width 137 height 27
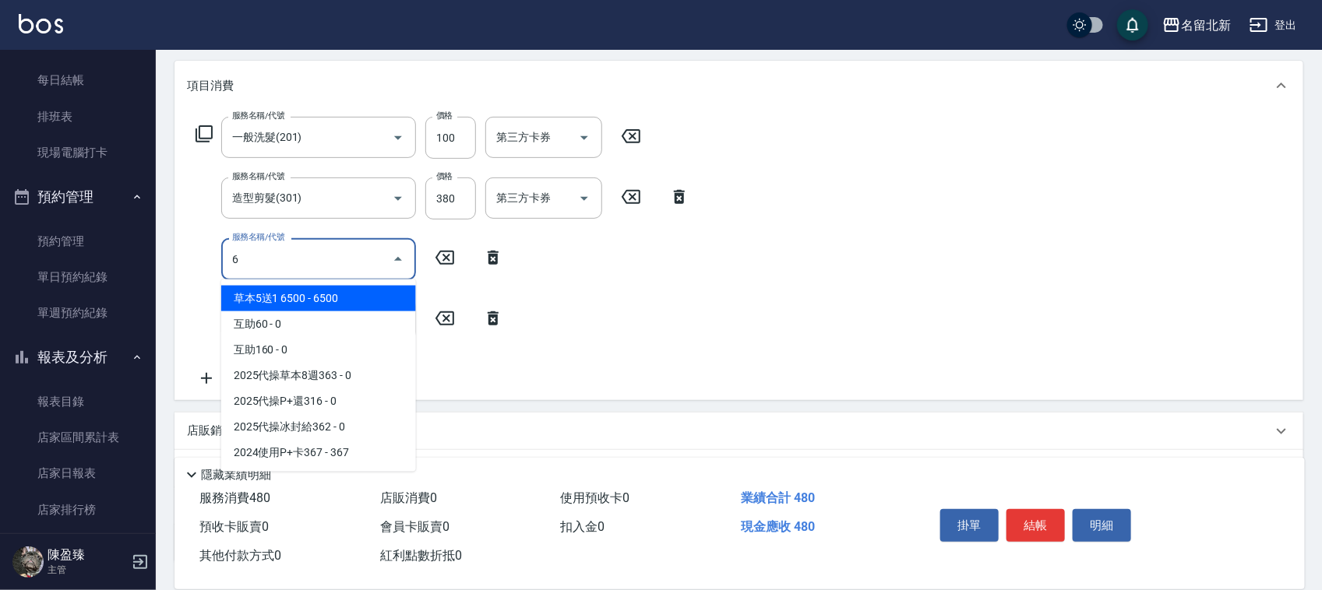
scroll to position [0, 0]
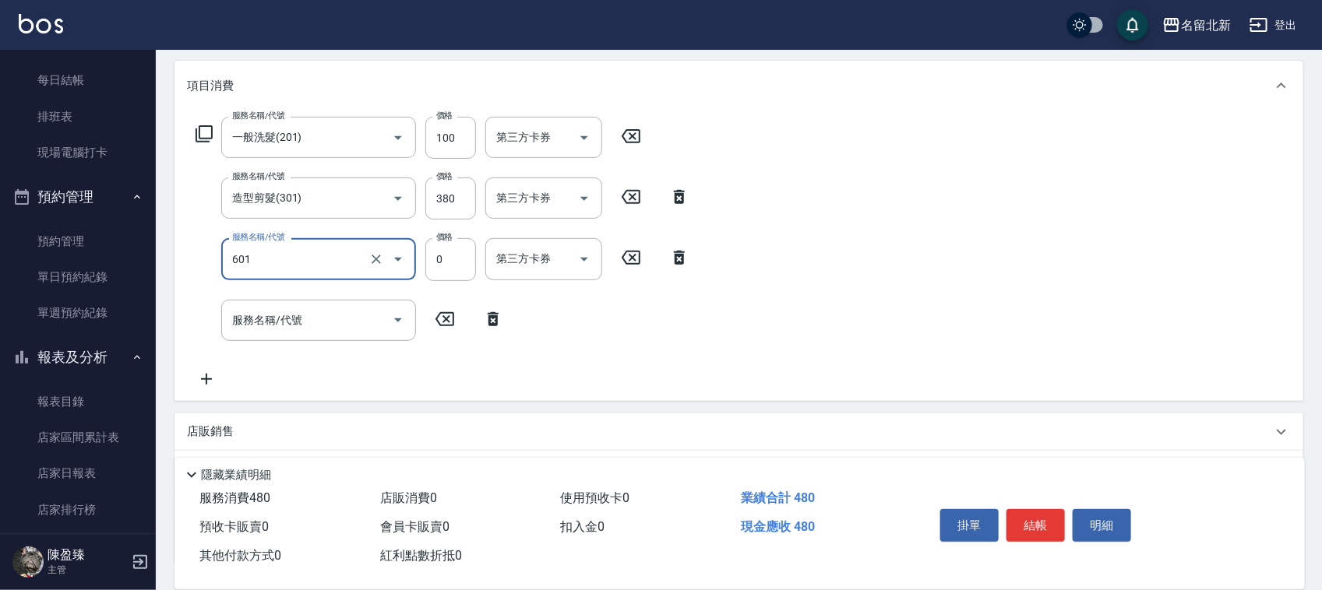
type input "使用護髮卡(601)"
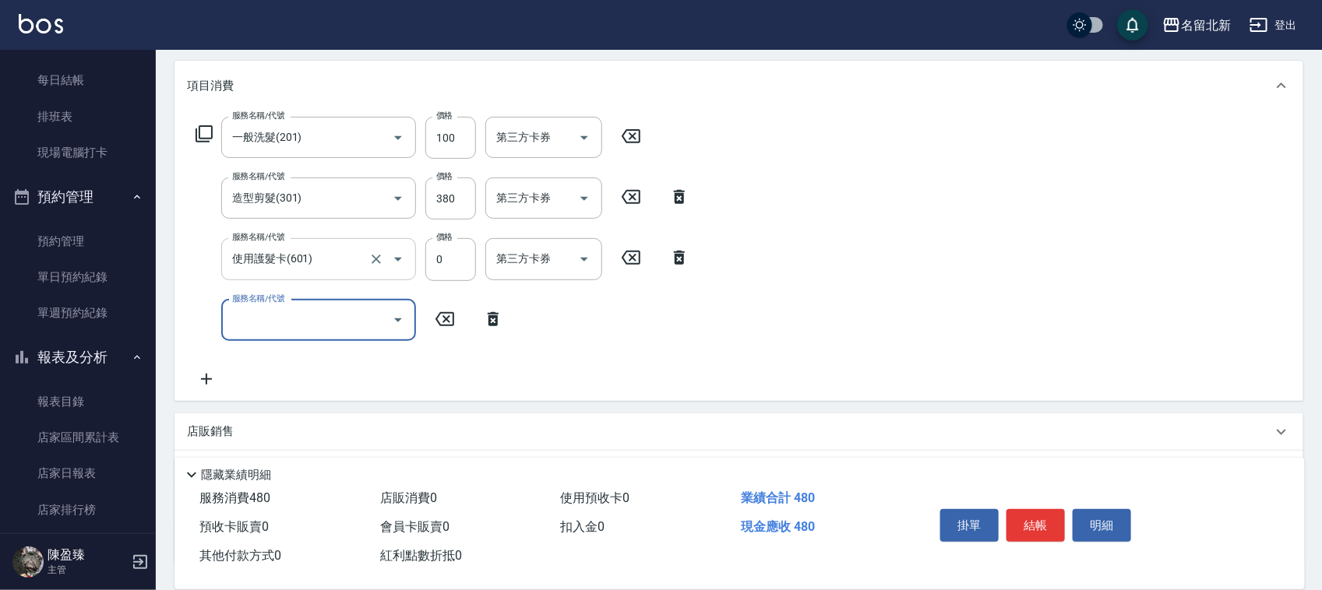
type input "6"
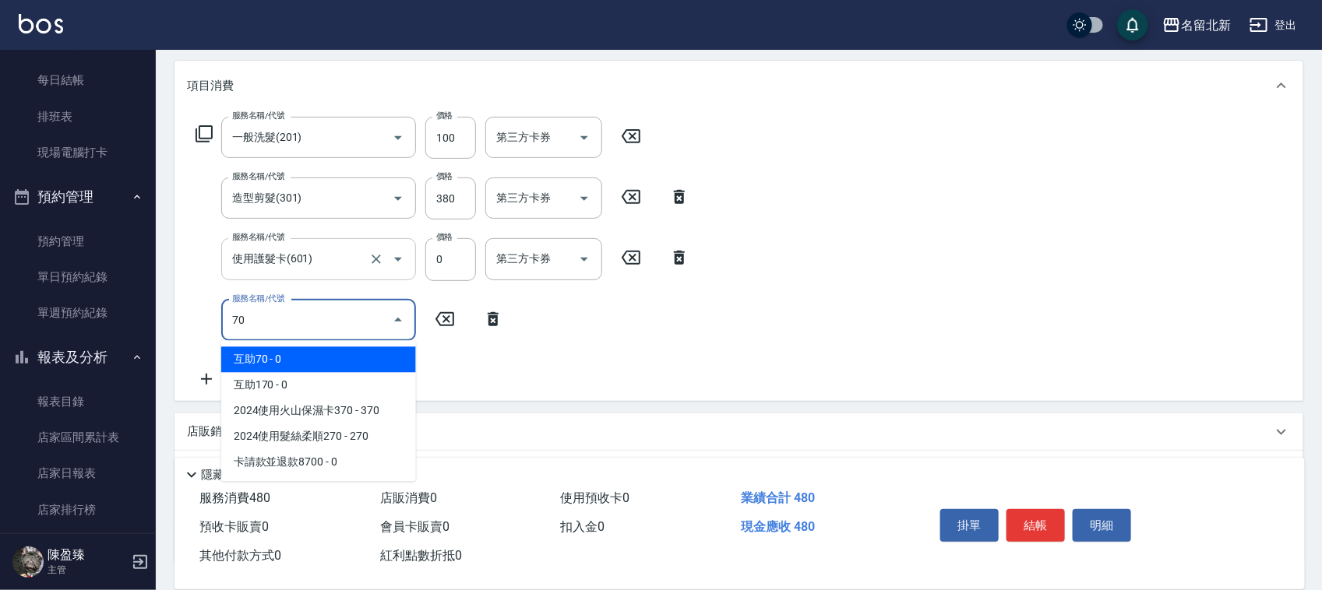
type input "7"
type input "9"
type input "8"
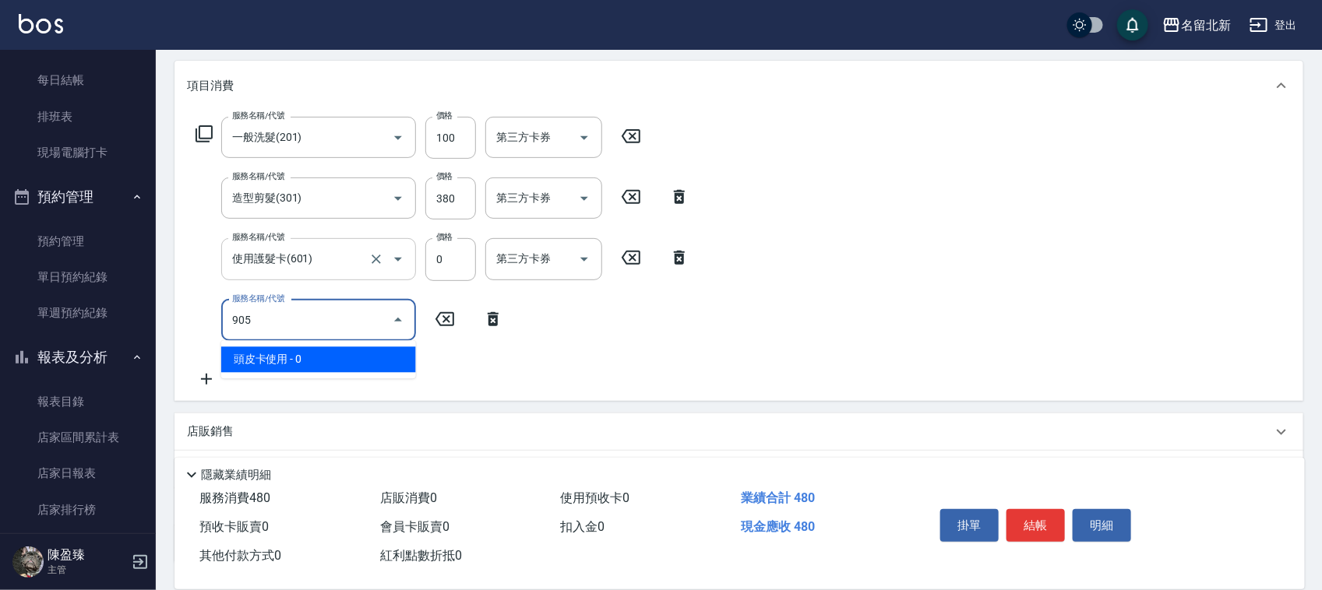
type input "頭皮卡使用(905)"
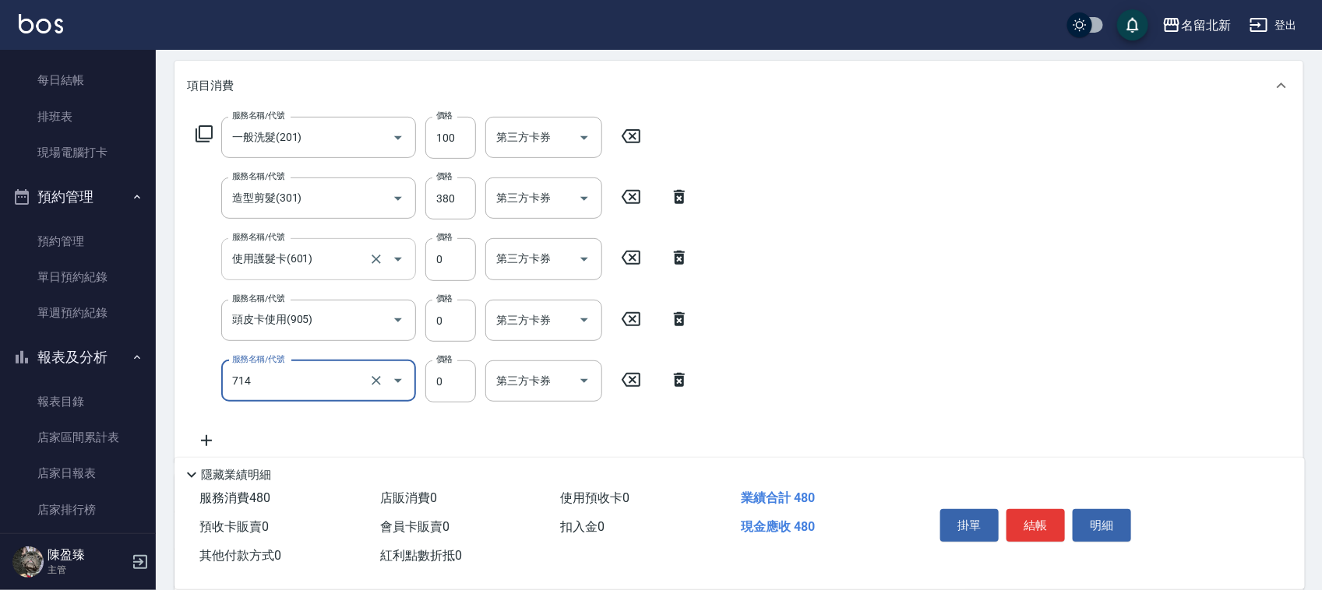
type input "互助140(714)"
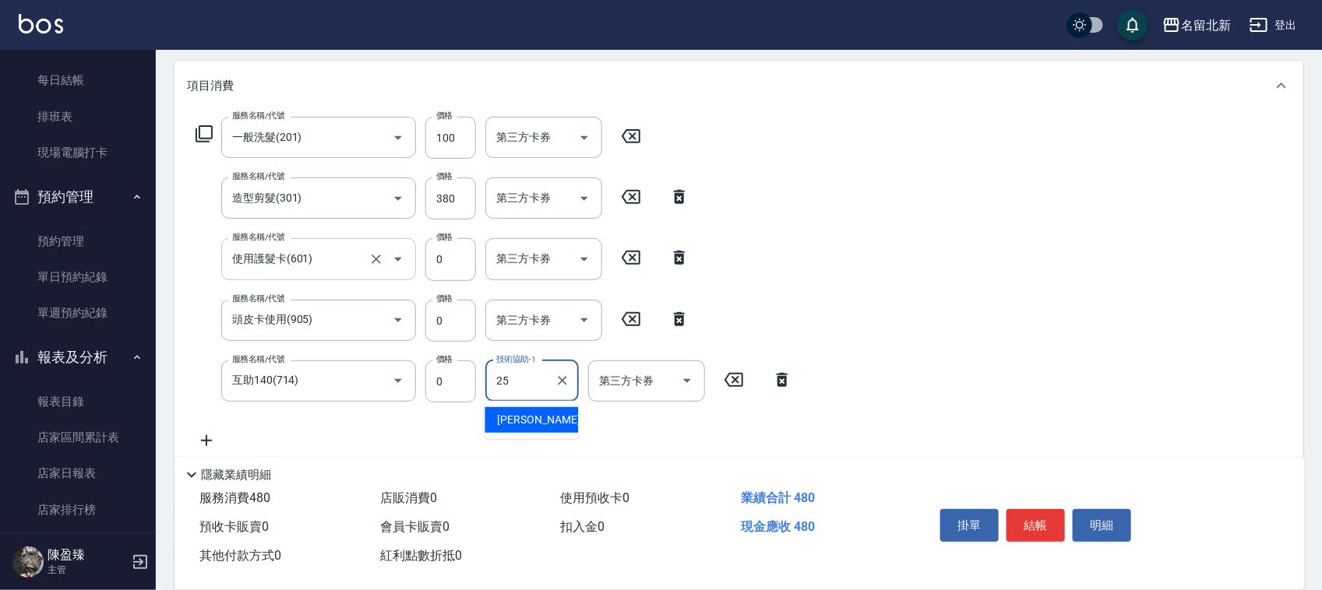
type input "禎禎-25"
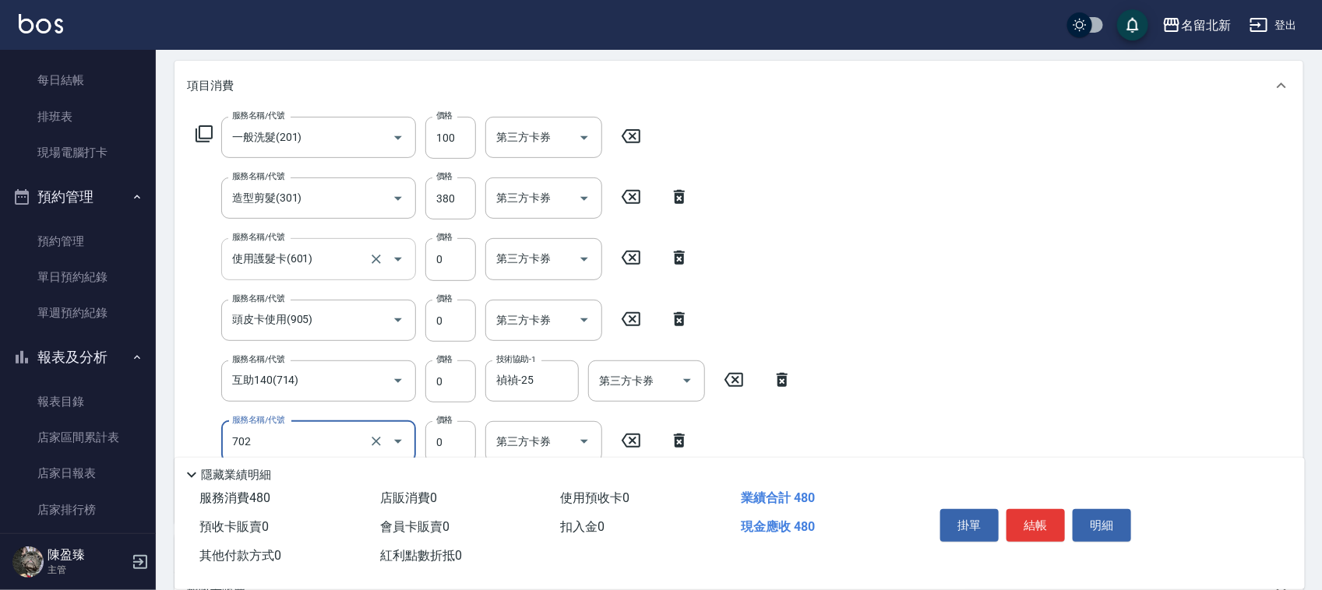
type input "互助20(702)"
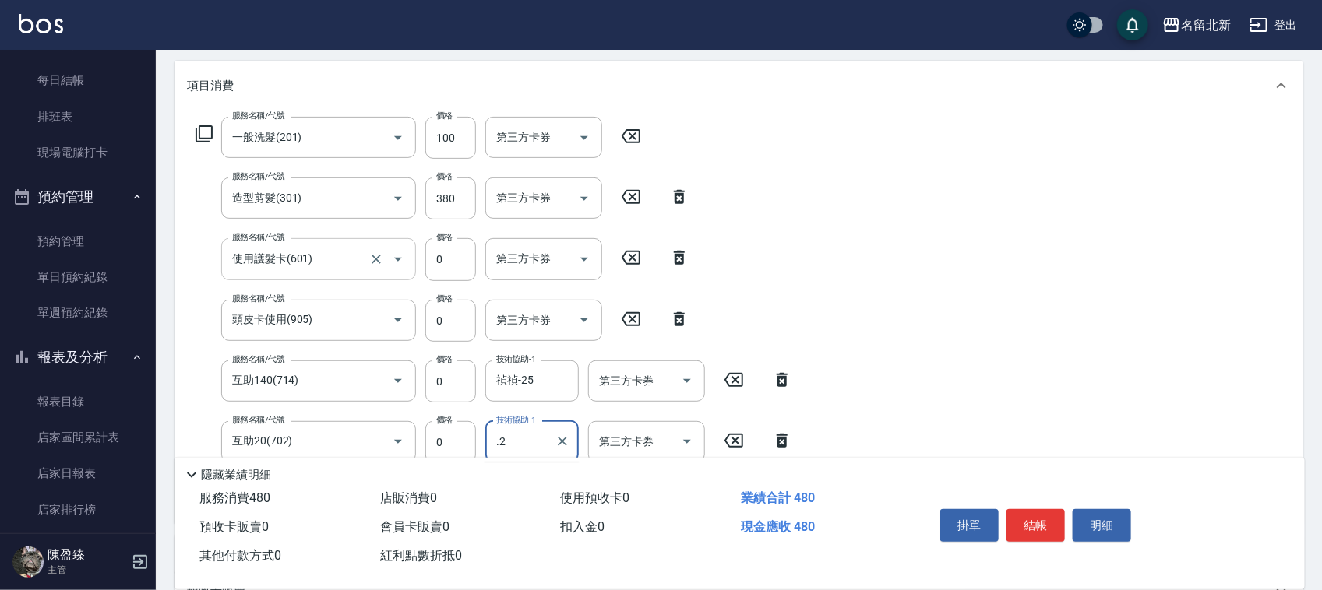
type input ".2"
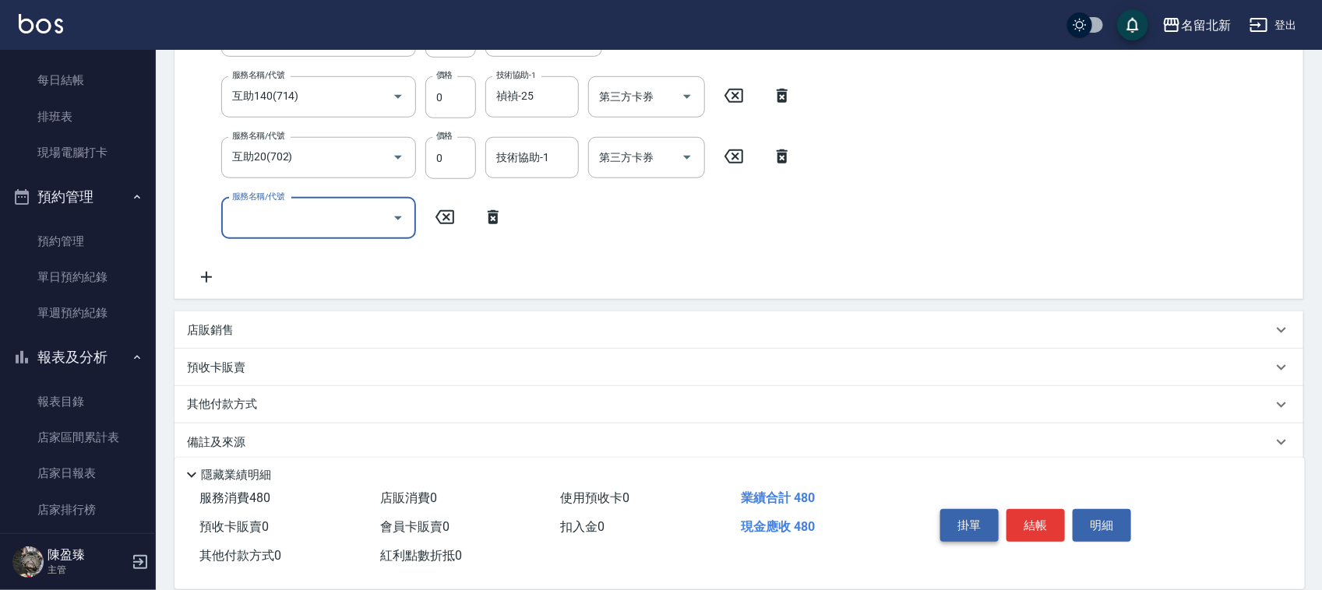
scroll to position [497, 0]
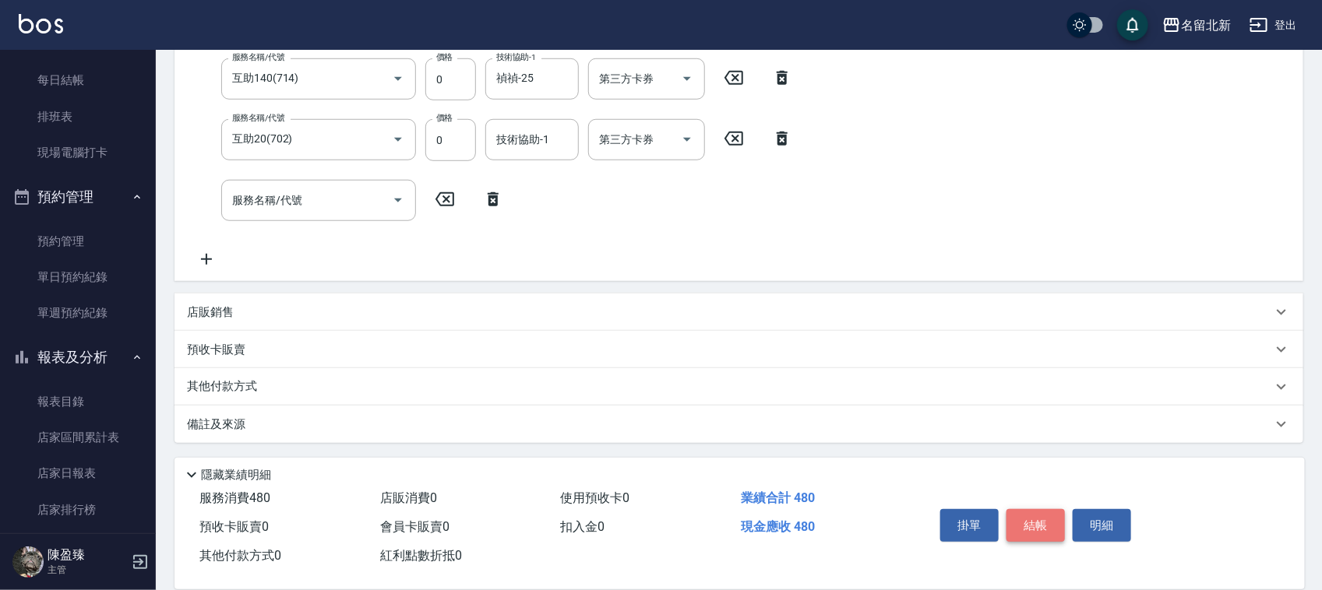
click at [1044, 528] on button "結帳" at bounding box center [1035, 525] width 58 height 33
type input "[DATE] 19:42"
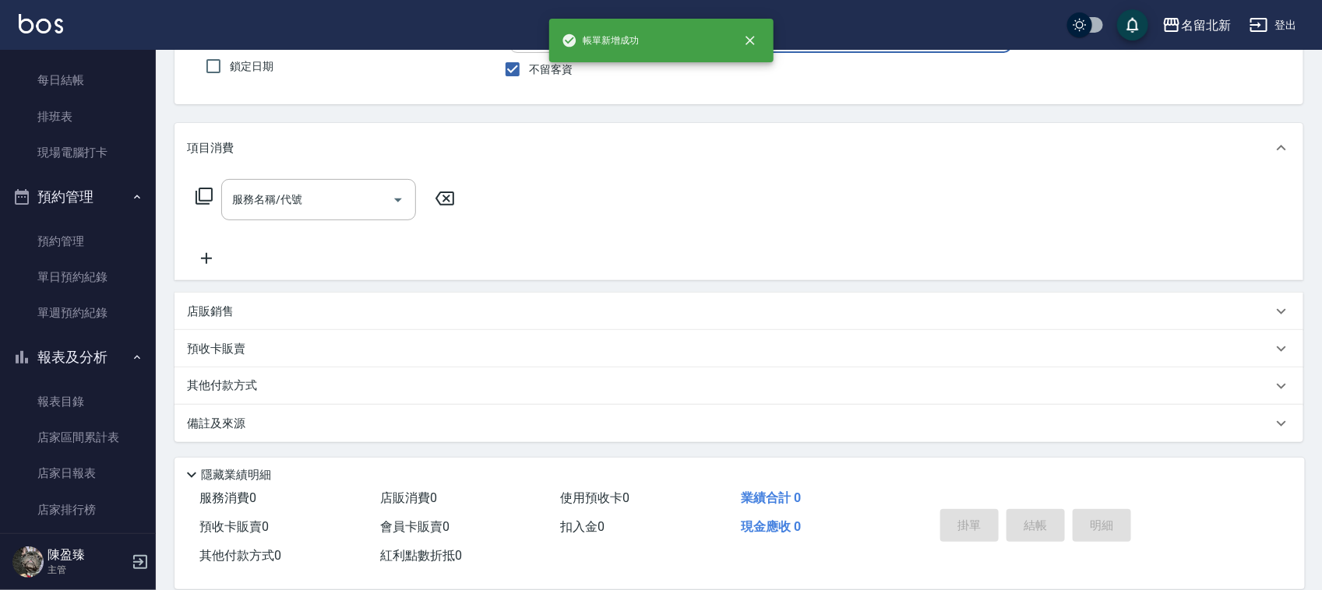
scroll to position [0, 0]
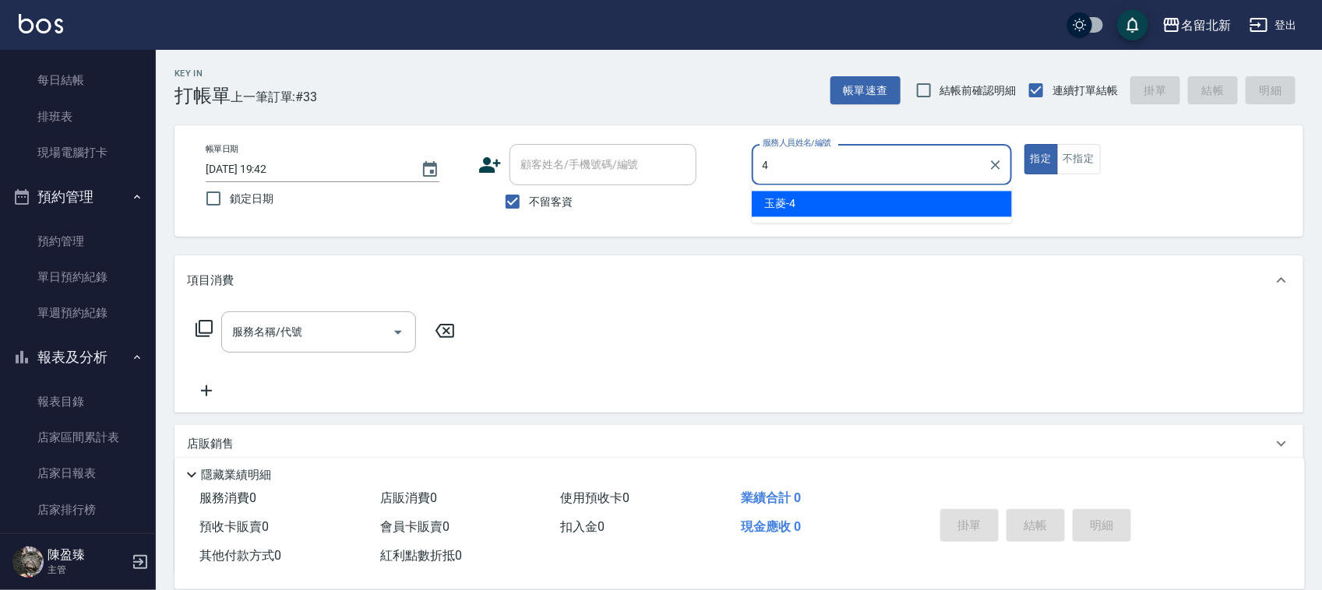
type input "玉菱-4"
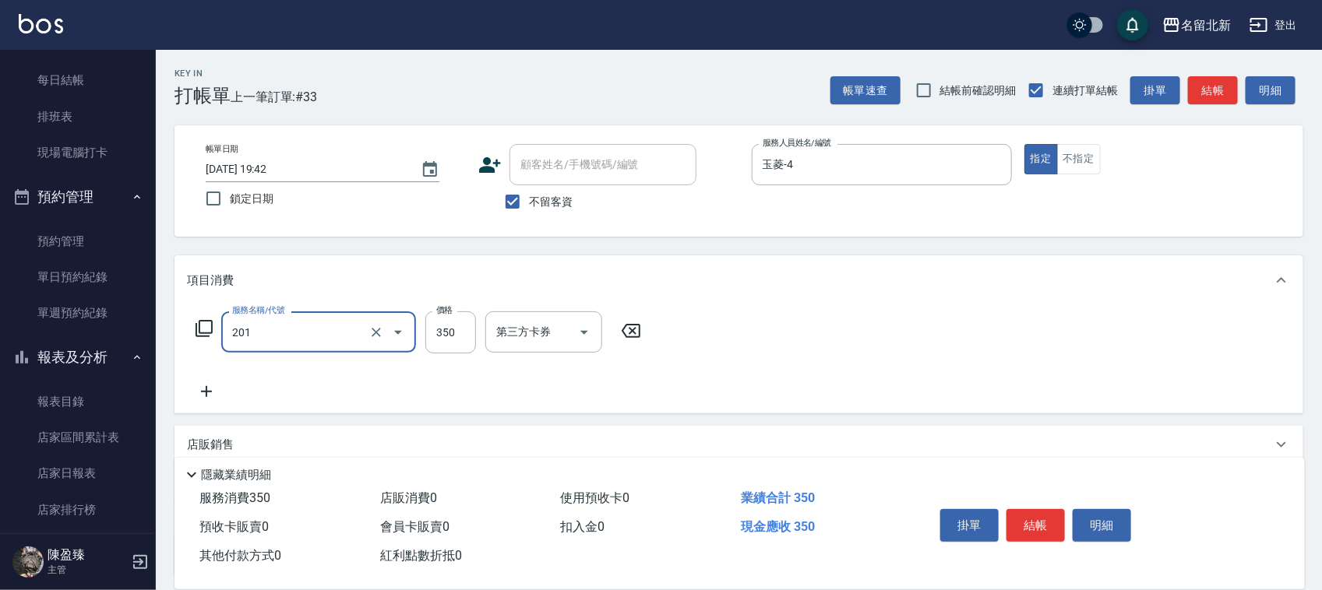
type input "一般洗髮(201)"
type input "100"
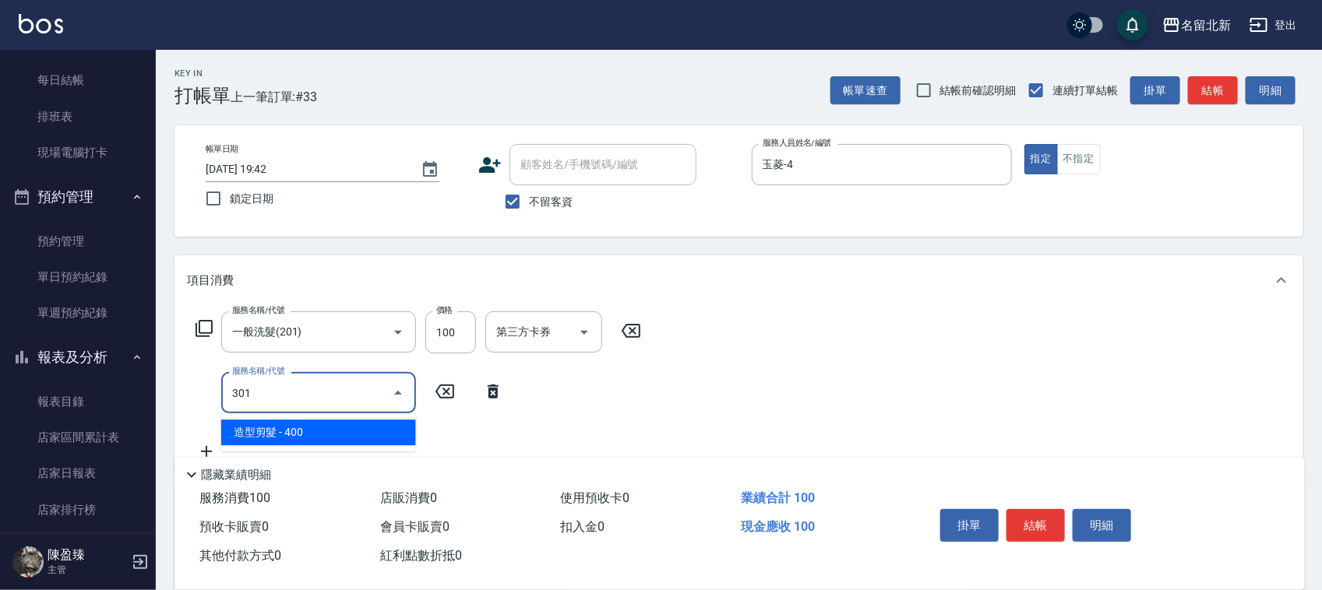
type input "造型剪髮(301)"
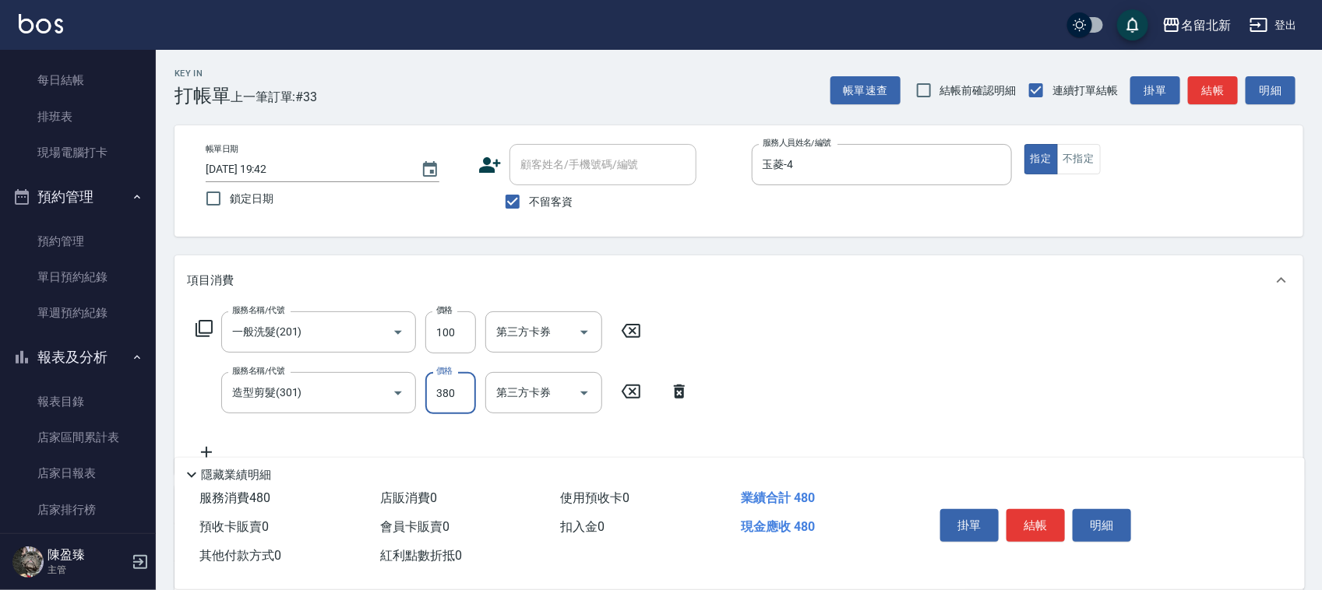
type input "380"
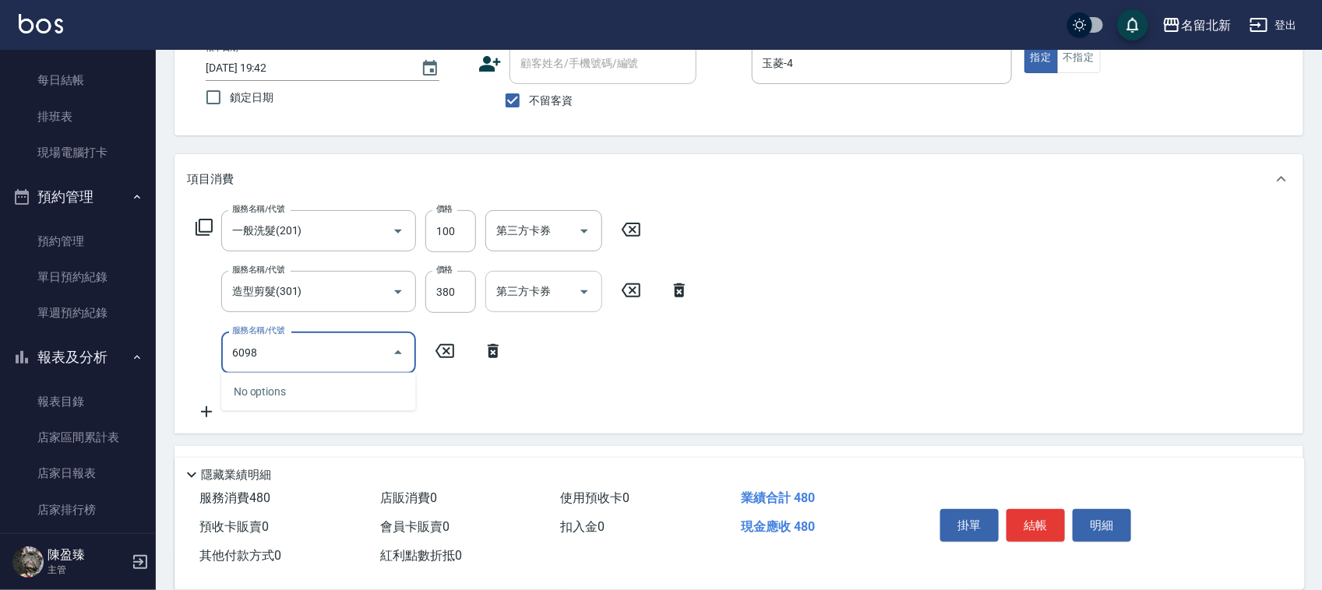
scroll to position [195, 0]
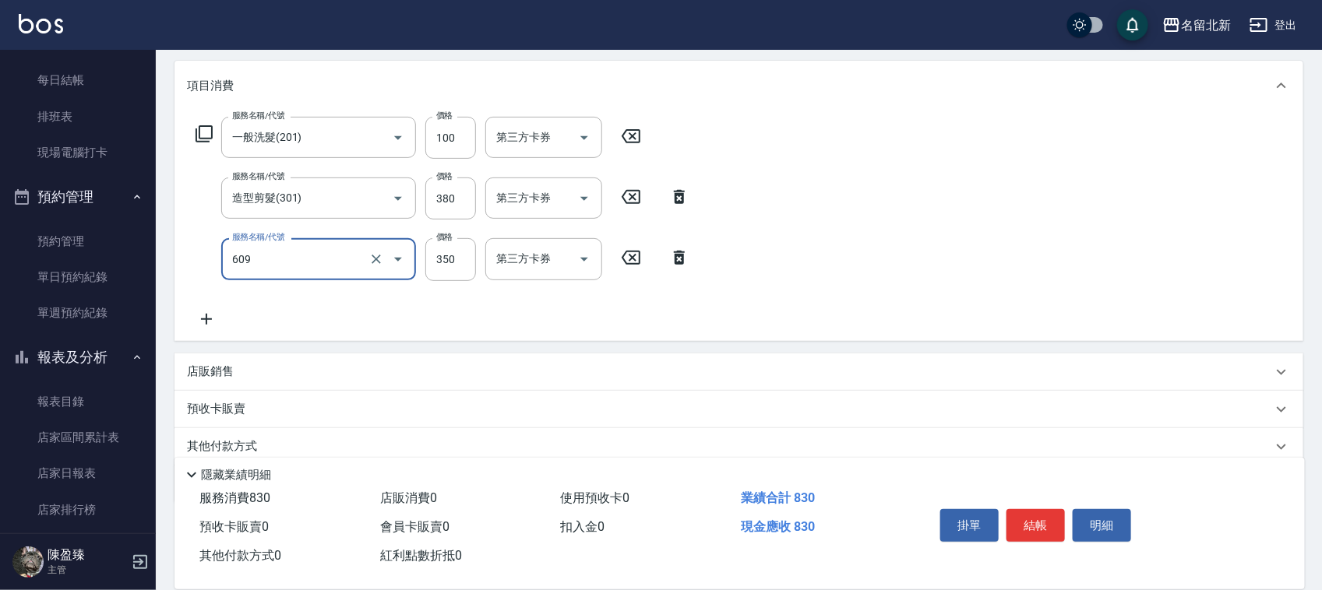
type input "頭皮隔離(609)"
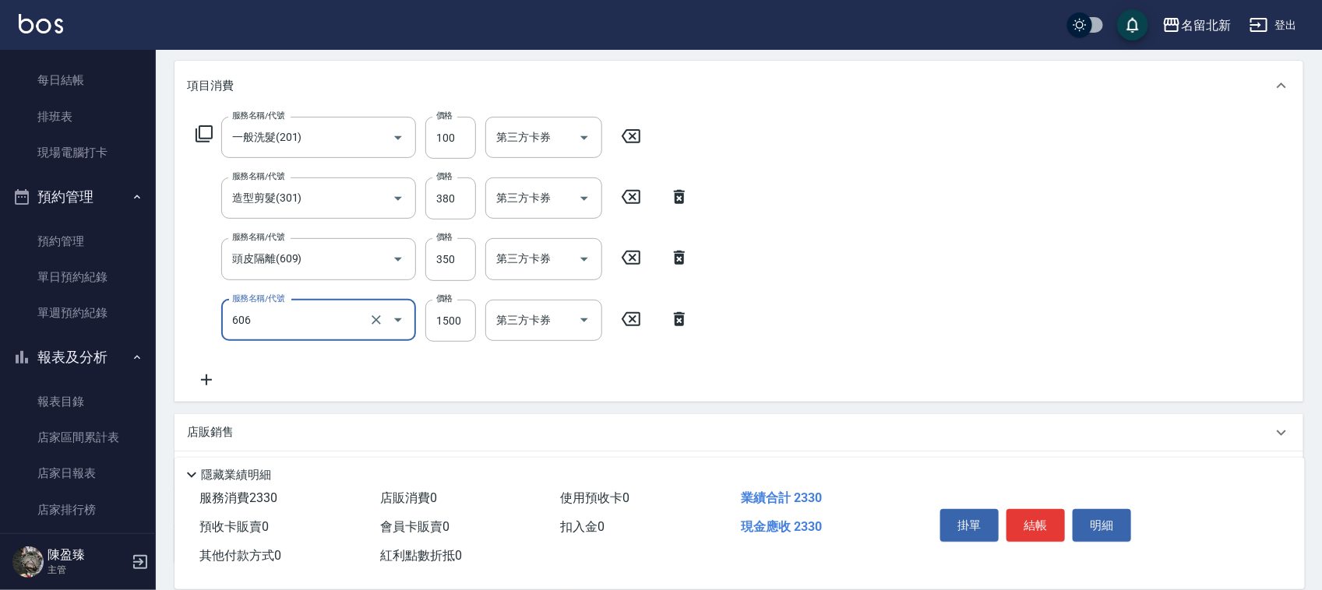
type input "冰封護髮(606)"
type input "1200"
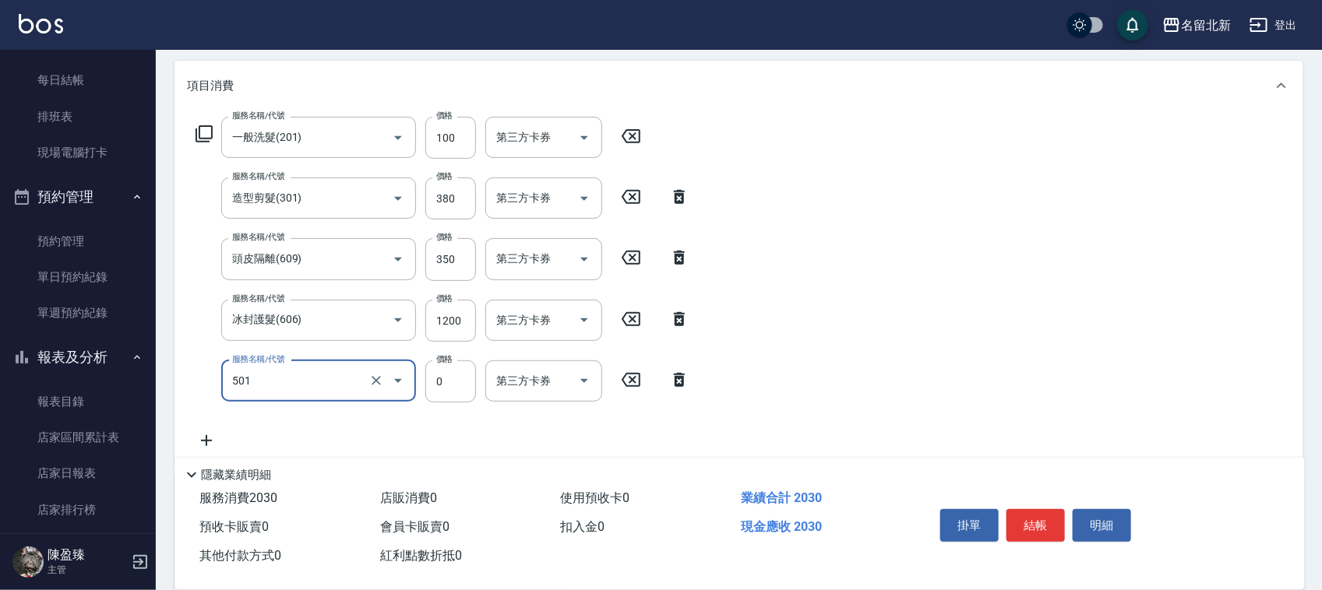
type input "染髮(501)"
type input "2090"
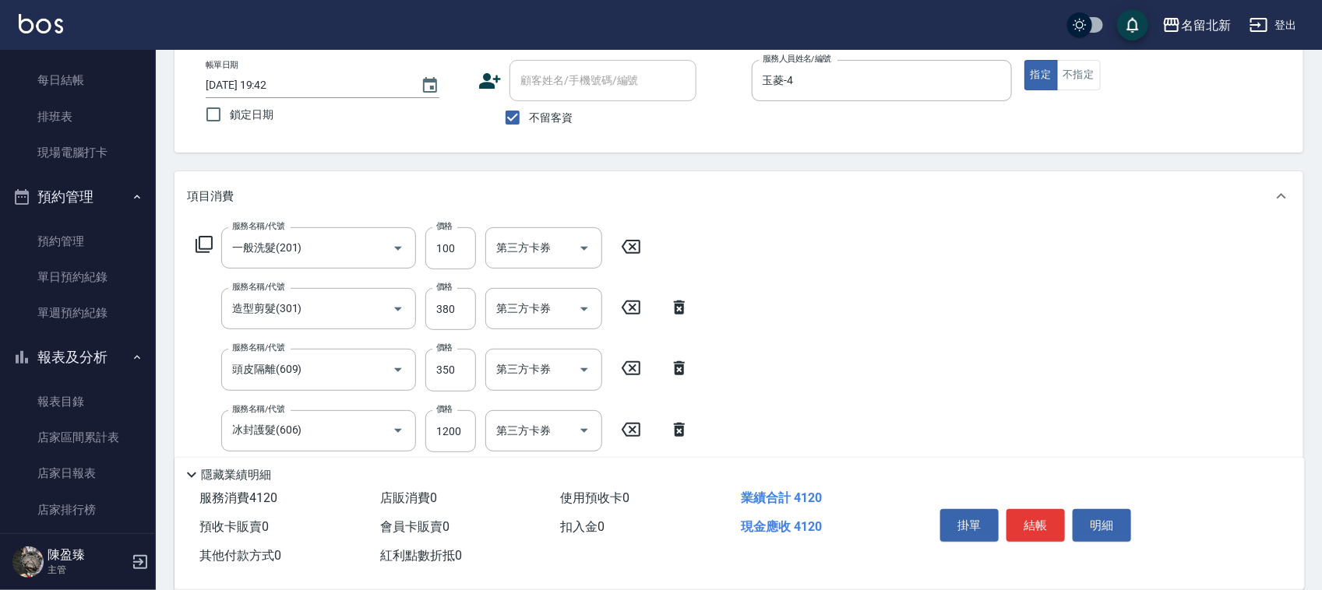
scroll to position [0, 0]
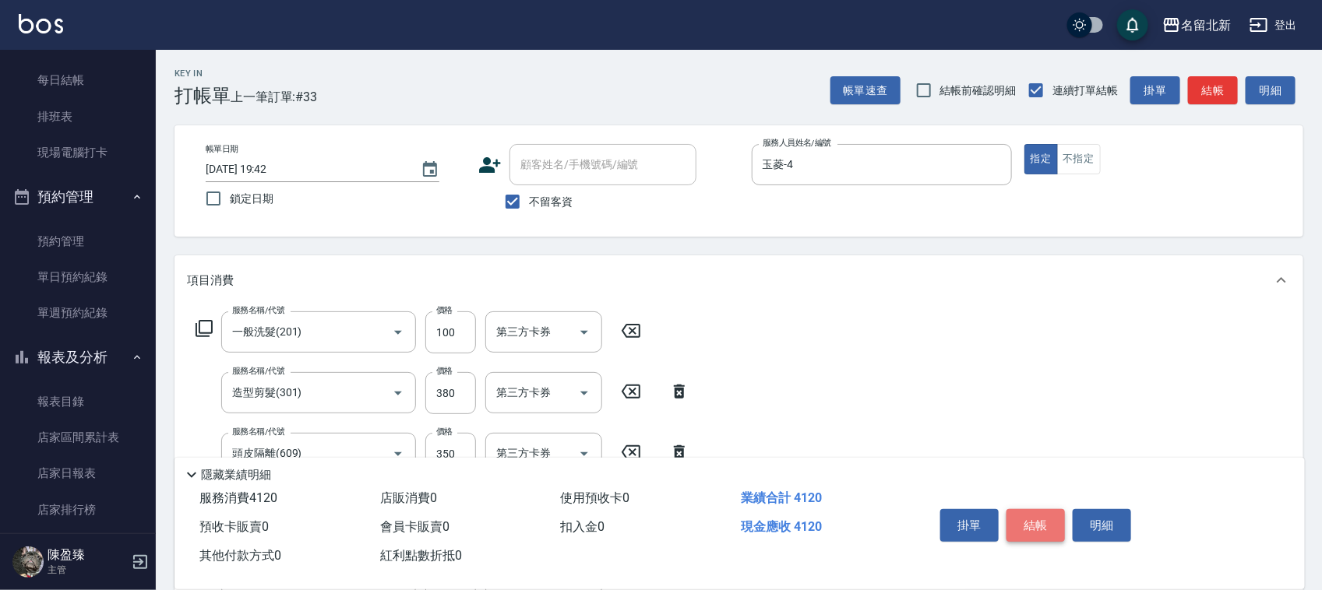
click at [1052, 509] on button "結帳" at bounding box center [1035, 525] width 58 height 33
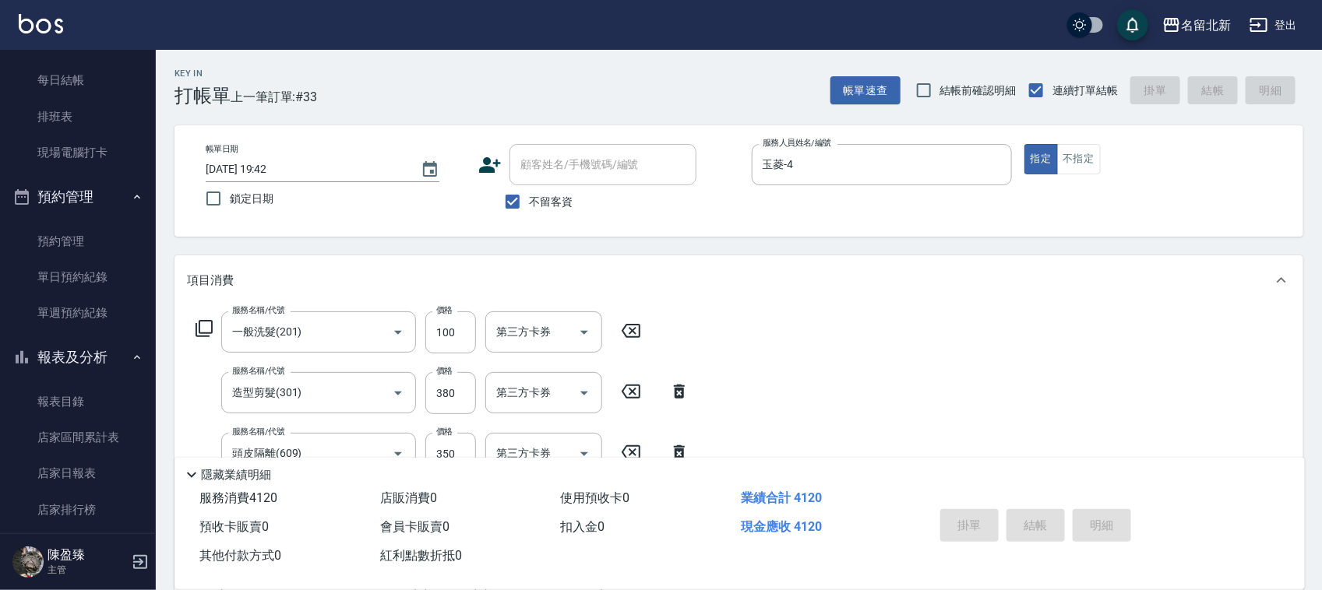
type input "[DATE] 19:47"
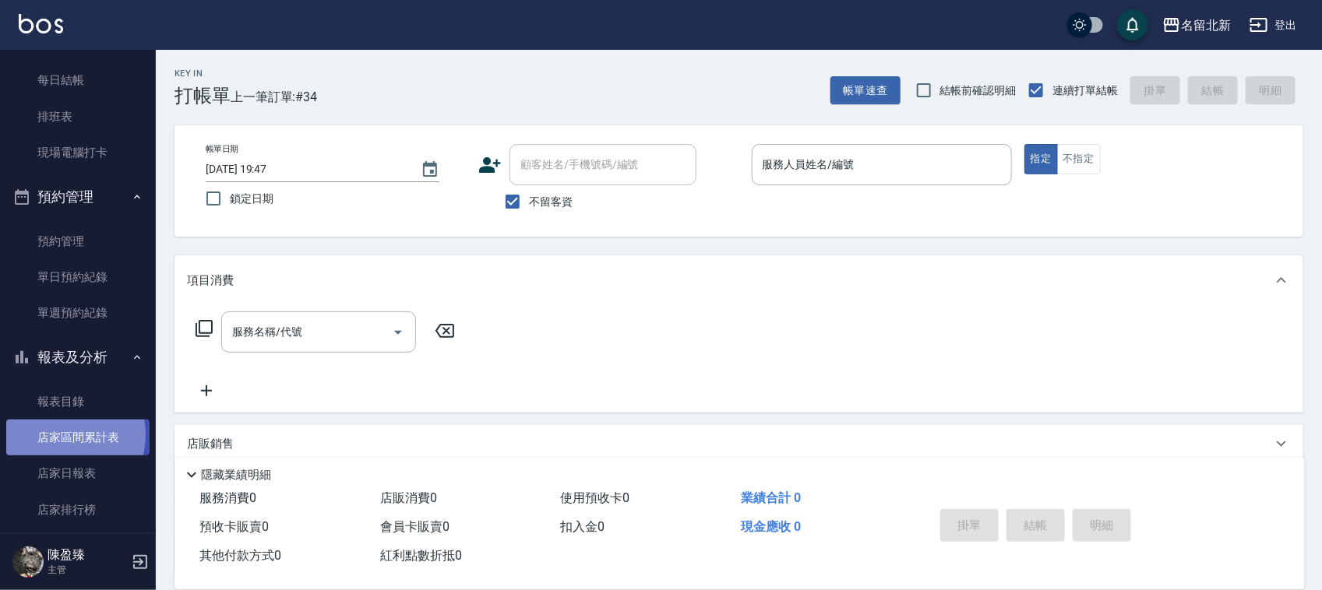
click at [57, 433] on link "店家區間累計表" at bounding box center [77, 438] width 143 height 36
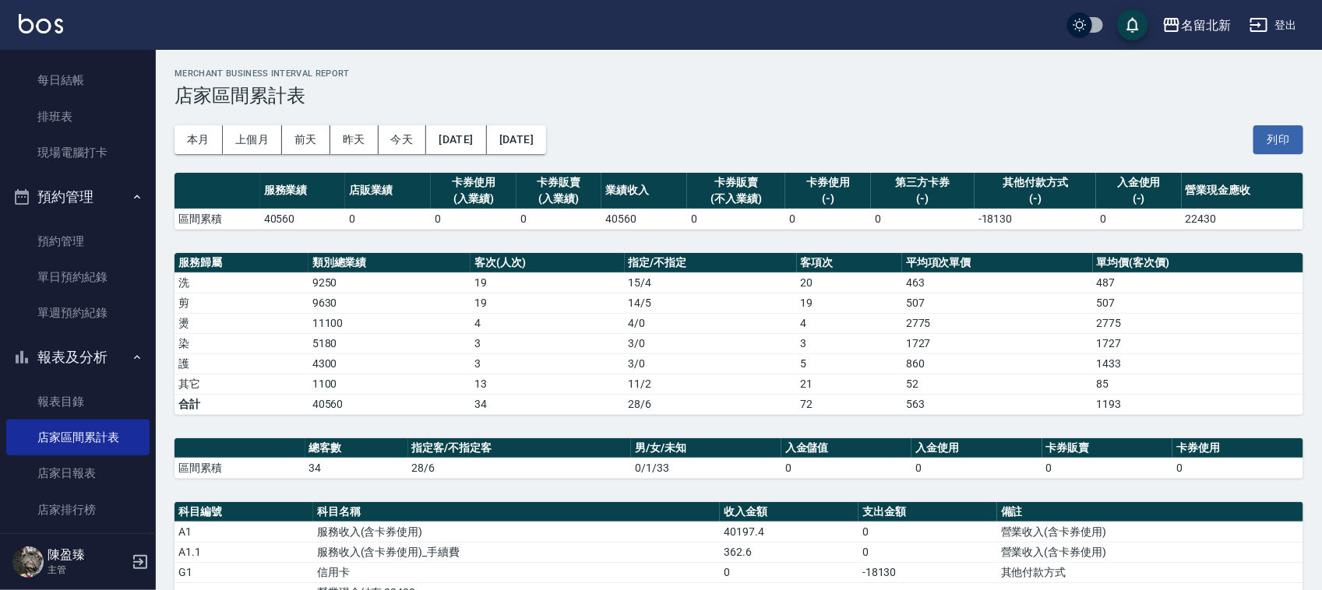
click at [598, 158] on div "本月 上個月 [DATE] [DATE] [DATE] [DATE] [DATE] 列印" at bounding box center [738, 140] width 1129 height 66
click at [546, 144] on button "[DATE]" at bounding box center [516, 139] width 59 height 29
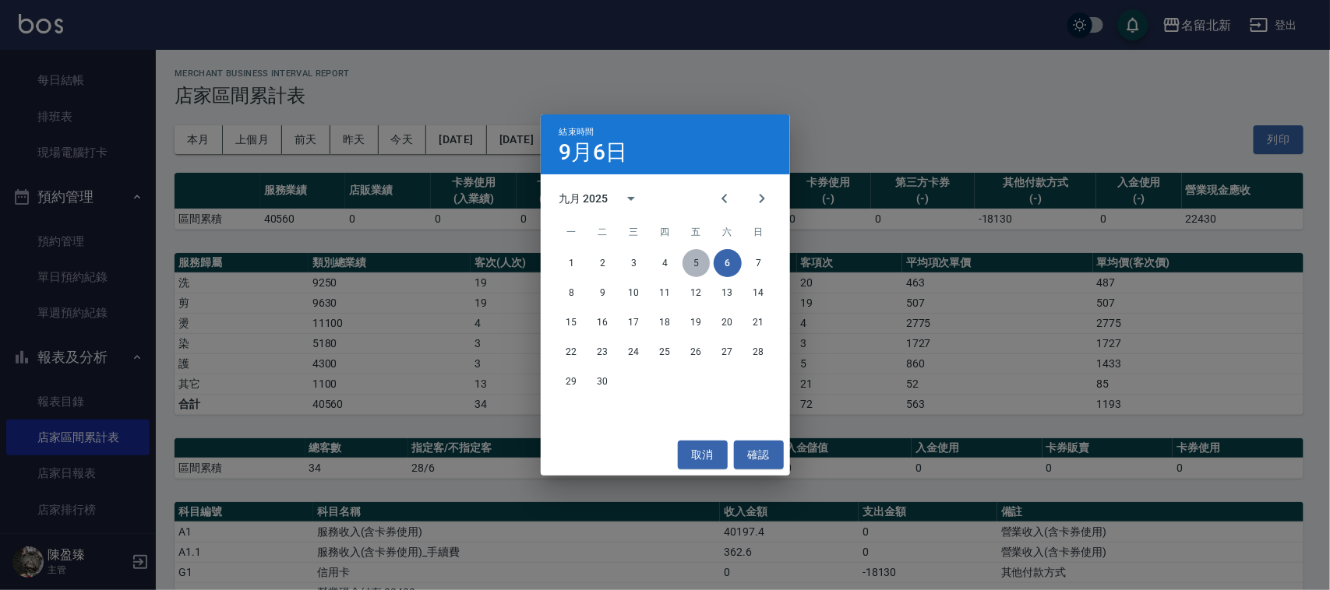
click at [695, 265] on button "5" at bounding box center [696, 263] width 28 height 28
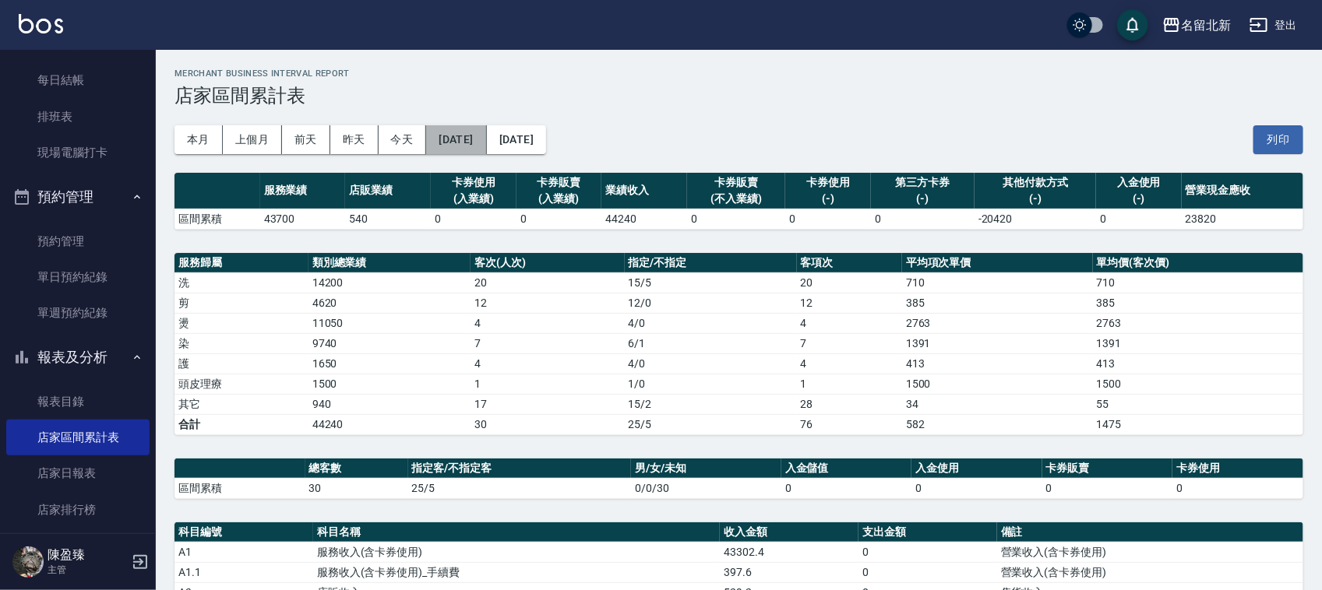
click at [471, 136] on button "[DATE]" at bounding box center [456, 139] width 60 height 29
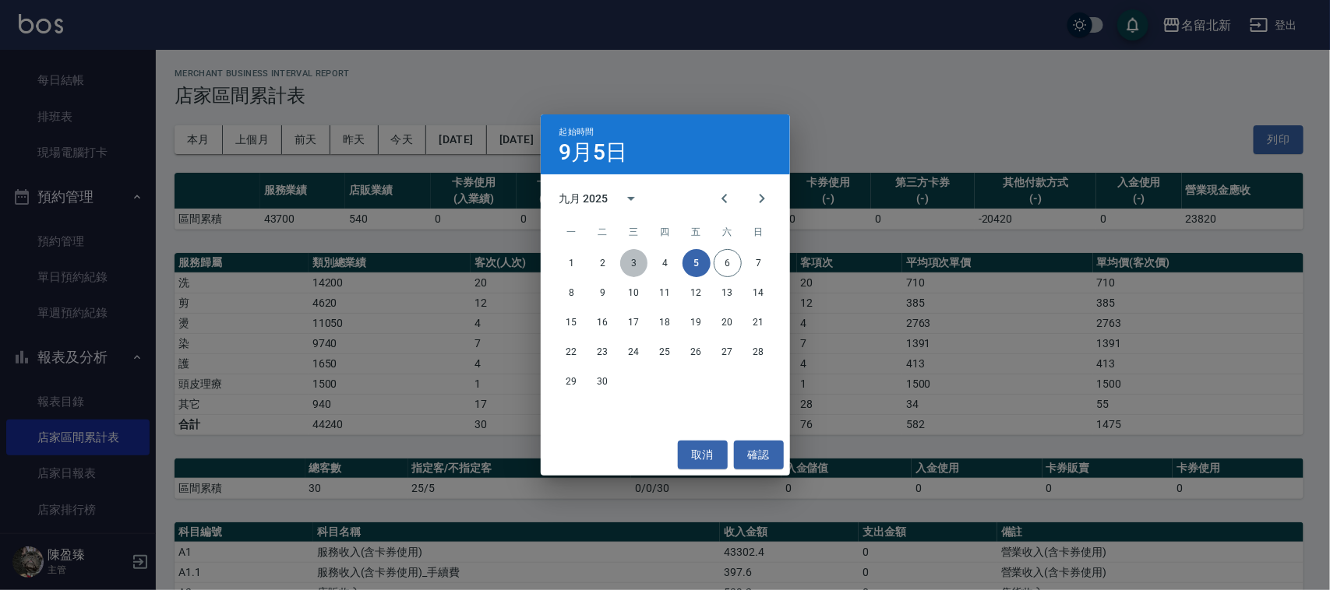
click at [633, 266] on button "3" at bounding box center [634, 263] width 28 height 28
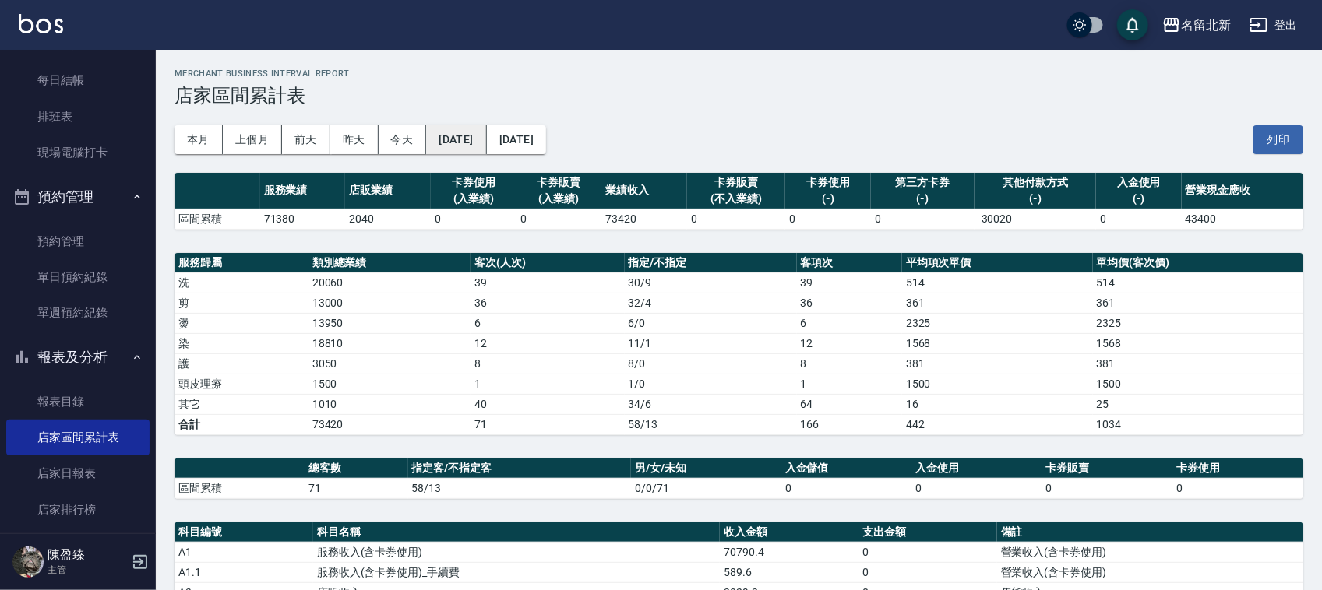
click at [486, 139] on button "[DATE]" at bounding box center [456, 139] width 60 height 29
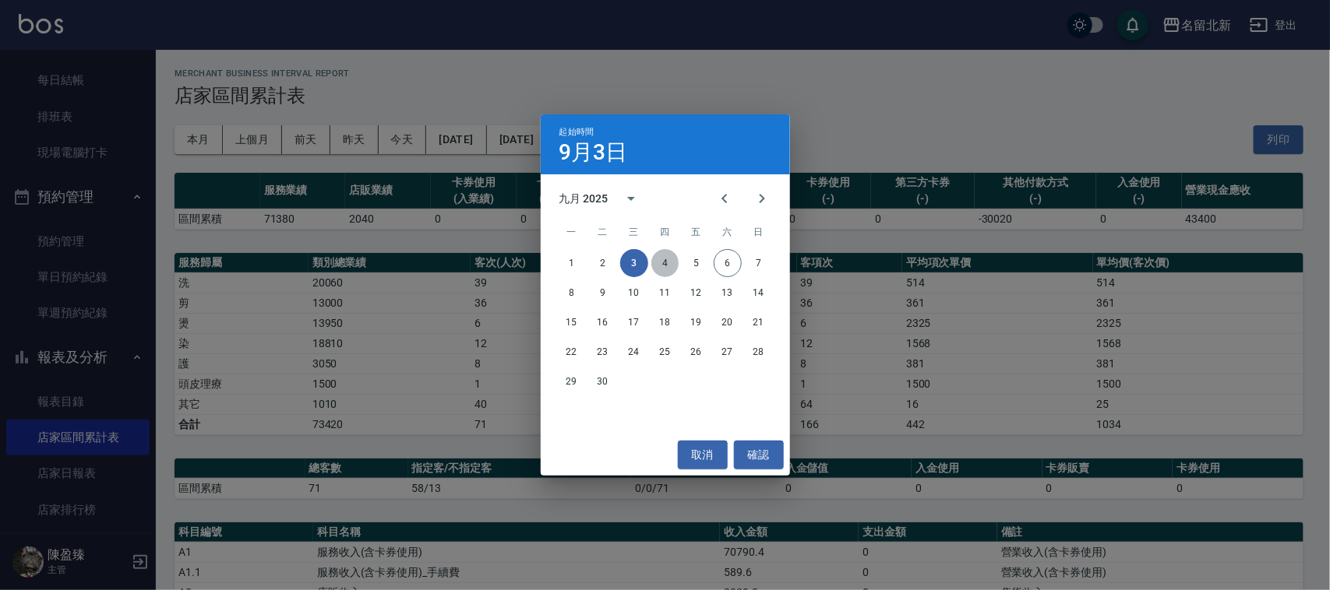
click at [663, 259] on button "4" at bounding box center [665, 263] width 28 height 28
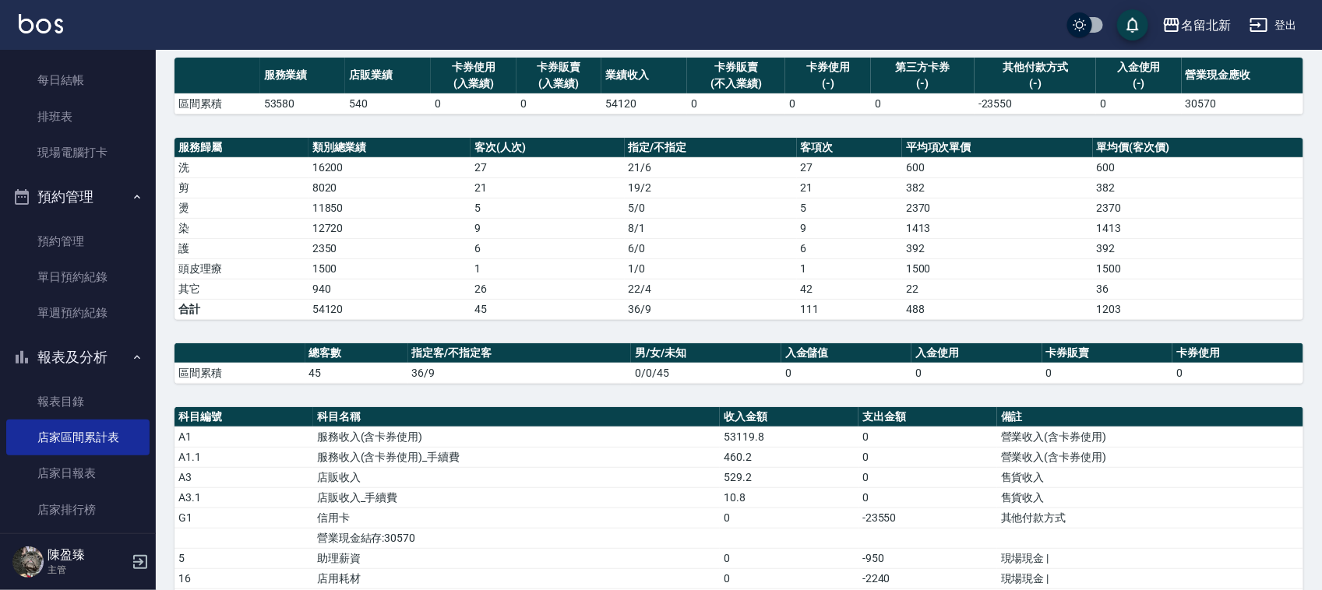
scroll to position [241, 0]
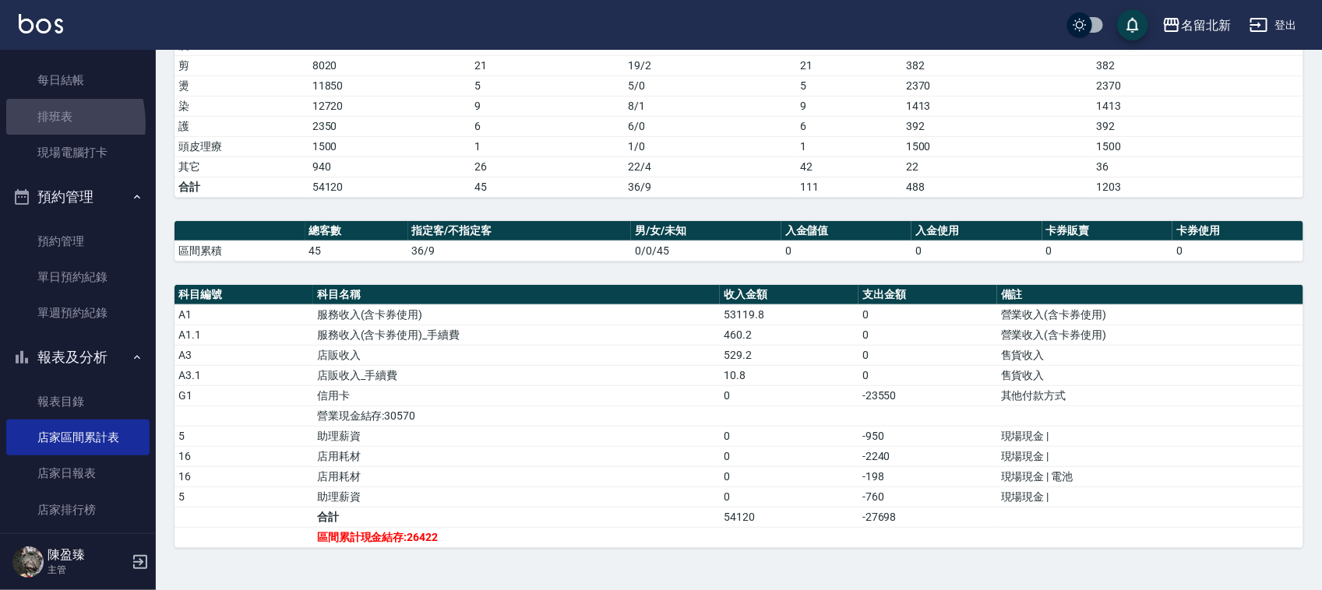
drag, startPoint x: 36, startPoint y: 122, endPoint x: 927, endPoint y: 316, distance: 911.9
click at [36, 122] on link "排班表" at bounding box center [77, 117] width 143 height 36
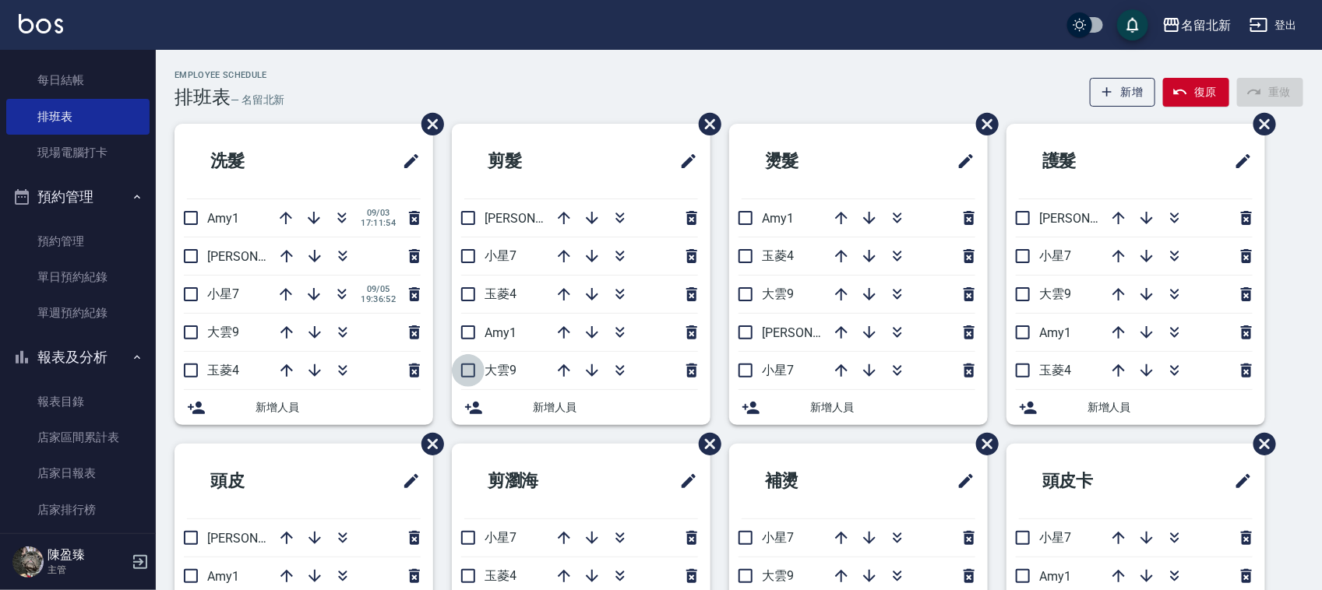
click at [461, 371] on input "checkbox" at bounding box center [468, 370] width 33 height 33
checkbox input "true"
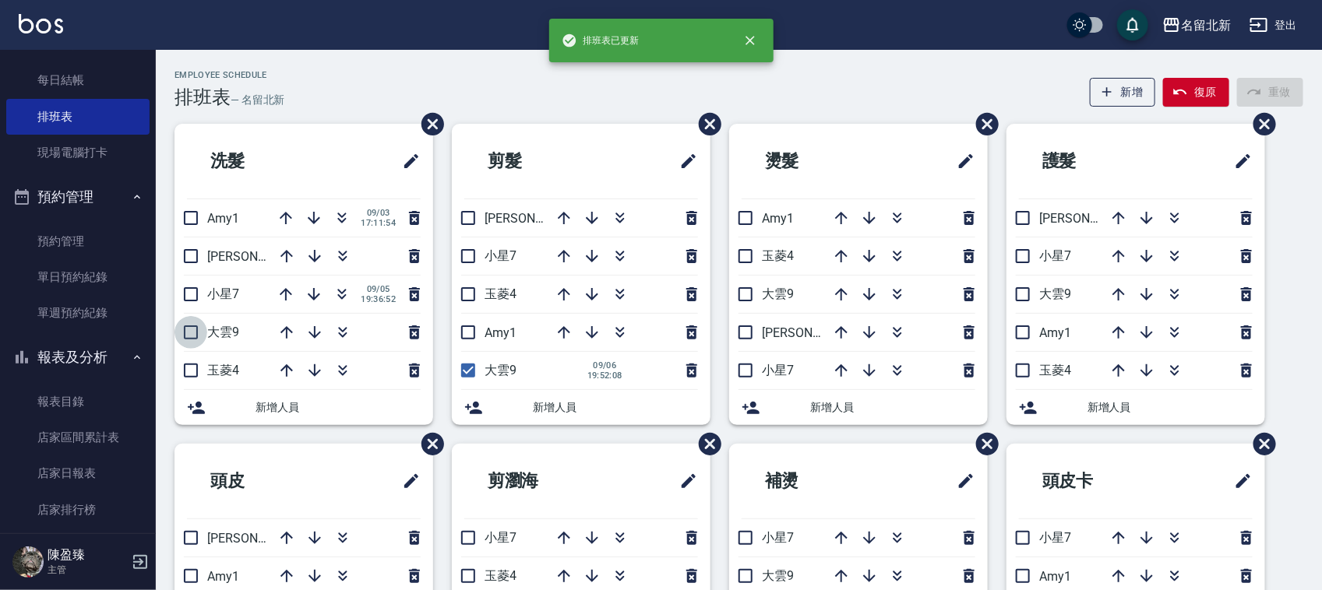
click at [193, 331] on input "checkbox" at bounding box center [190, 332] width 33 height 33
checkbox input "true"
drag, startPoint x: 744, startPoint y: 289, endPoint x: 802, endPoint y: 301, distance: 59.7
click at [744, 291] on input "checkbox" at bounding box center [745, 294] width 33 height 33
checkbox input "true"
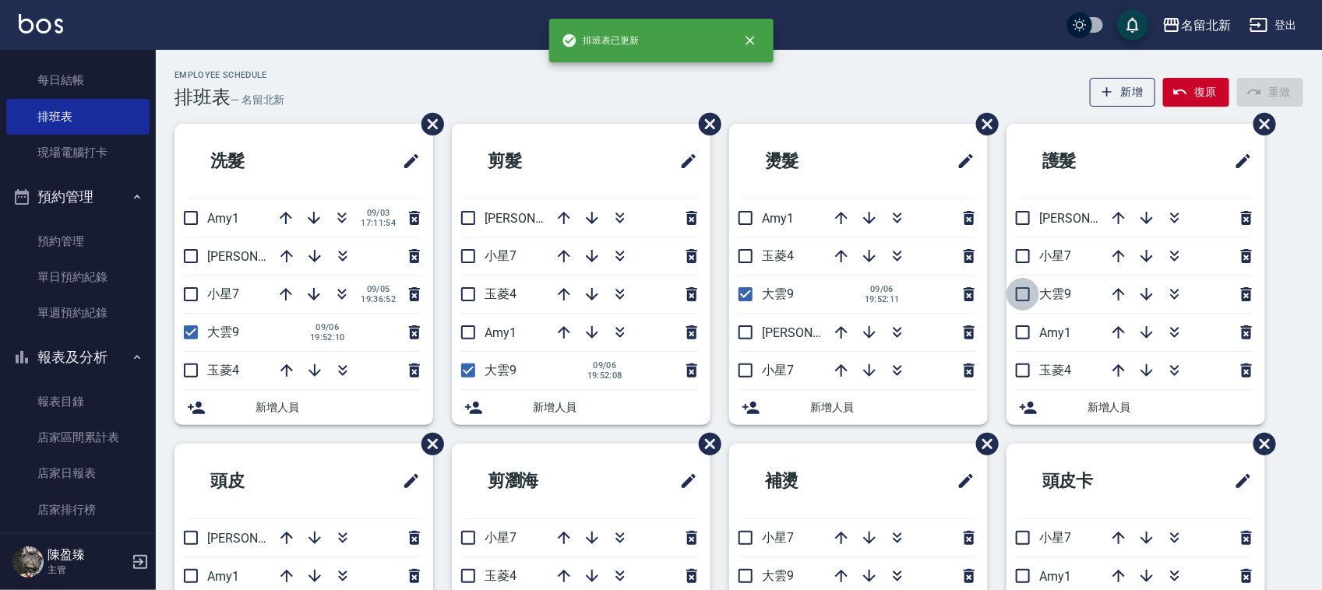
click at [1023, 298] on input "checkbox" at bounding box center [1022, 294] width 33 height 33
checkbox input "true"
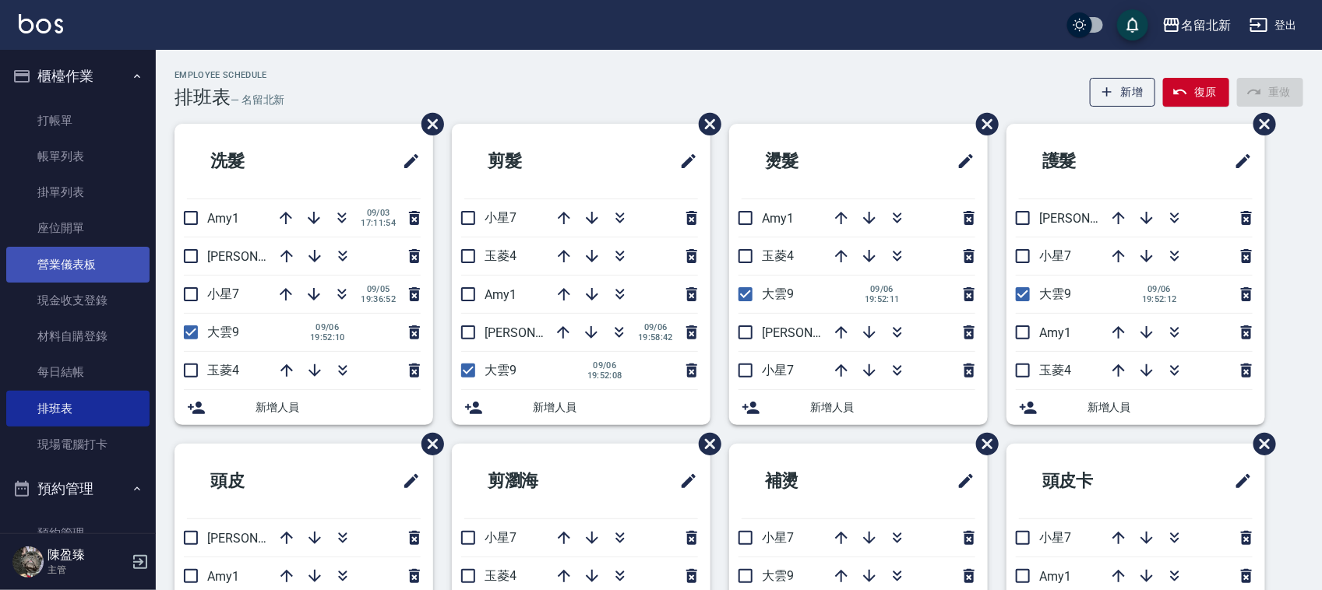
click at [83, 259] on link "營業儀表板" at bounding box center [77, 265] width 143 height 36
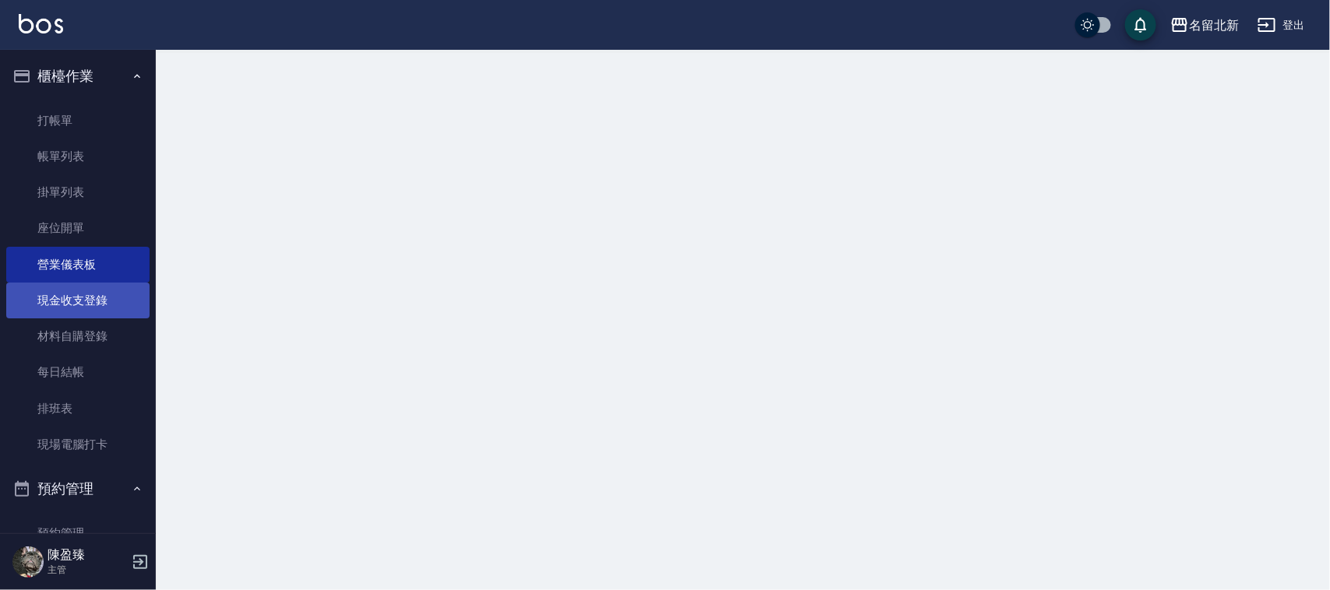
drag, startPoint x: 76, startPoint y: 290, endPoint x: 119, endPoint y: 290, distance: 43.6
click at [76, 289] on link "現金收支登錄" at bounding box center [77, 301] width 143 height 36
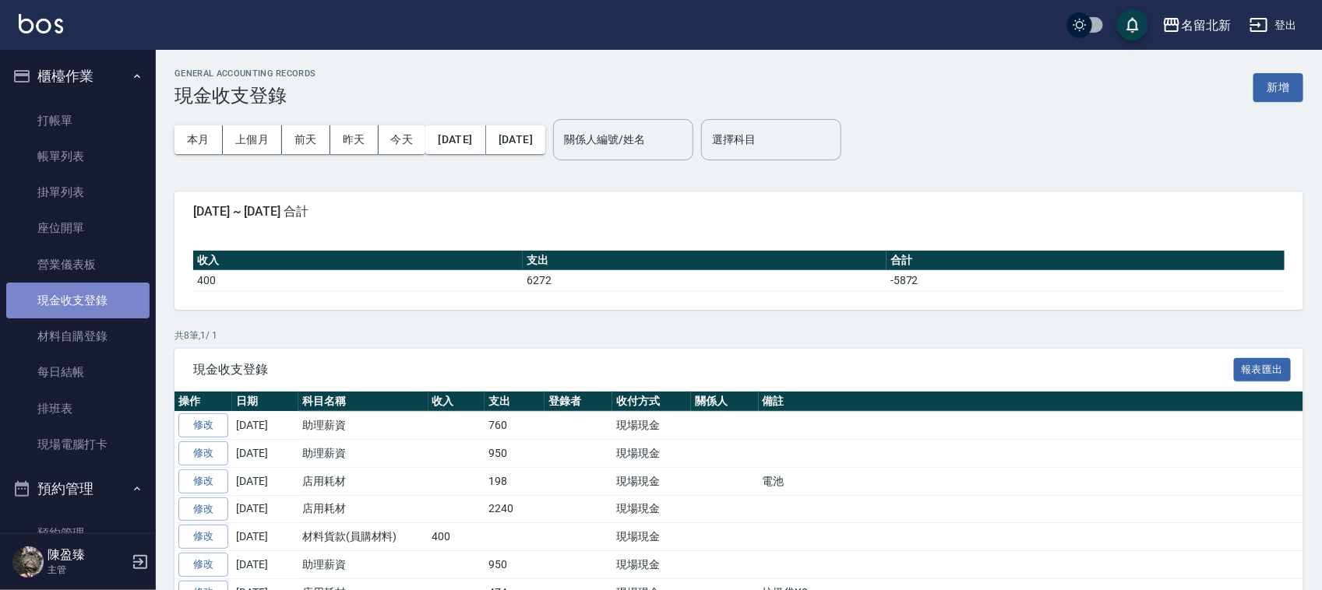
click at [86, 291] on link "現金收支登錄" at bounding box center [77, 301] width 143 height 36
click at [1270, 84] on button "新增" at bounding box center [1278, 87] width 50 height 29
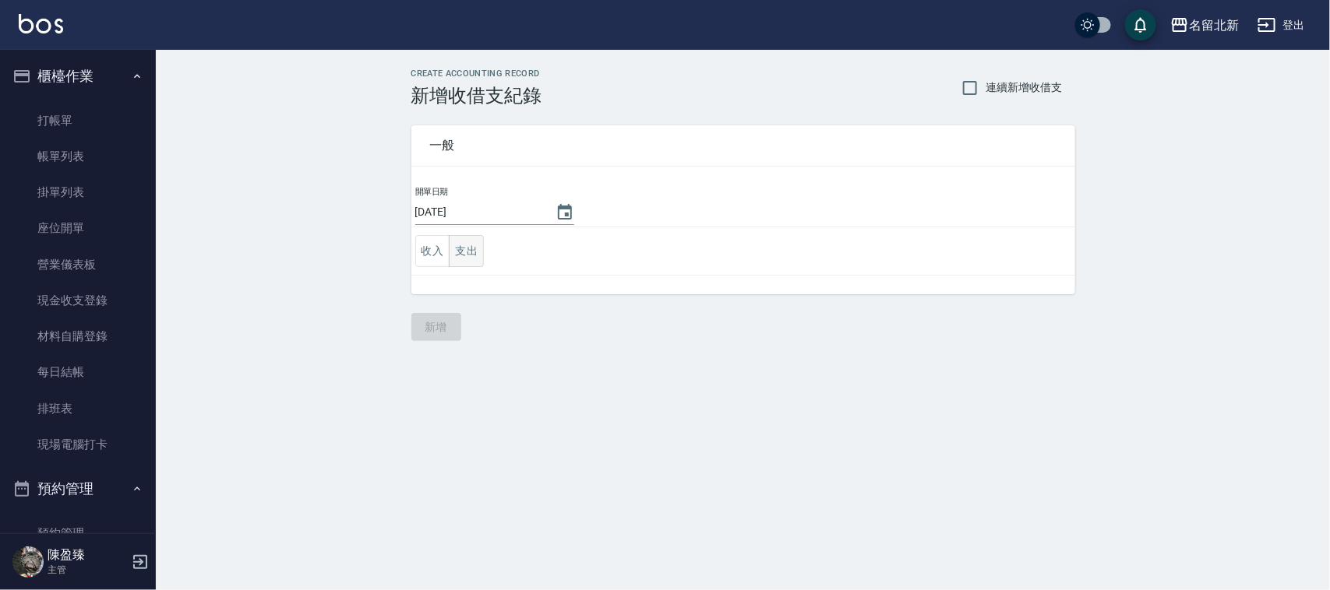
click at [472, 251] on button "支出" at bounding box center [466, 251] width 35 height 32
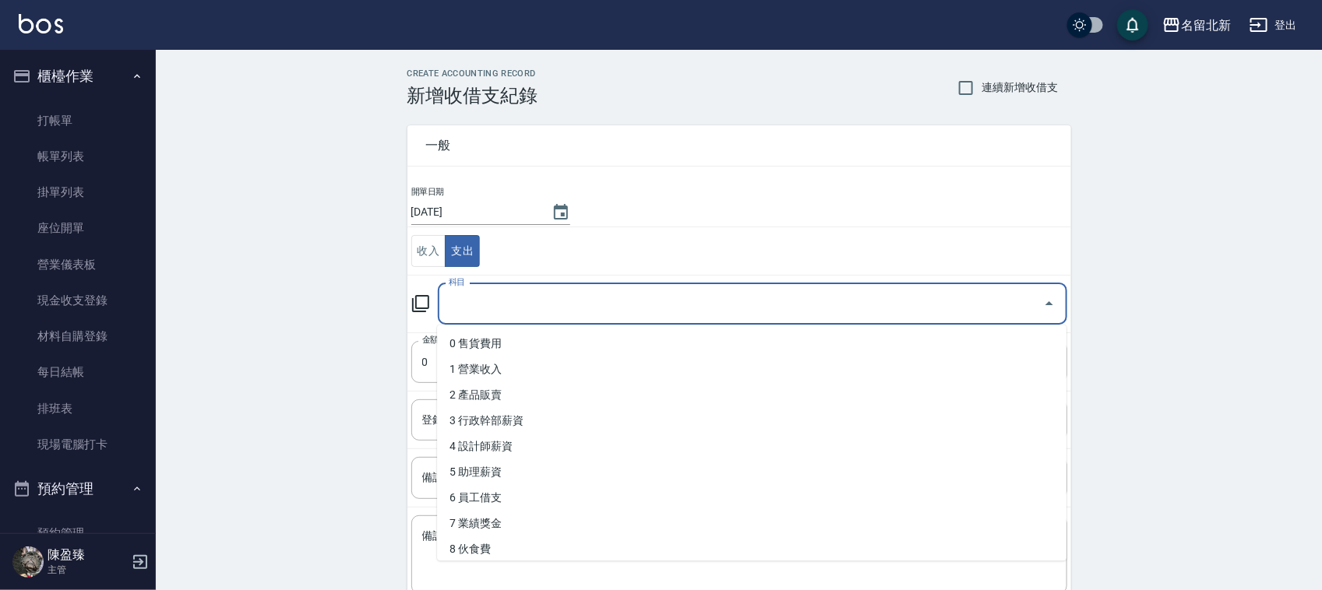
click at [513, 309] on input "科目" at bounding box center [741, 304] width 592 height 27
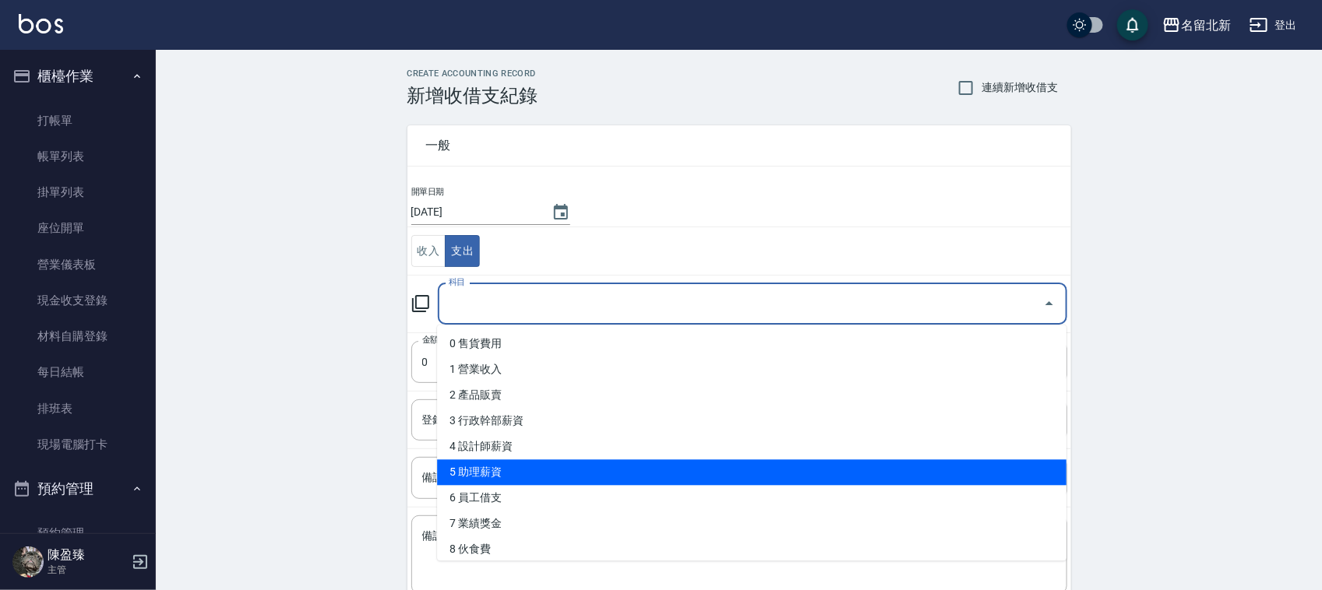
click at [520, 464] on li "5 助理薪資" at bounding box center [751, 473] width 629 height 26
type input "5 助理薪資"
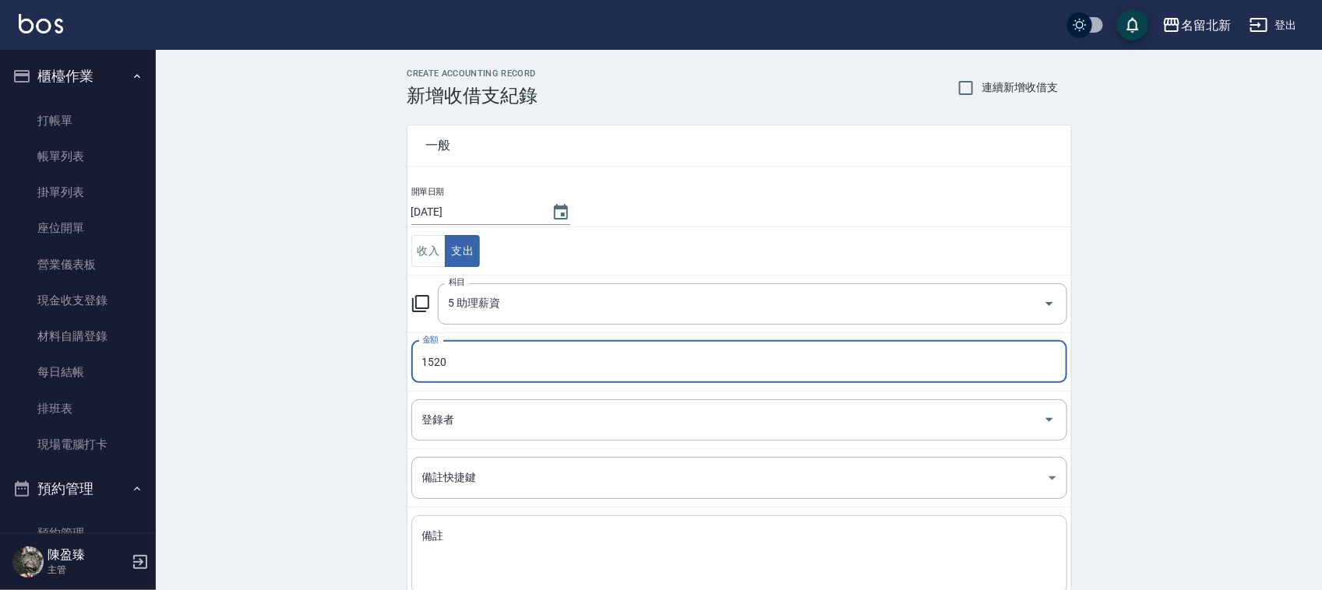
type input "1520"
click at [530, 538] on textarea "備註" at bounding box center [739, 555] width 634 height 53
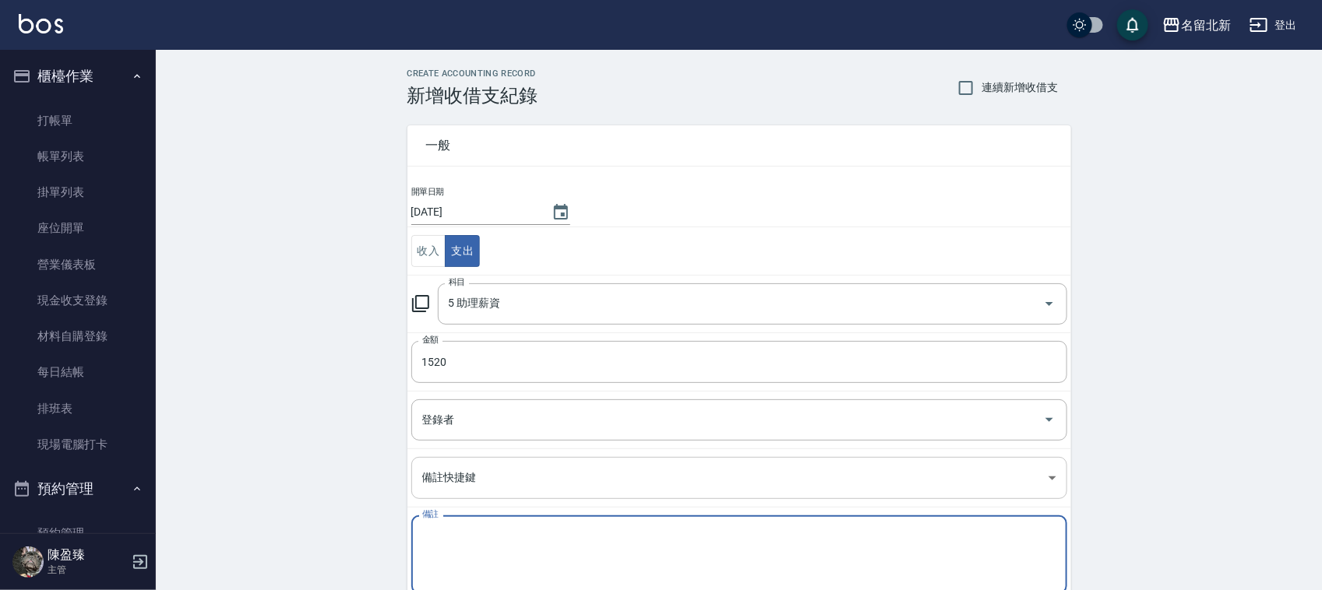
scroll to position [97, 0]
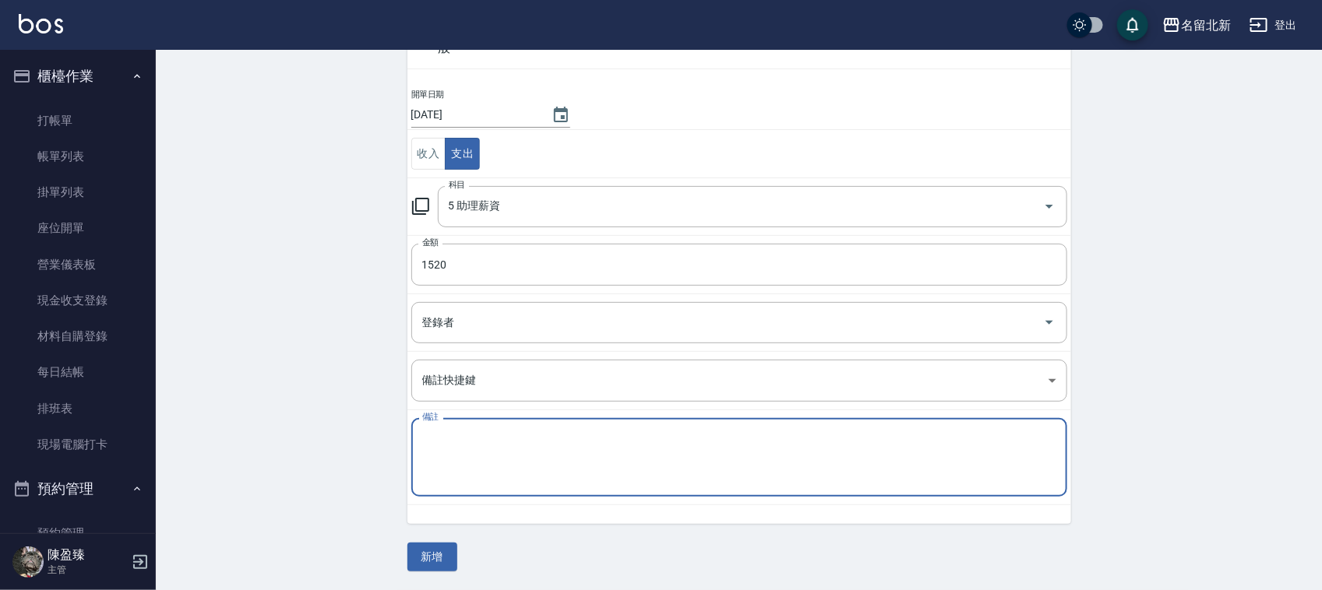
click at [442, 558] on button "新增" at bounding box center [432, 557] width 50 height 29
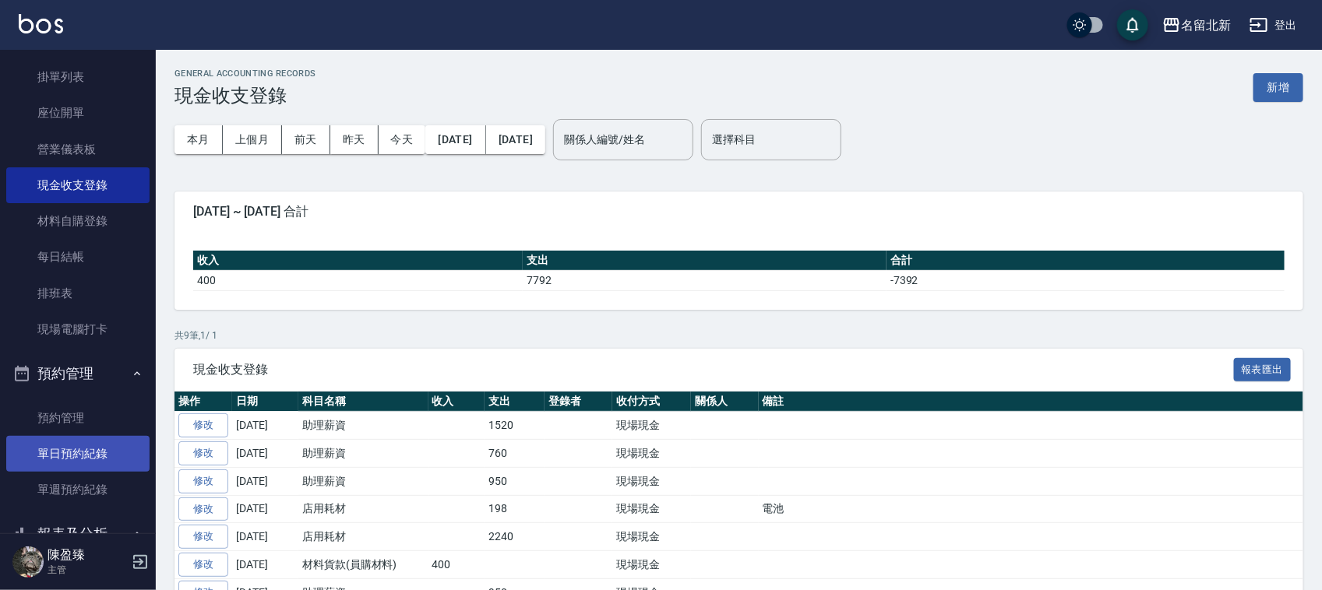
scroll to position [389, 0]
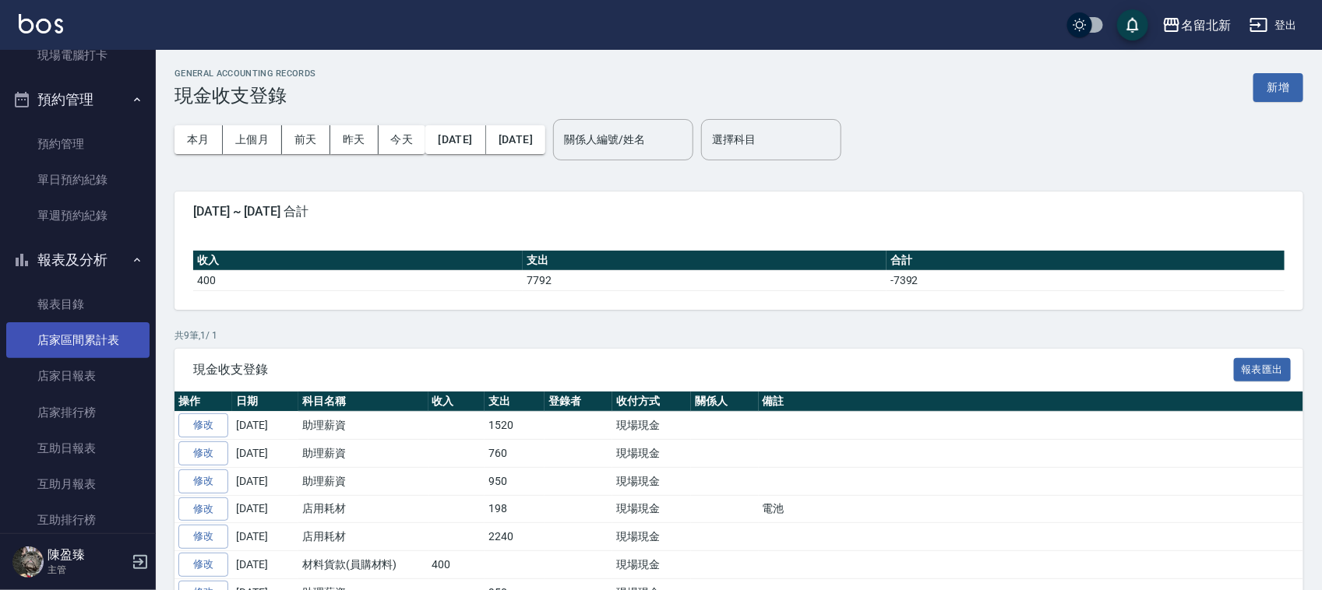
drag, startPoint x: 51, startPoint y: 367, endPoint x: 57, endPoint y: 357, distance: 11.9
click at [49, 366] on link "店家日報表" at bounding box center [77, 376] width 143 height 36
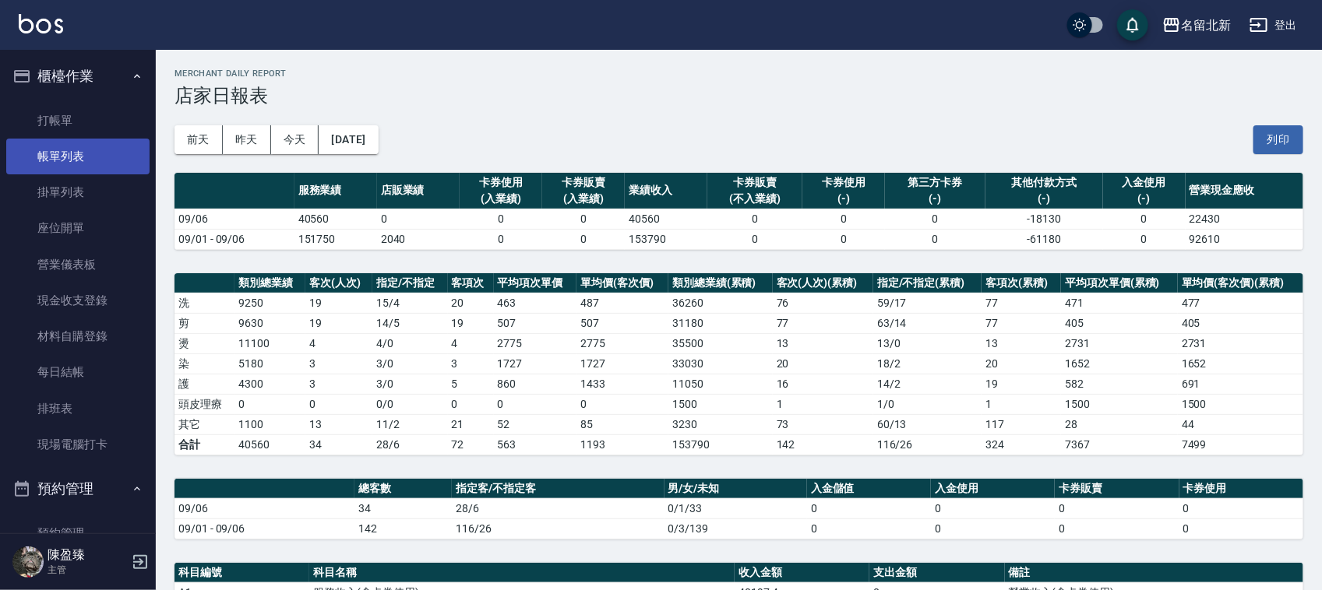
click at [61, 153] on link "帳單列表" at bounding box center [77, 157] width 143 height 36
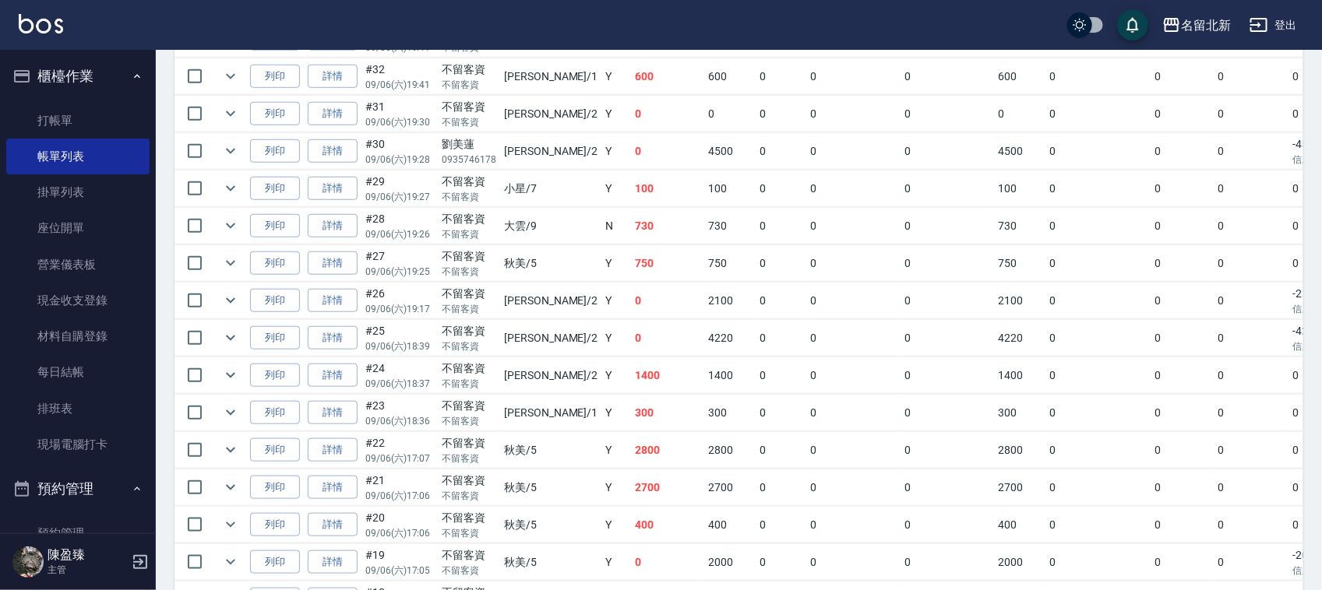
scroll to position [487, 0]
click at [327, 379] on link "詳情" at bounding box center [333, 374] width 50 height 24
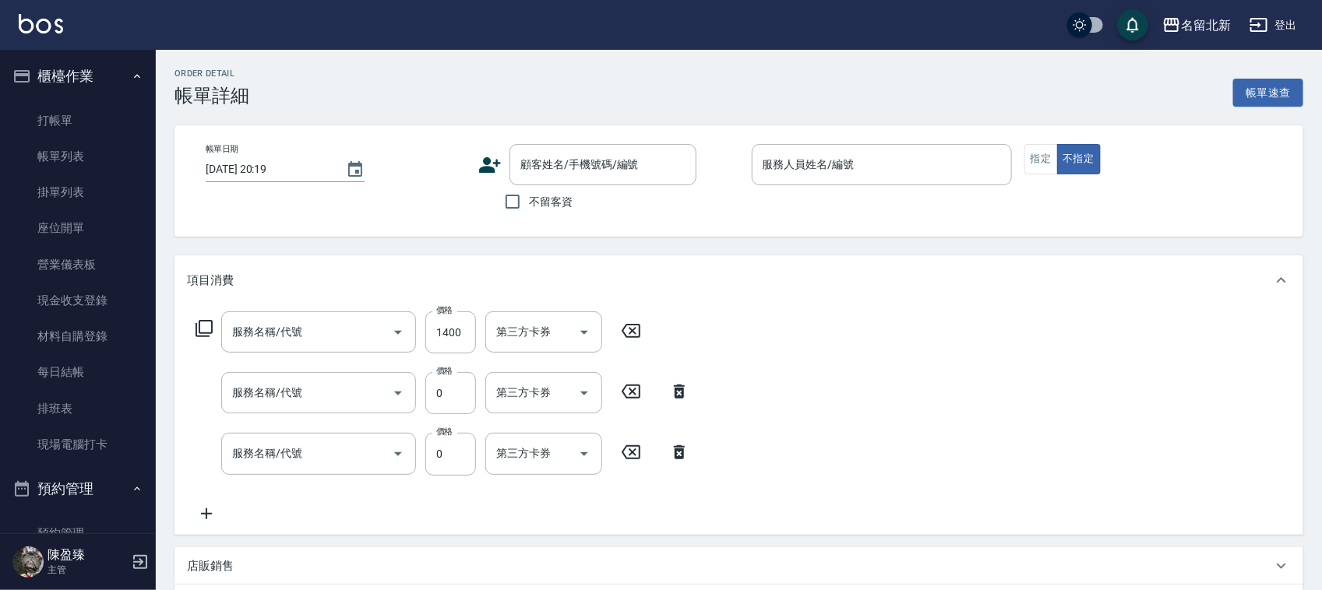
type input "[DATE] 18:37"
checkbox input "true"
type input "[PERSON_NAME]-2"
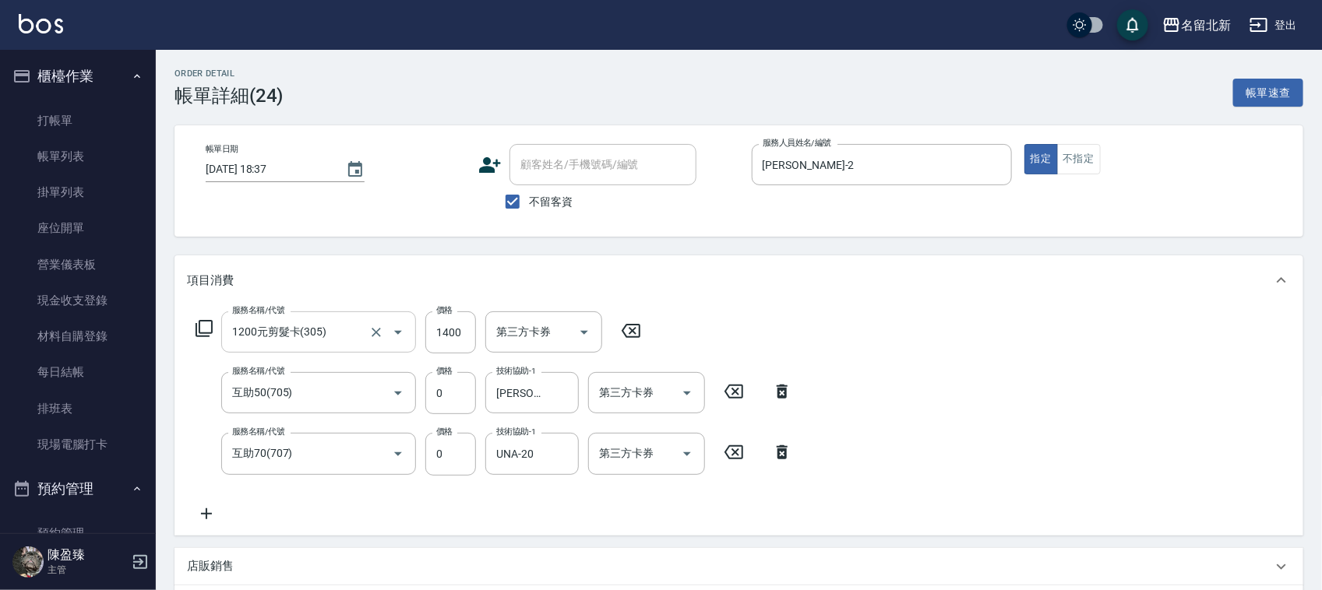
type input "1200元剪髮卡(305)"
type input "互助50(705)"
type input "互助70(707)"
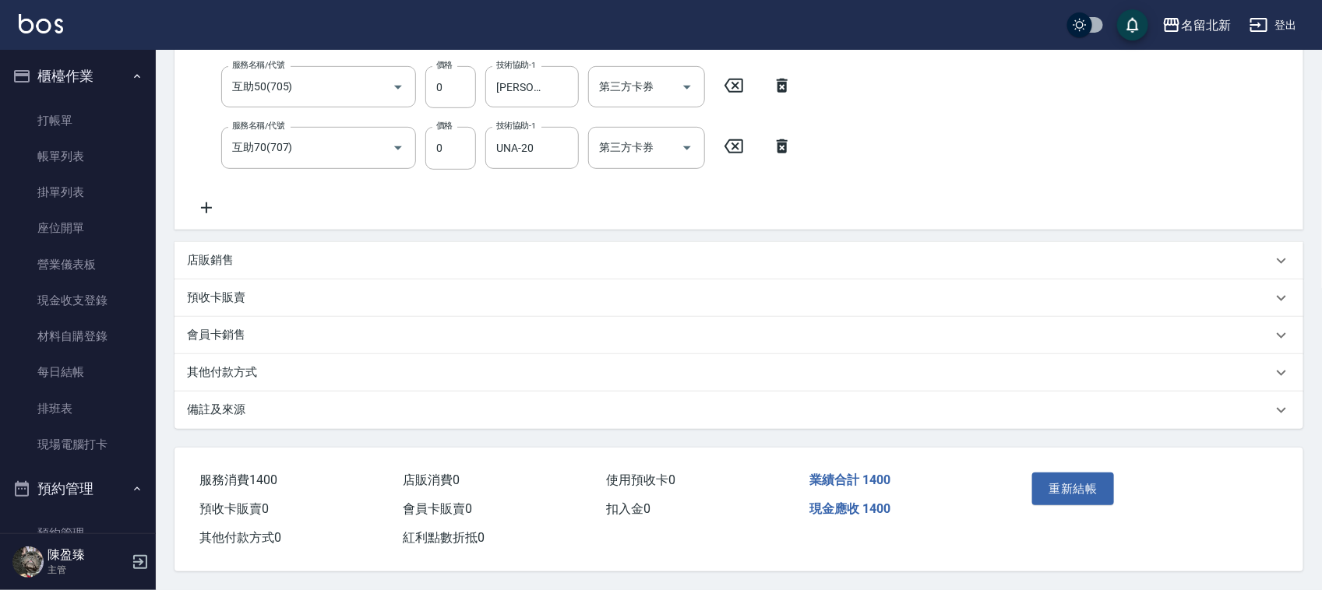
scroll to position [312, 0]
click at [241, 372] on p "其他付款方式" at bounding box center [222, 373] width 70 height 16
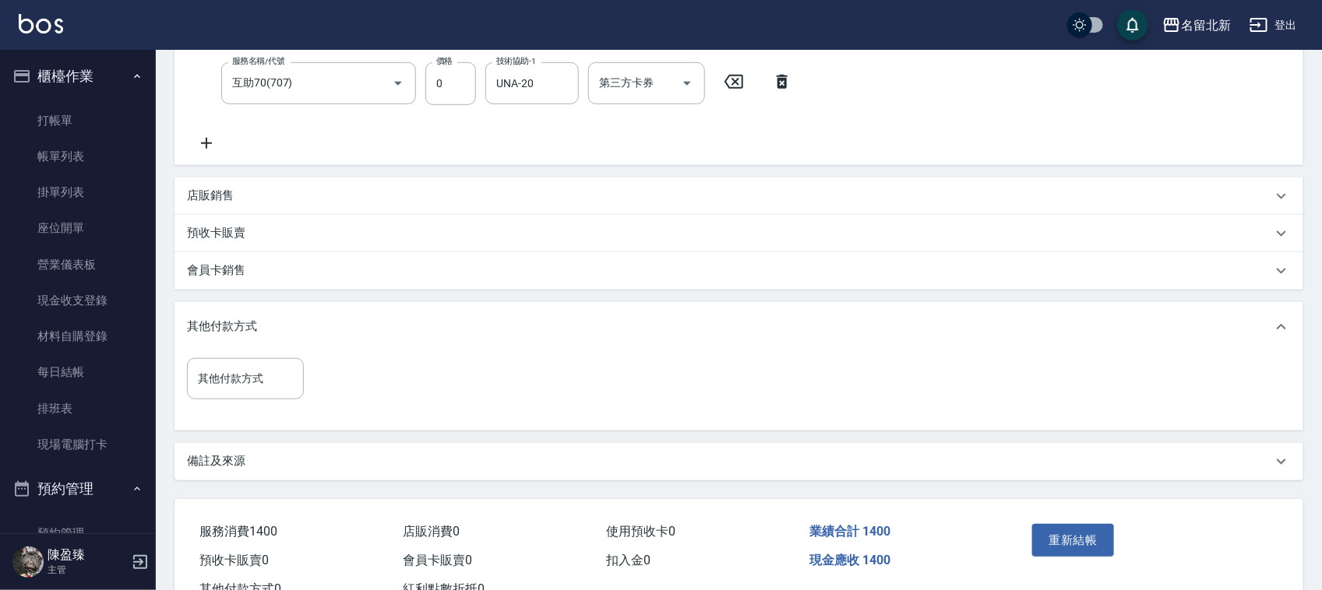
scroll to position [427, 0]
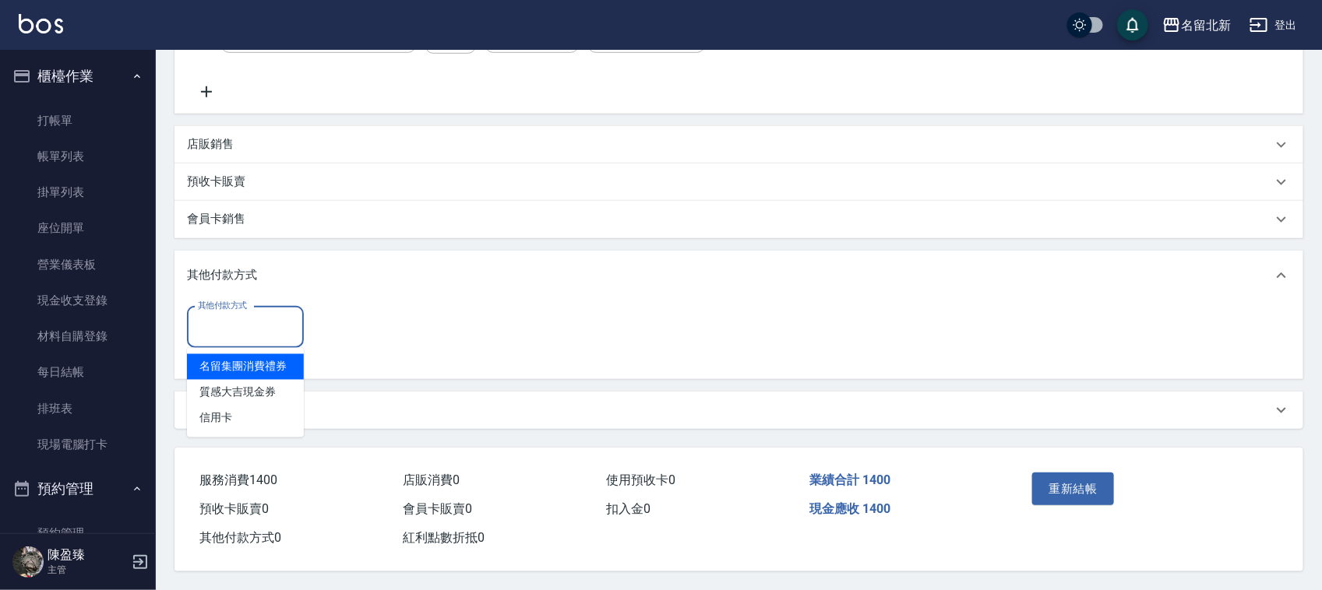
click at [219, 317] on input "其他付款方式" at bounding box center [245, 327] width 103 height 27
click at [226, 409] on span "信用卡" at bounding box center [245, 419] width 117 height 26
type input "信用卡"
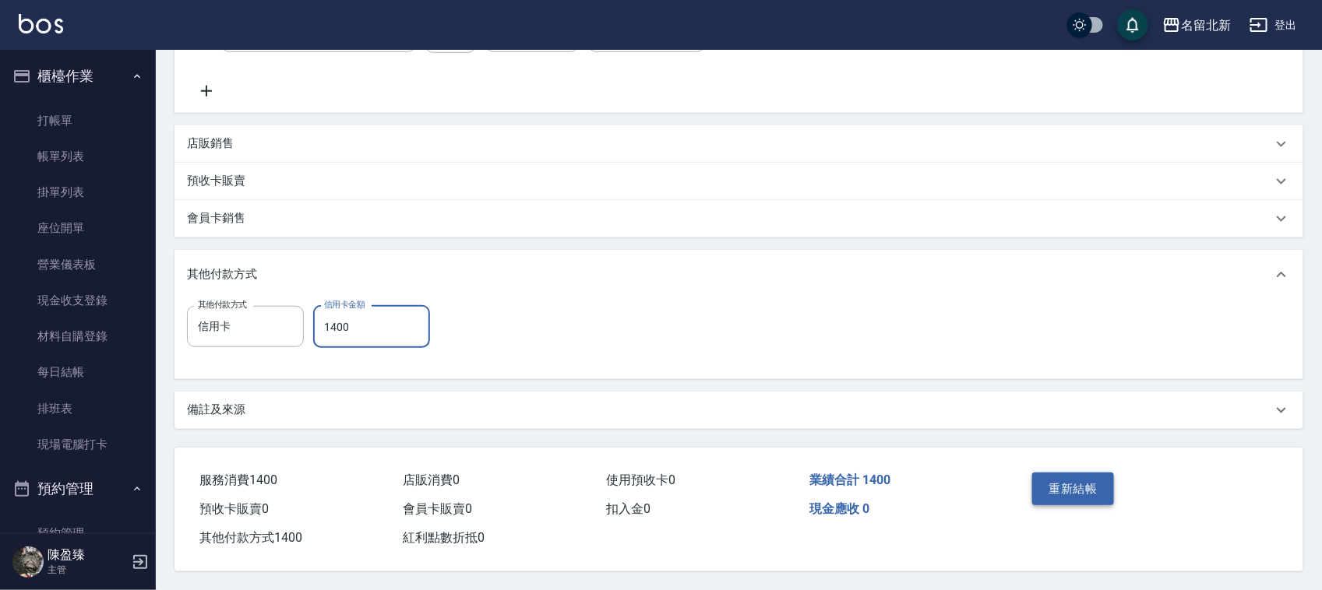
type input "1400"
click at [1079, 489] on button "重新結帳" at bounding box center [1073, 489] width 83 height 33
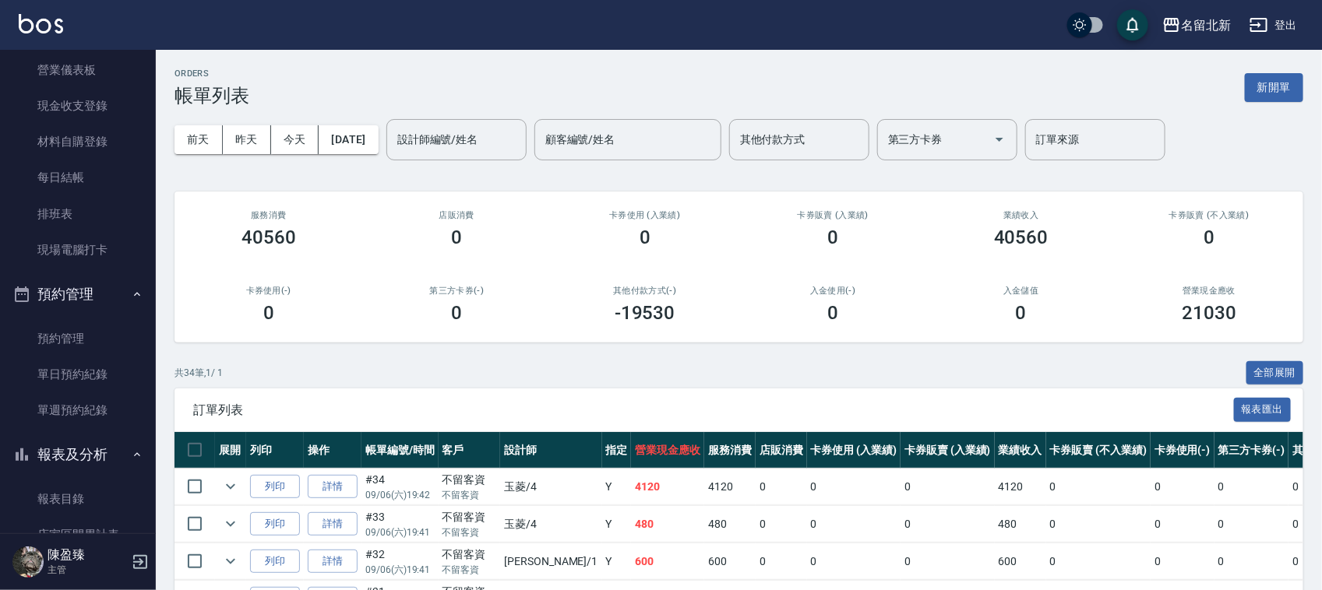
scroll to position [292, 0]
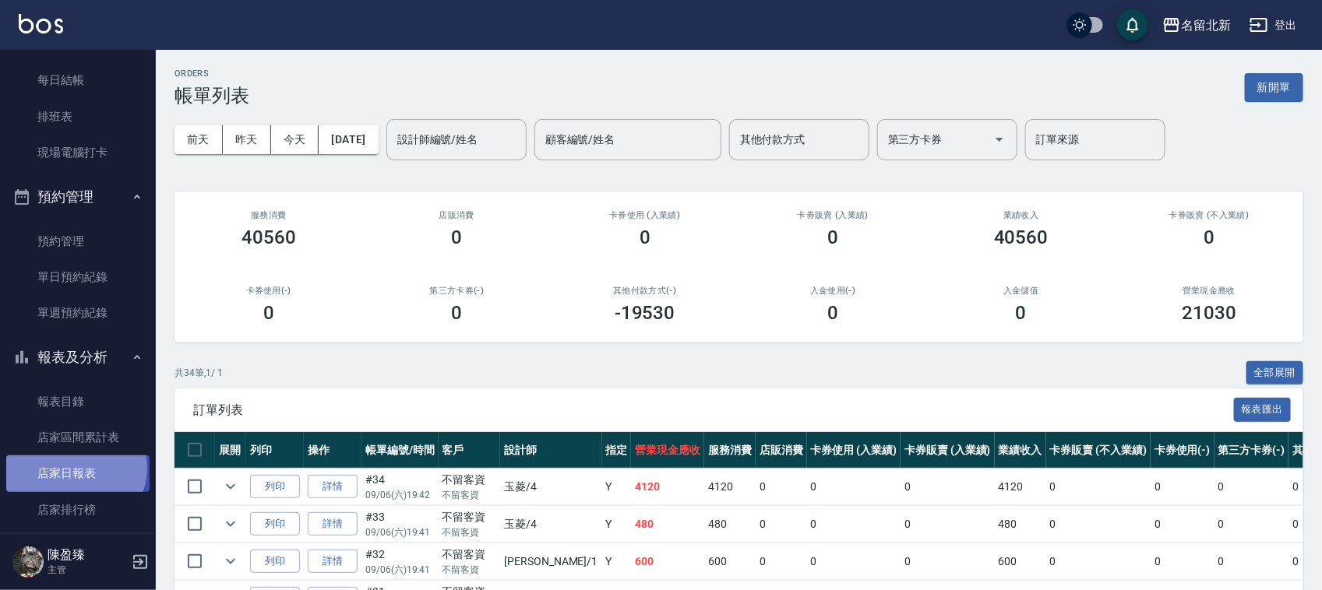
click at [74, 467] on link "店家日報表" at bounding box center [77, 474] width 143 height 36
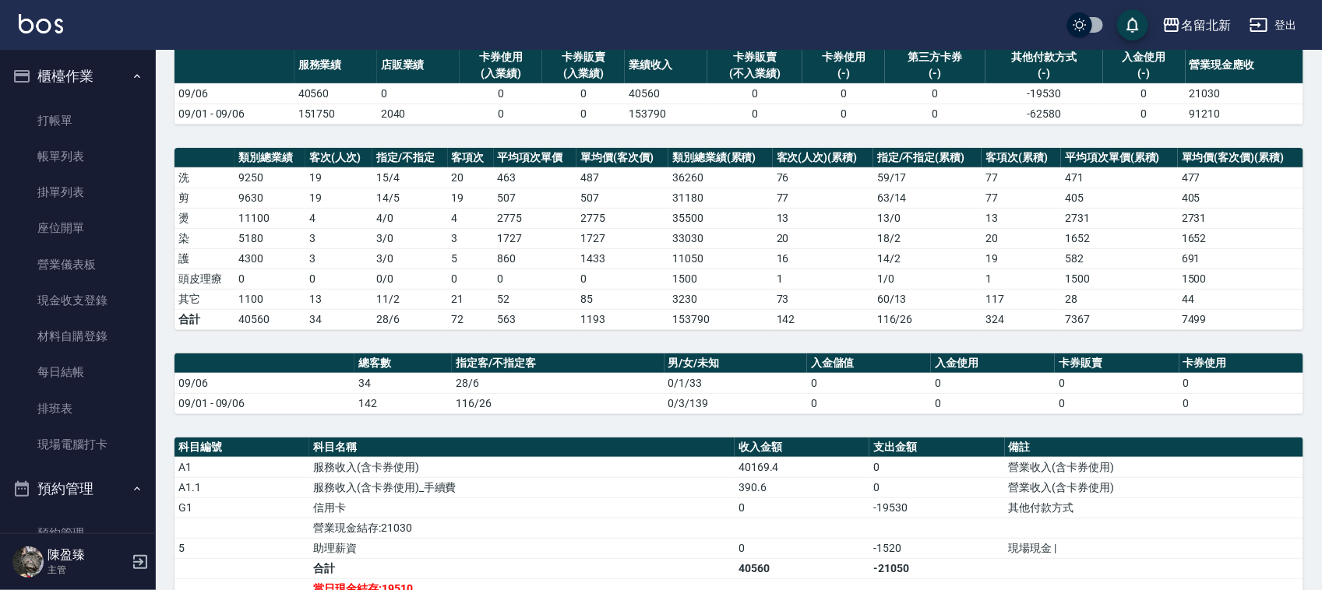
scroll to position [49, 0]
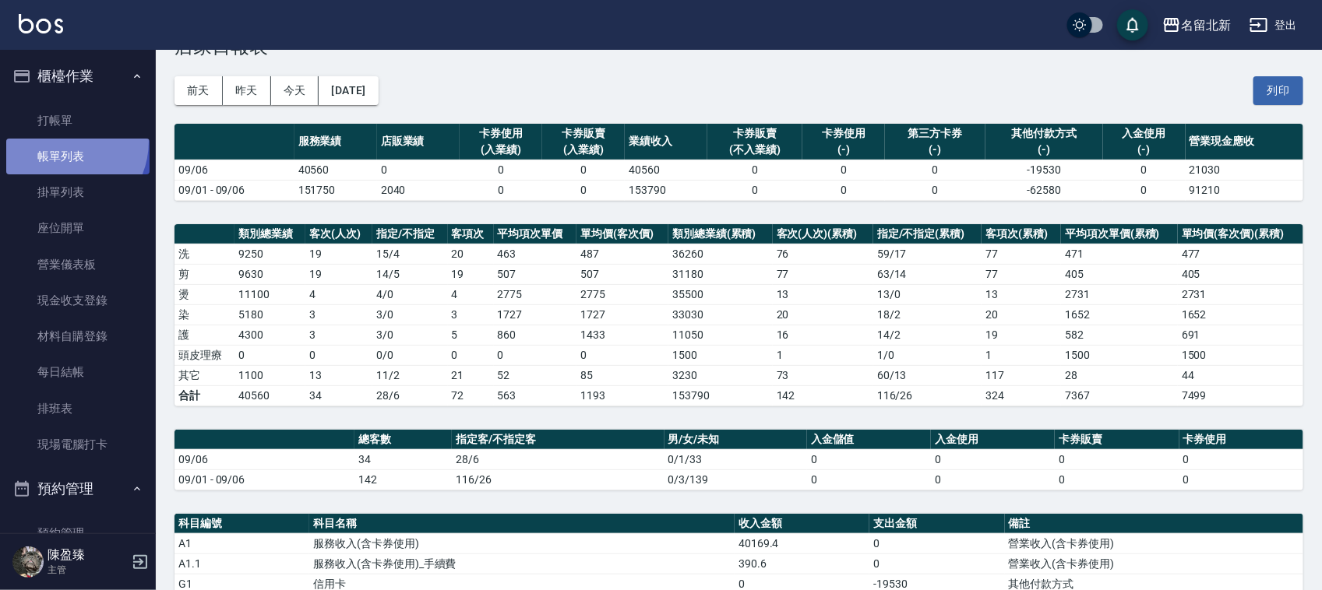
click at [61, 142] on link "帳單列表" at bounding box center [77, 157] width 143 height 36
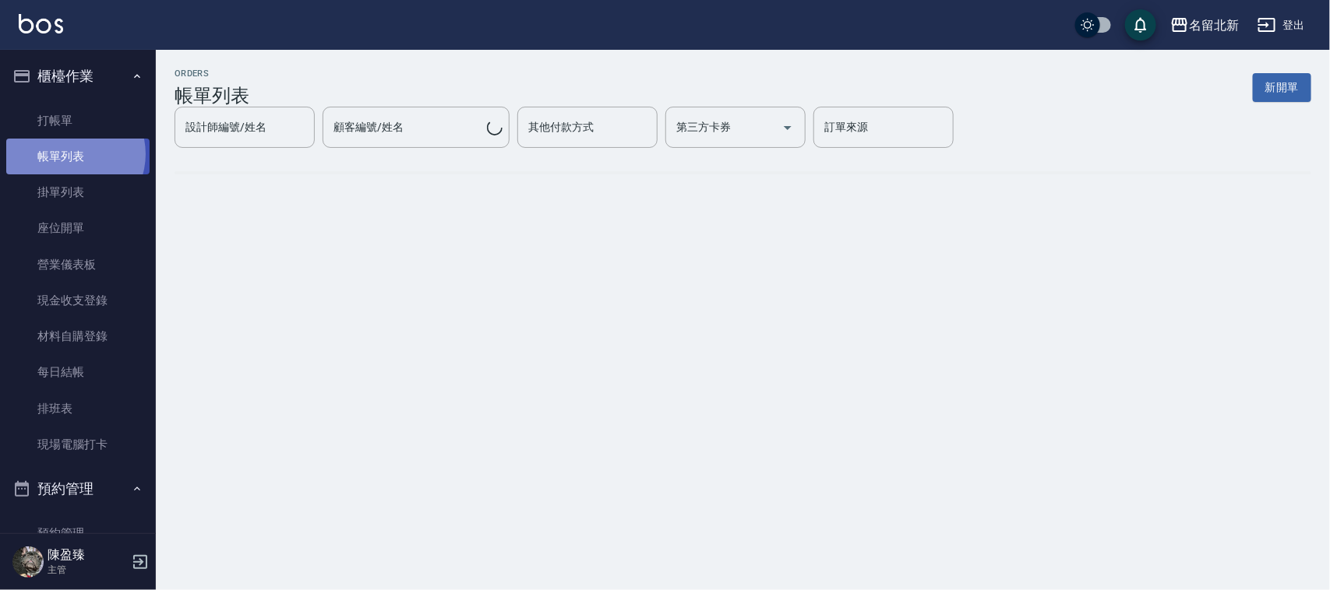
click at [72, 154] on link "帳單列表" at bounding box center [77, 157] width 143 height 36
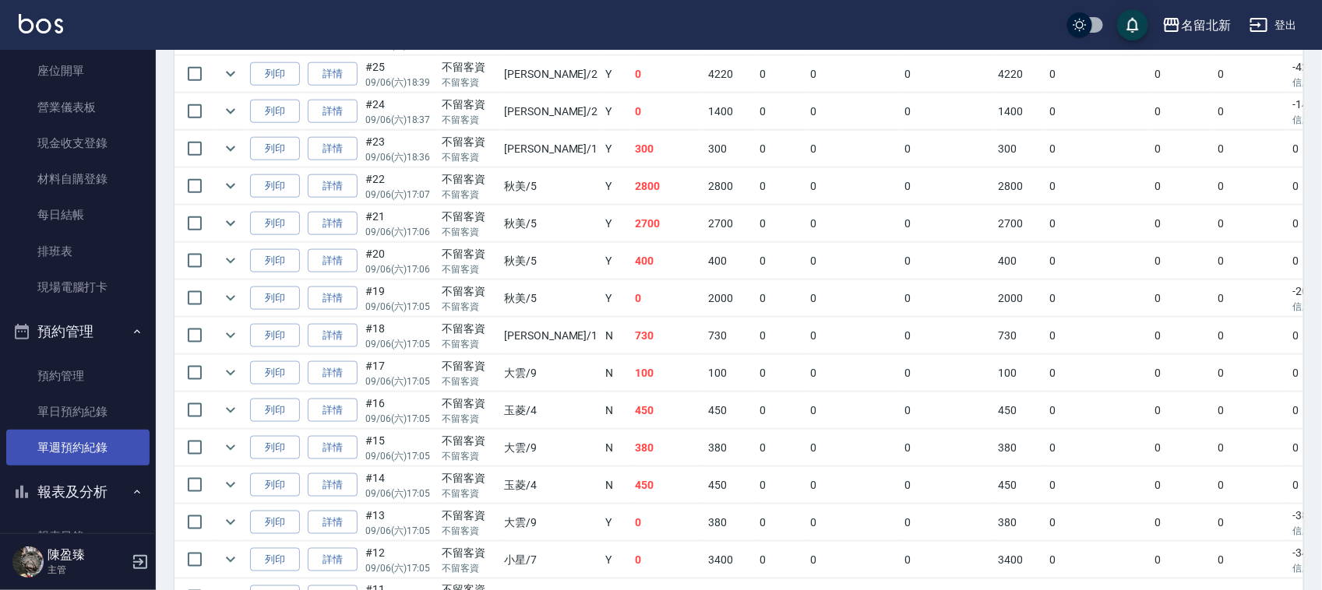
scroll to position [292, 0]
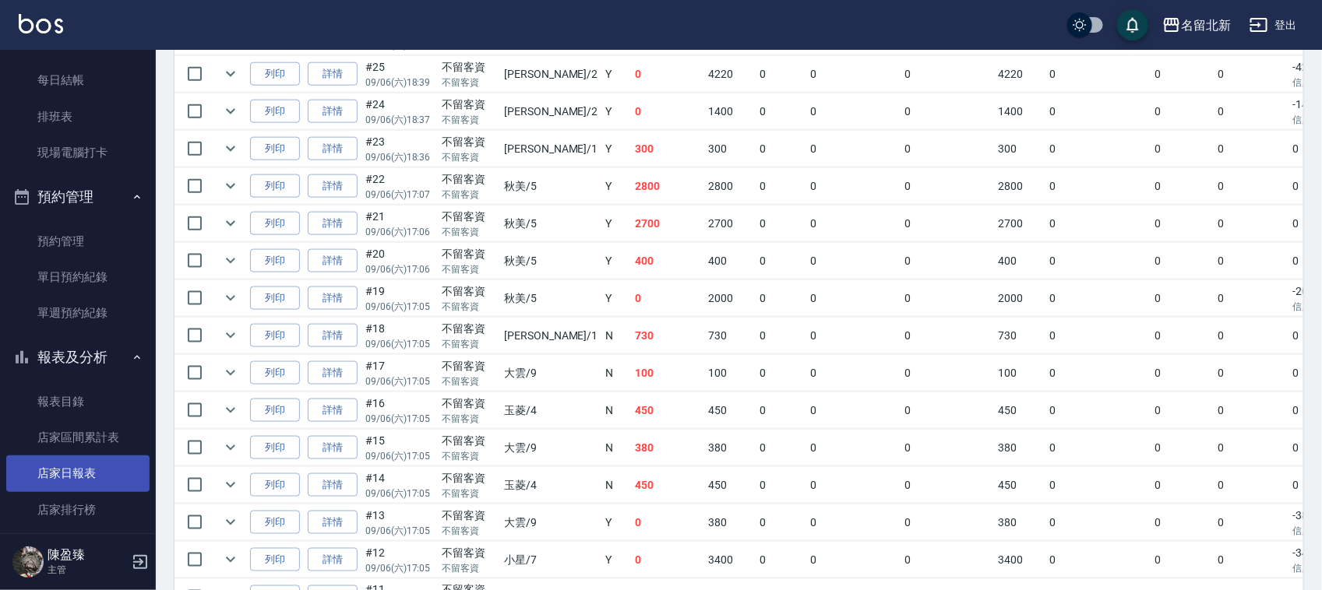
click at [61, 480] on link "店家日報表" at bounding box center [77, 474] width 143 height 36
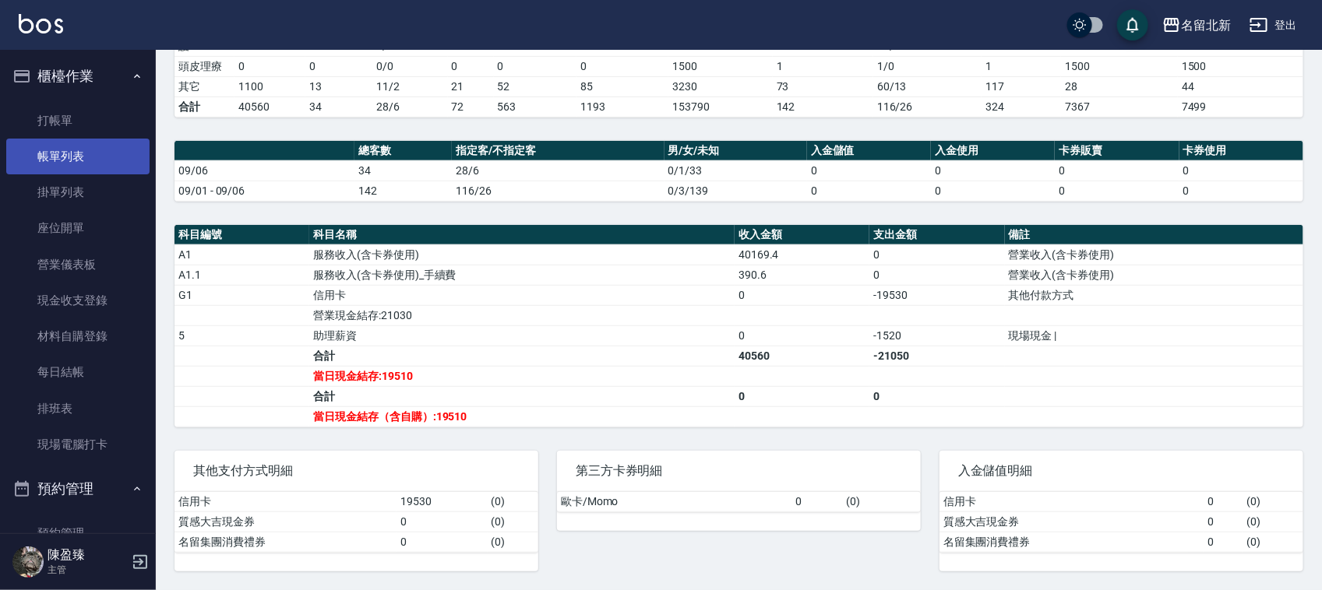
click at [75, 146] on link "帳單列表" at bounding box center [77, 157] width 143 height 36
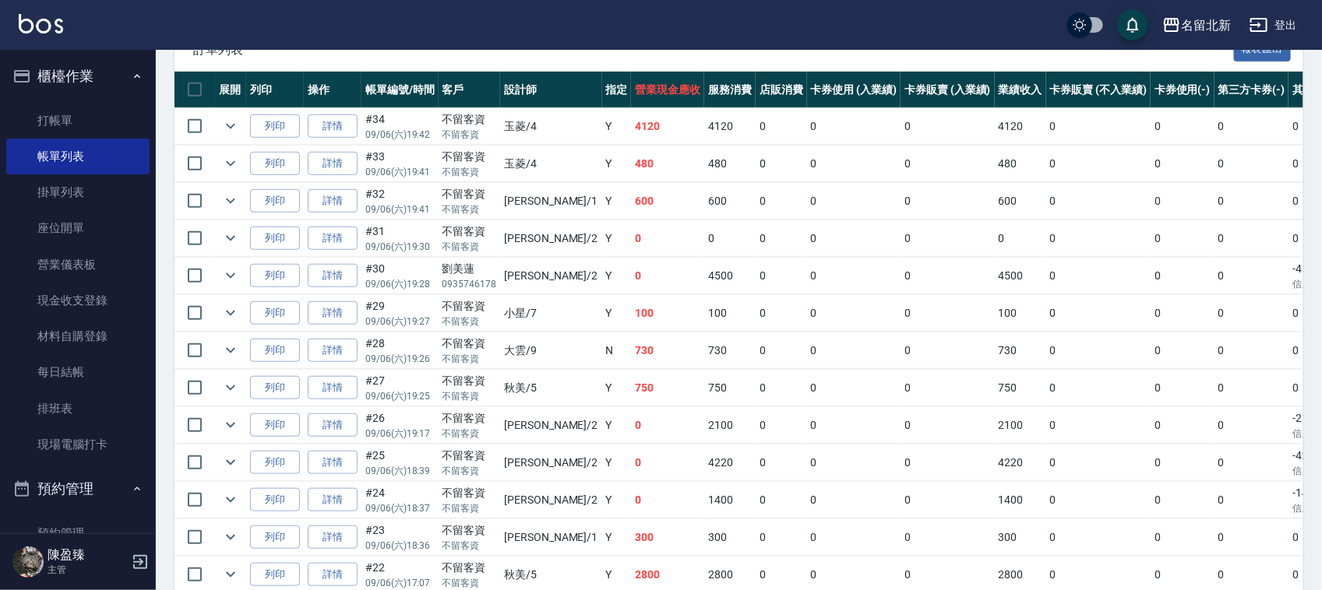
scroll to position [360, 0]
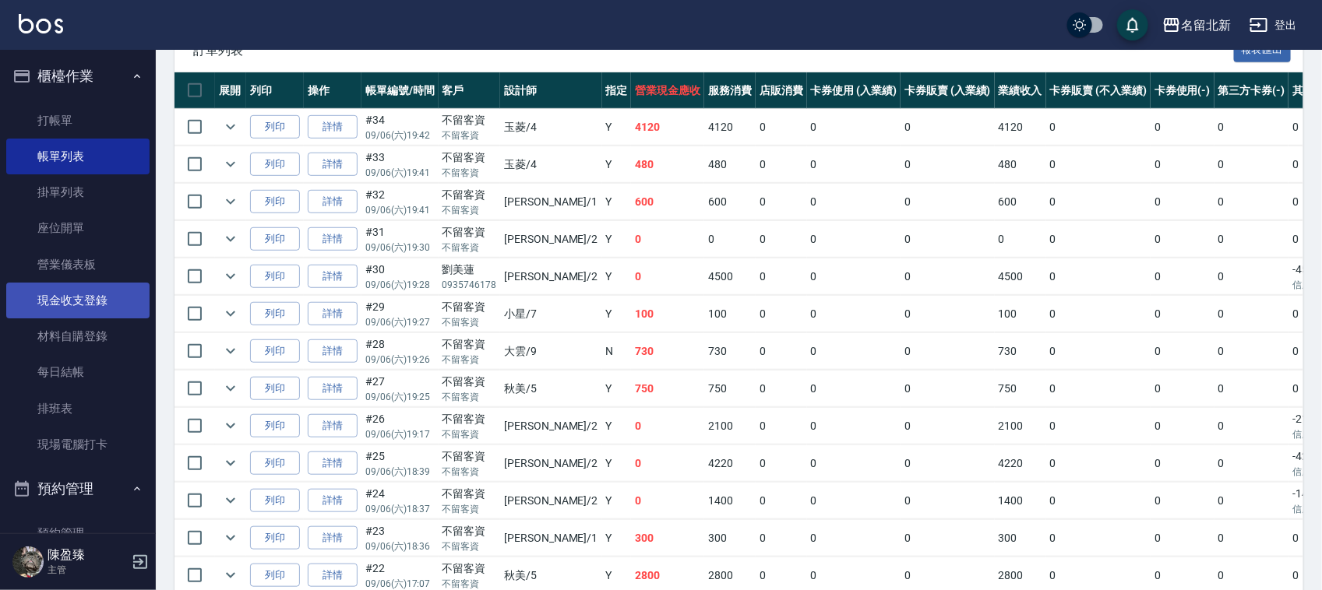
click at [97, 302] on link "現金收支登錄" at bounding box center [77, 301] width 143 height 36
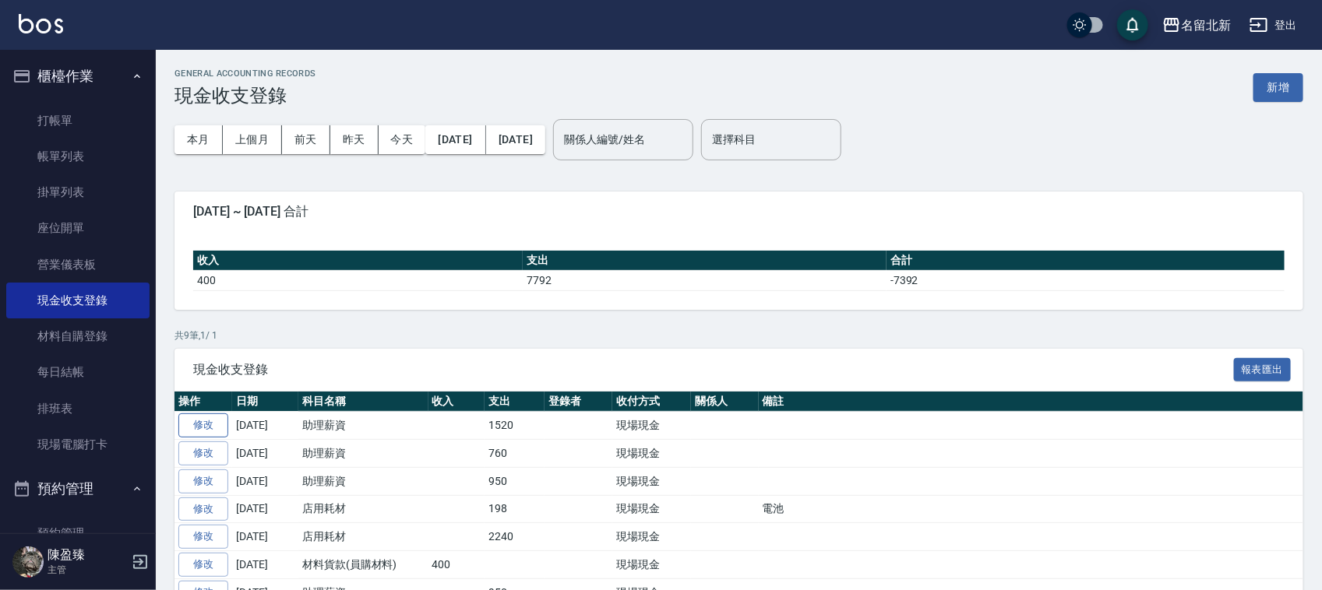
click at [220, 431] on link "修改" at bounding box center [203, 426] width 50 height 24
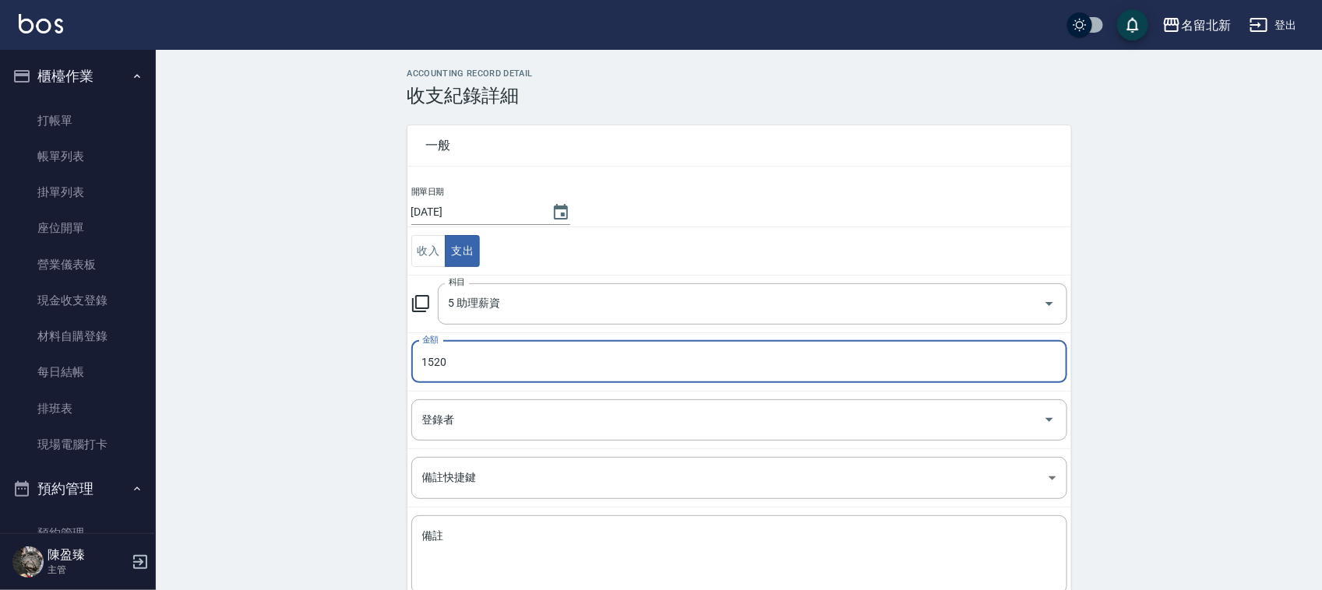
click at [485, 372] on input "1520" at bounding box center [739, 362] width 656 height 42
type input "1970"
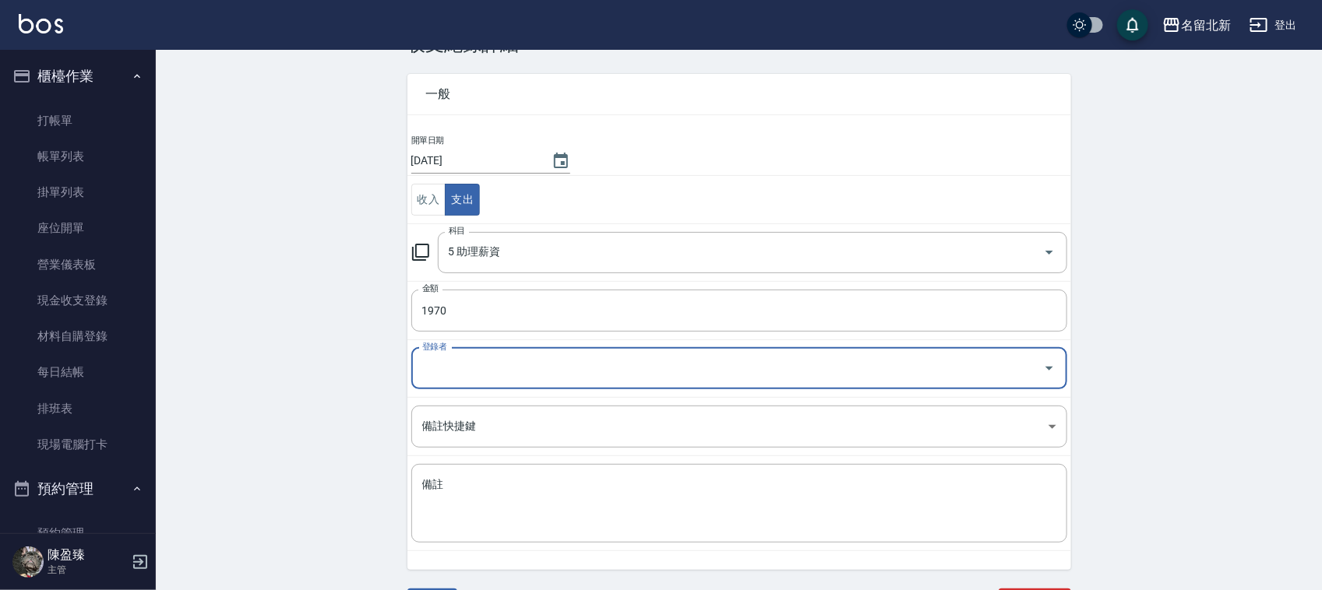
scroll to position [79, 0]
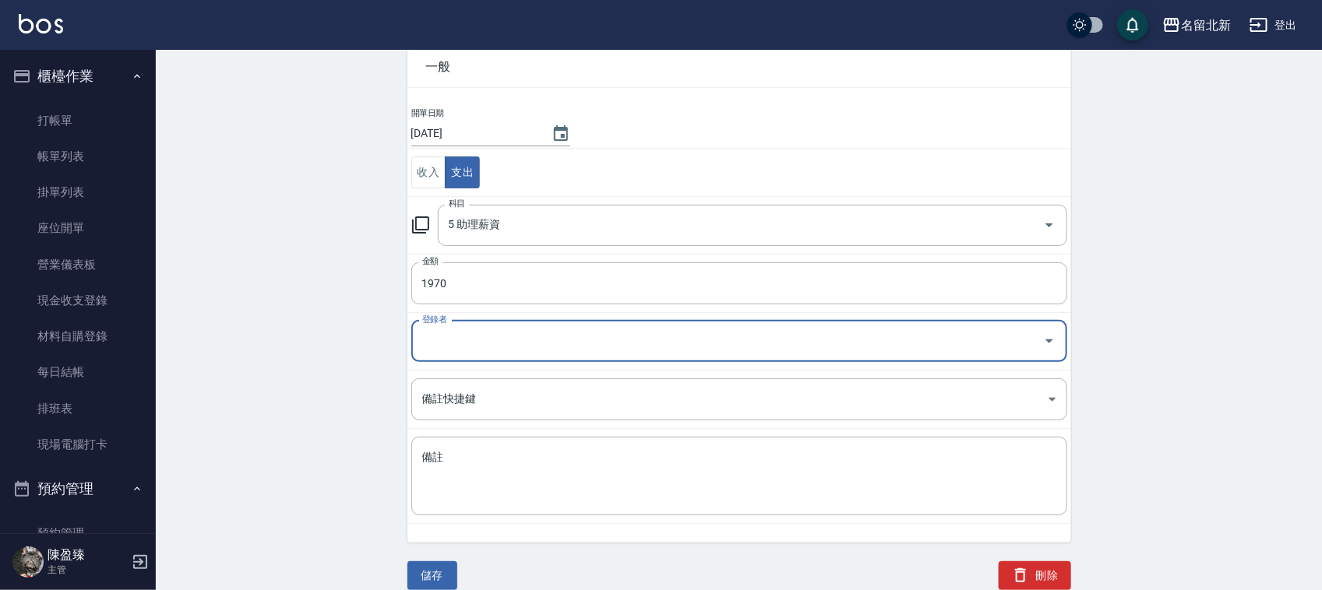
drag, startPoint x: 449, startPoint y: 585, endPoint x: 441, endPoint y: 571, distance: 16.0
click at [449, 582] on button "儲存" at bounding box center [432, 576] width 50 height 29
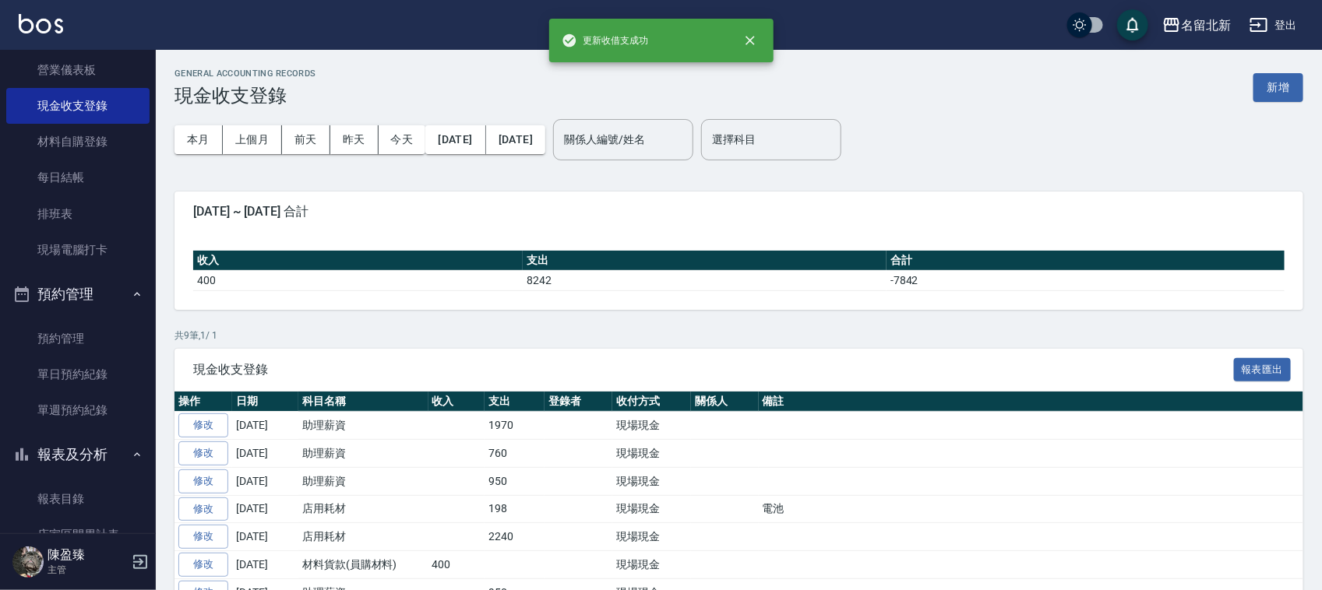
scroll to position [389, 0]
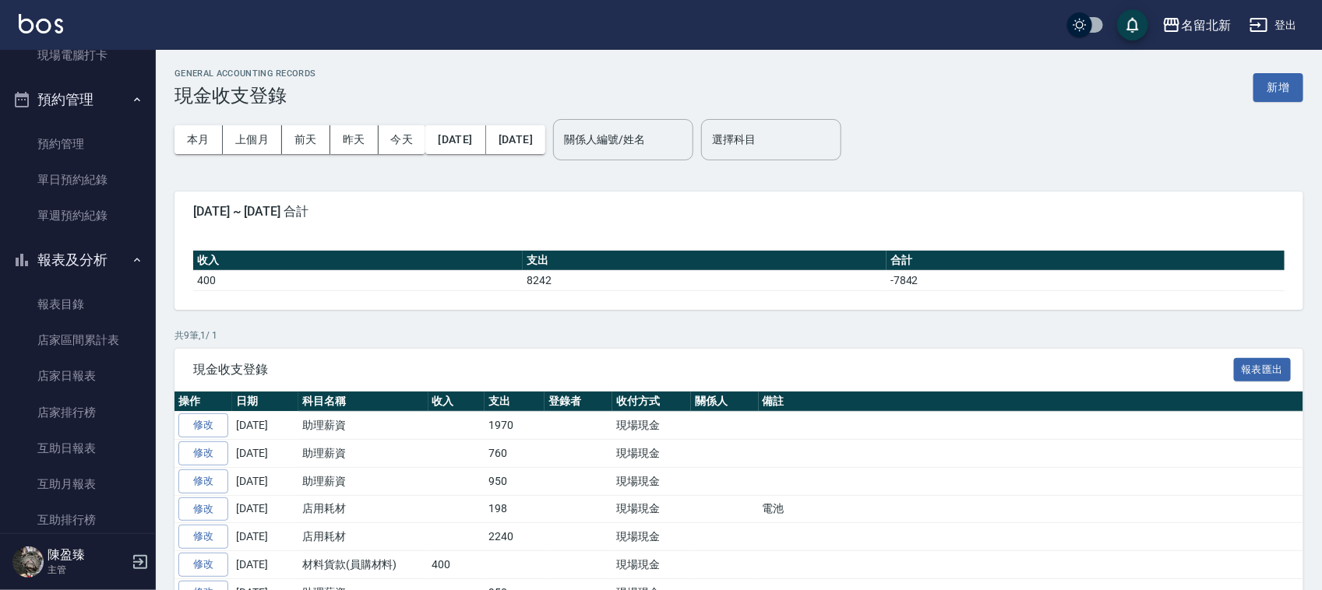
drag, startPoint x: 52, startPoint y: 379, endPoint x: 170, endPoint y: 384, distance: 117.7
click at [51, 379] on link "店家日報表" at bounding box center [77, 376] width 143 height 36
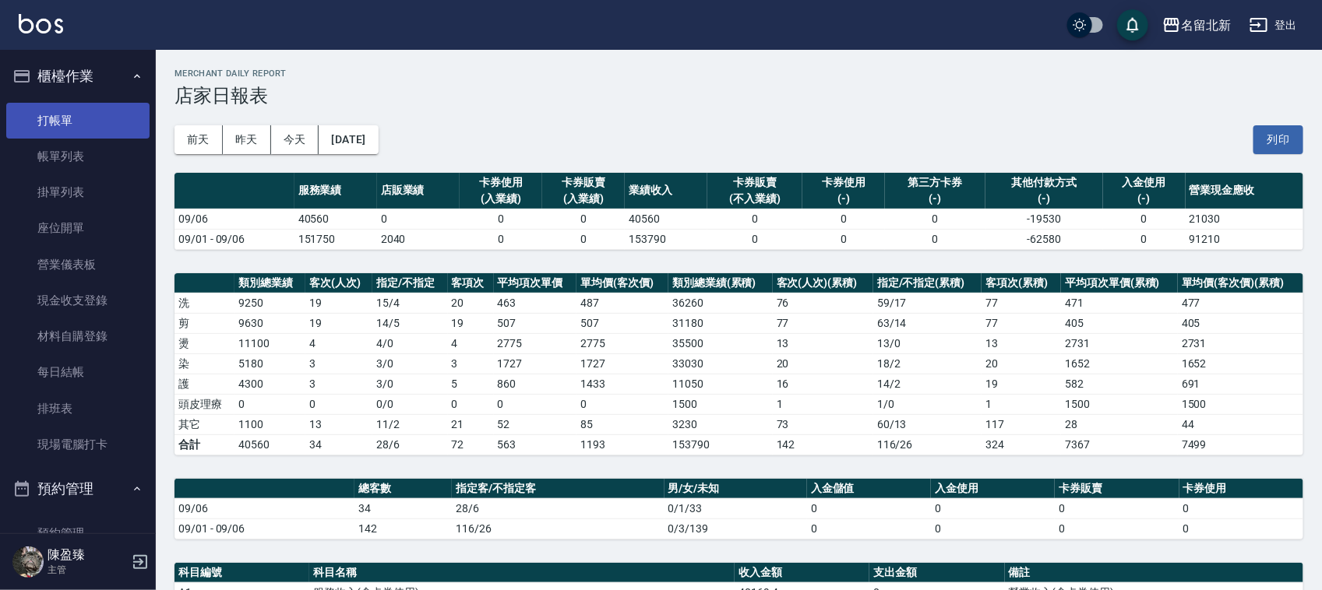
click at [44, 127] on link "打帳單" at bounding box center [77, 121] width 143 height 36
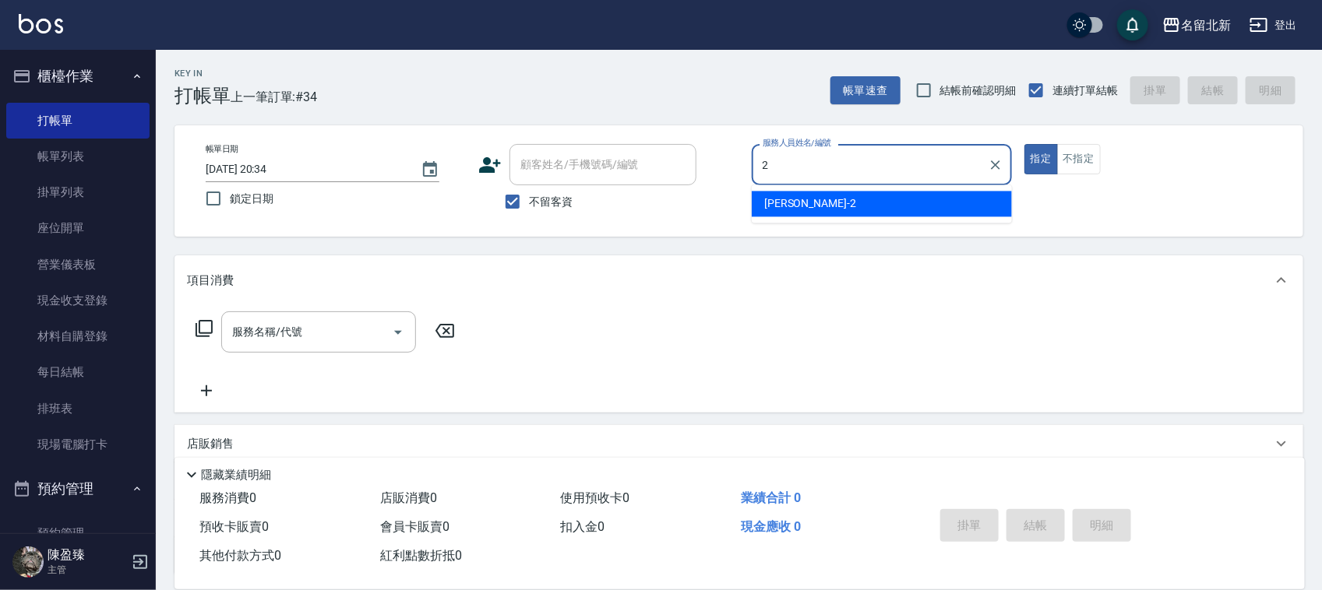
type input "[PERSON_NAME]-2"
type button "true"
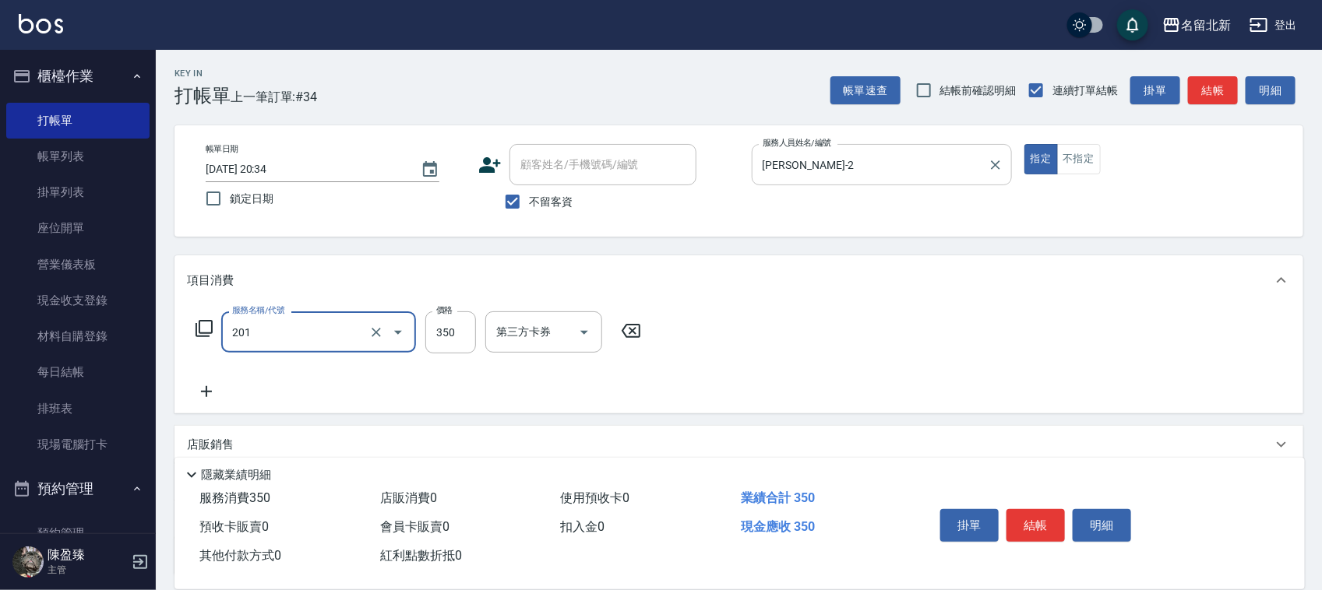
type input "一般洗髮(201)"
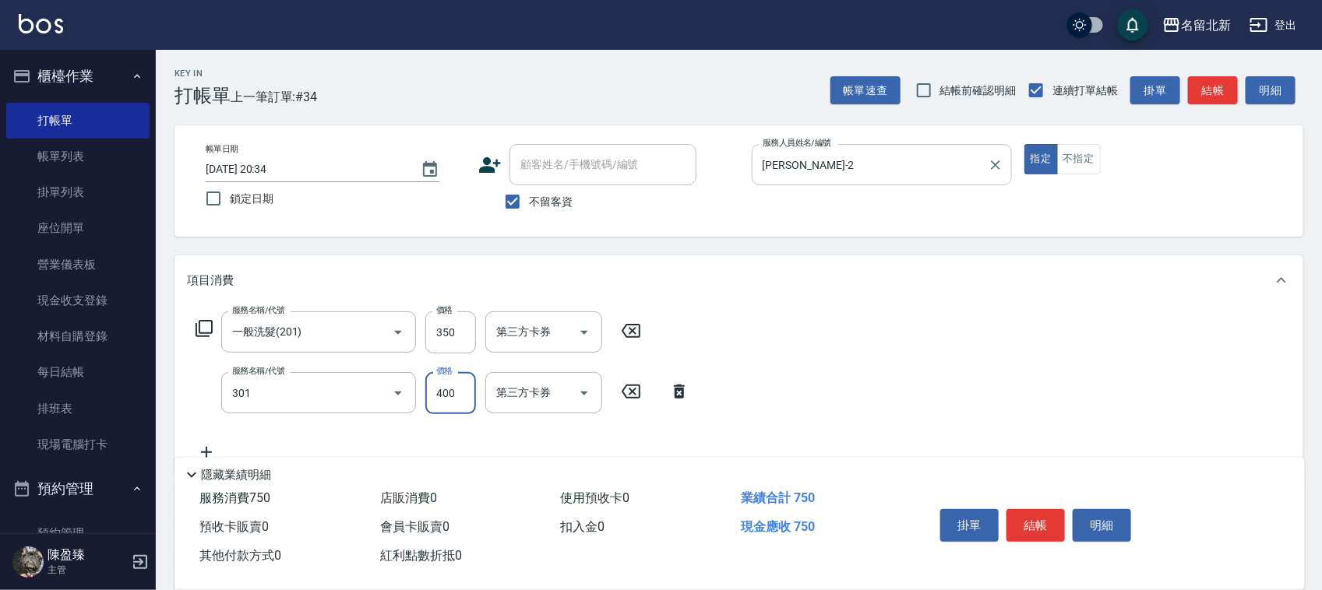
type input "造型剪髮(301)"
type input "380"
type input "互助50(705)"
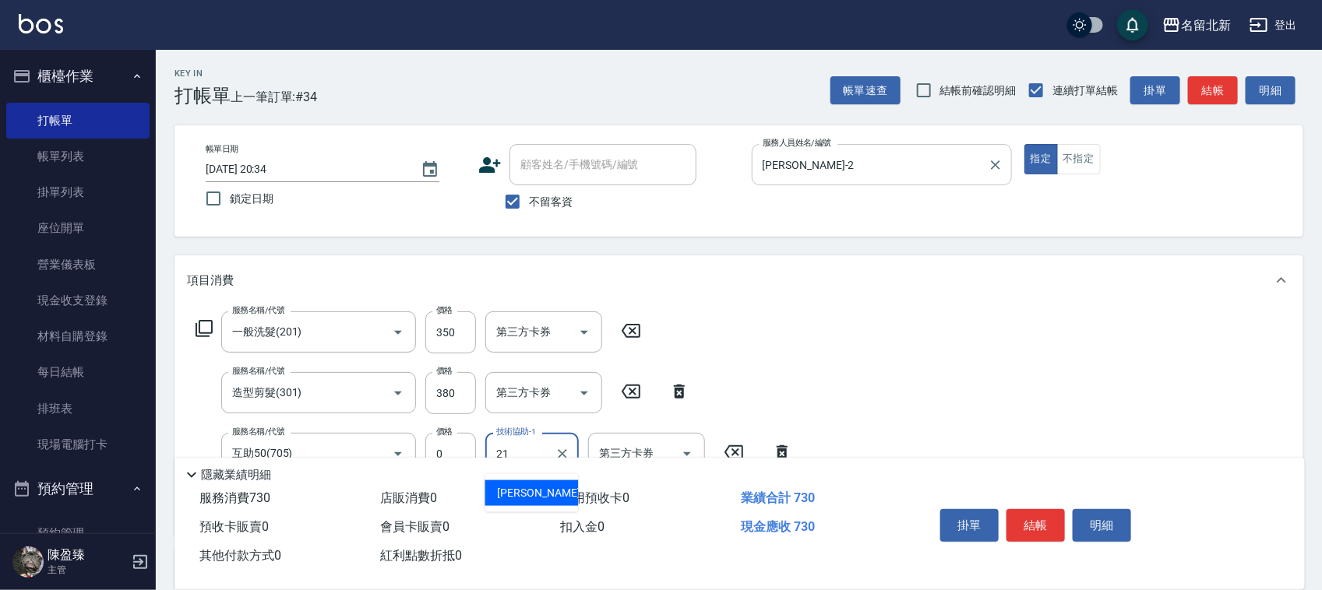
type input "[PERSON_NAME]-21"
click at [1083, 154] on button "不指定" at bounding box center [1079, 159] width 44 height 30
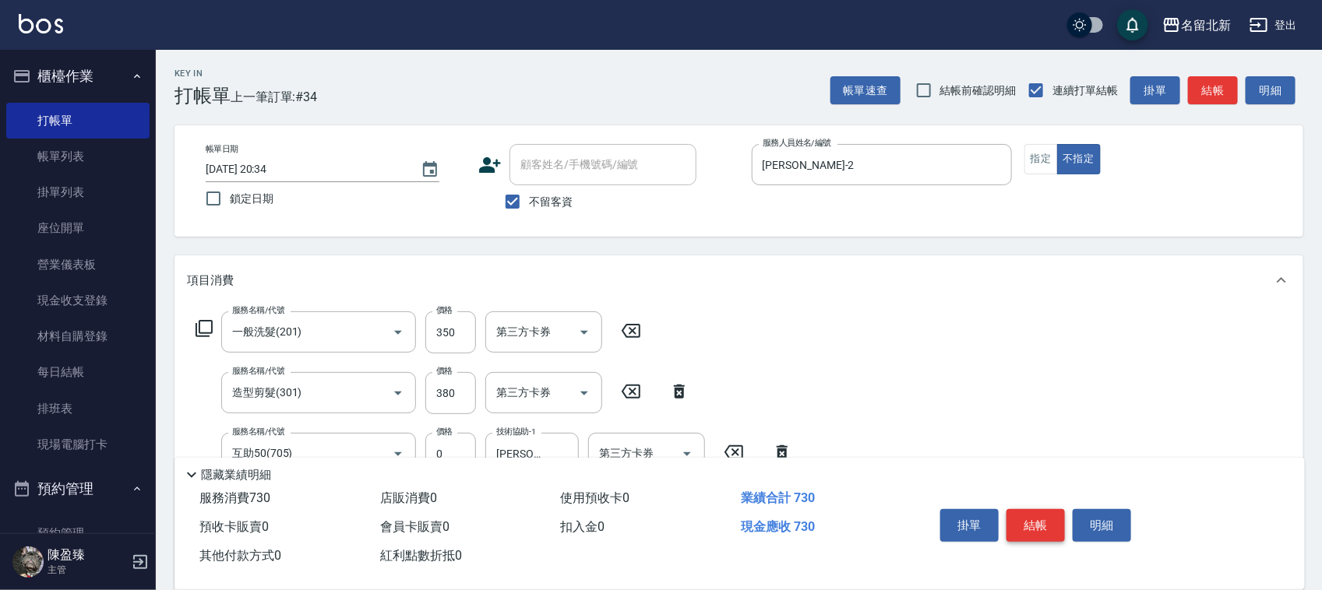
click at [1062, 528] on button "結帳" at bounding box center [1035, 525] width 58 height 33
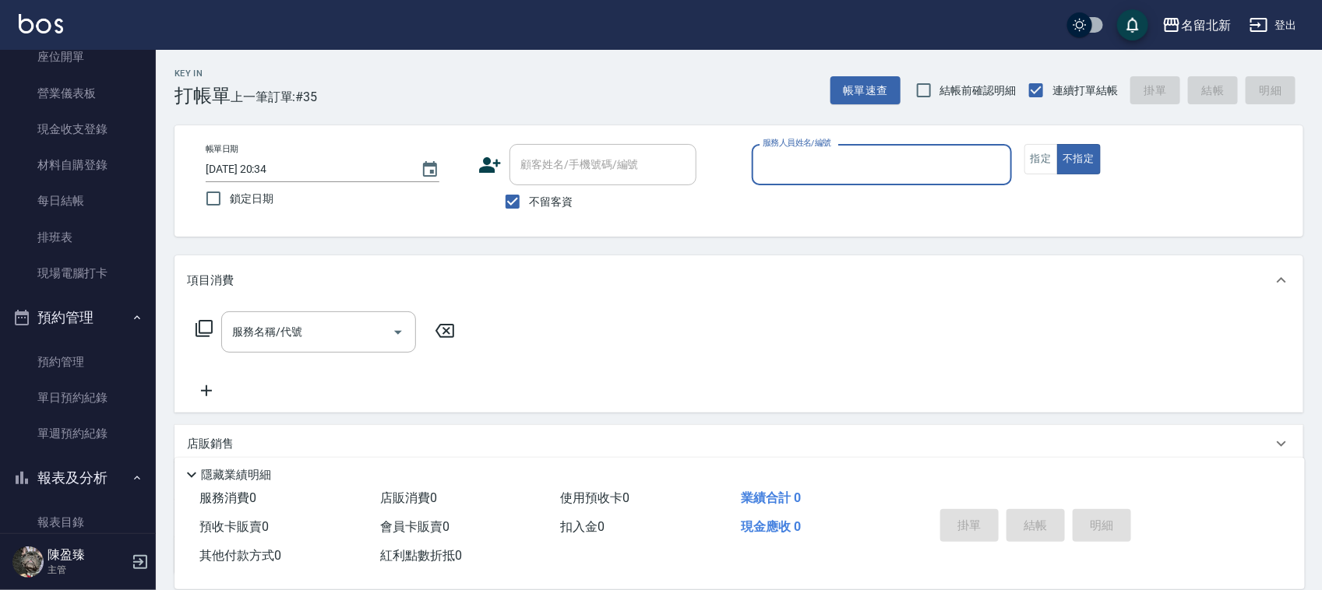
scroll to position [389, 0]
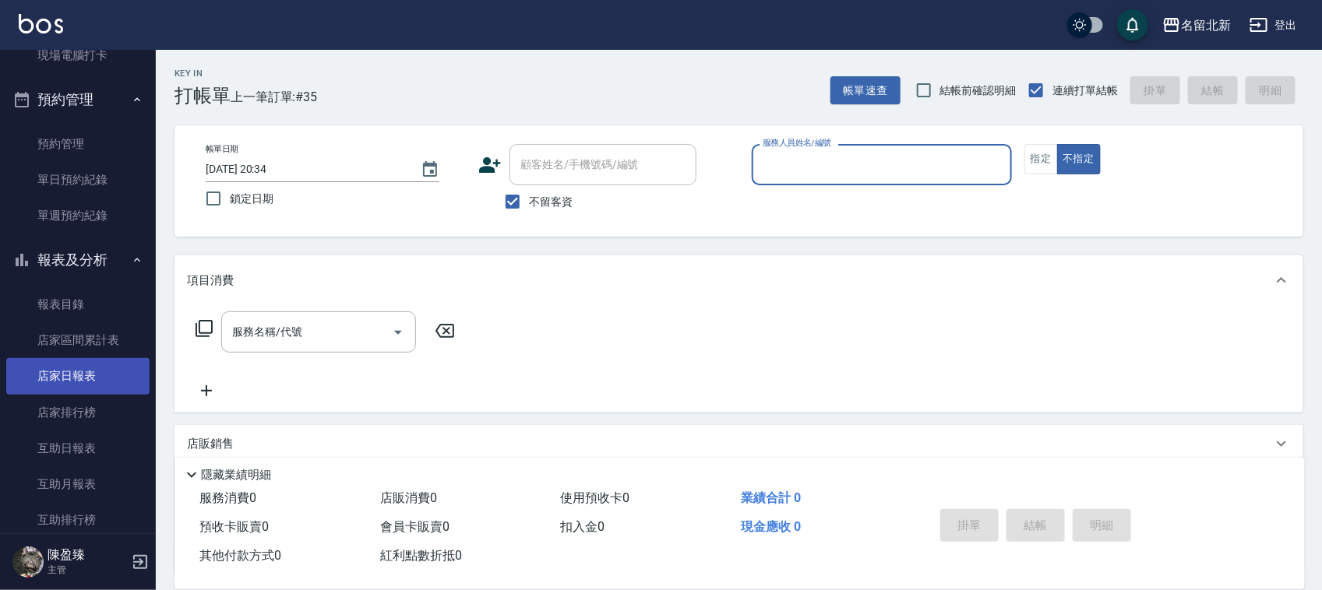
click at [76, 376] on link "店家日報表" at bounding box center [77, 376] width 143 height 36
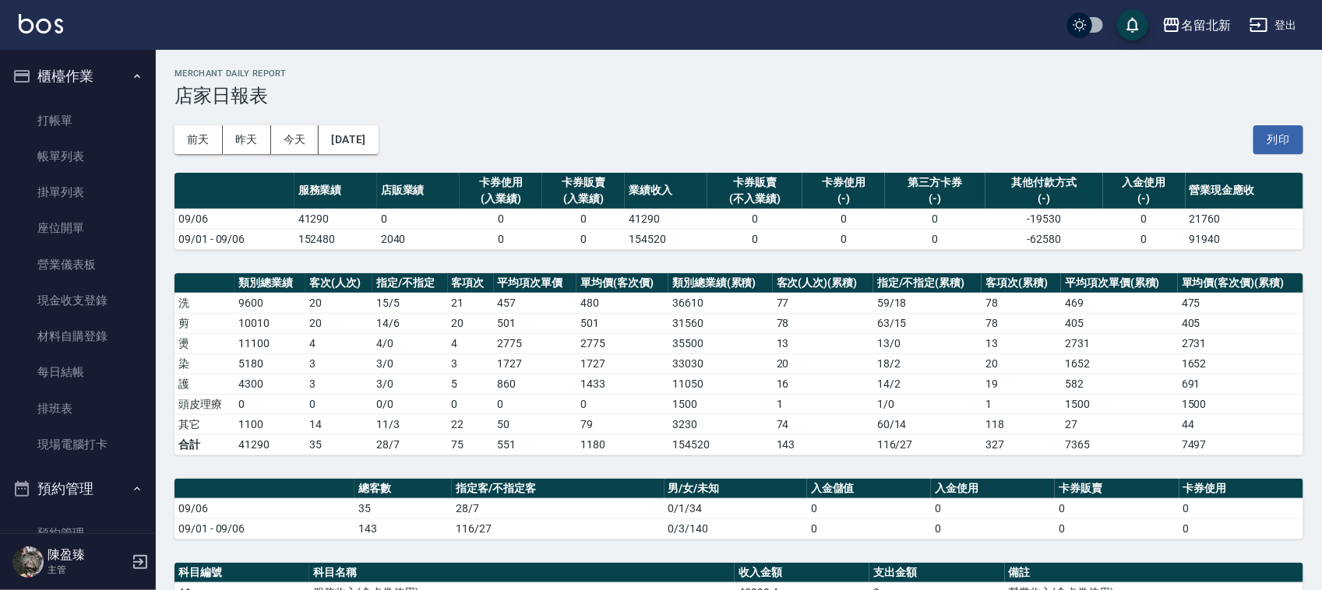
drag, startPoint x: 64, startPoint y: 409, endPoint x: 898, endPoint y: 343, distance: 836.8
click at [63, 407] on link "排班表" at bounding box center [77, 409] width 143 height 36
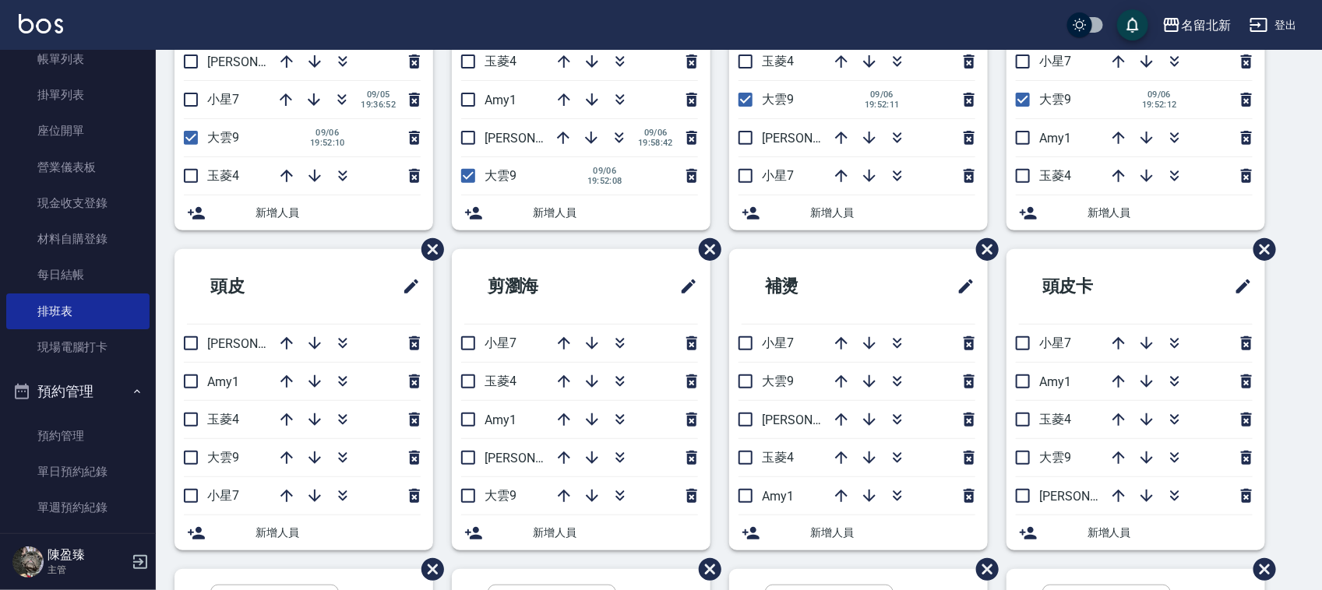
scroll to position [97, 0]
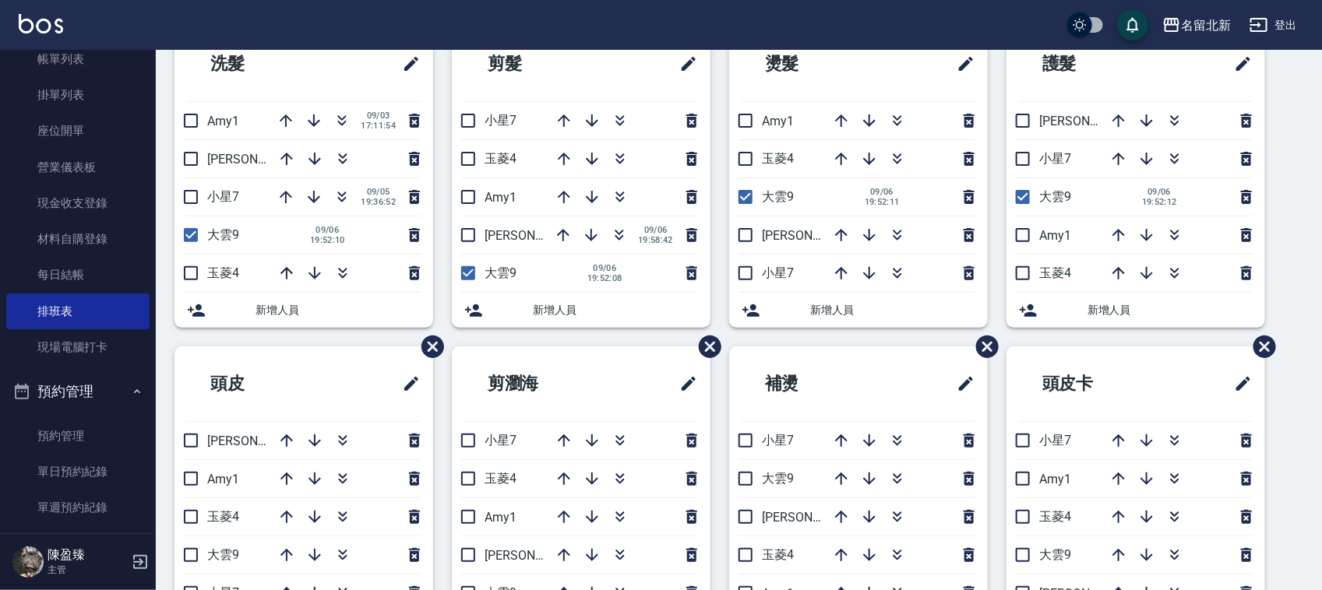
drag, startPoint x: 1313, startPoint y: 279, endPoint x: 1305, endPoint y: 219, distance: 60.5
click at [1315, 277] on div "Employee Schedule 排班表 — 名留北新 新增 復原 重做 洗髮 Amy1 [DATE] 17:11:54 詩芳2 小星7 [DATE] 19…" at bounding box center [739, 580] width 1166 height 1215
drag, startPoint x: 1309, startPoint y: 223, endPoint x: 1325, endPoint y: 228, distance: 16.5
click at [1320, 236] on div "Employee Schedule 排班表 — 名留北新 新增 復原 重做 洗髮 Amy1 [DATE] 17:11:54 詩芳2 小星7 [DATE] 19…" at bounding box center [739, 580] width 1166 height 1215
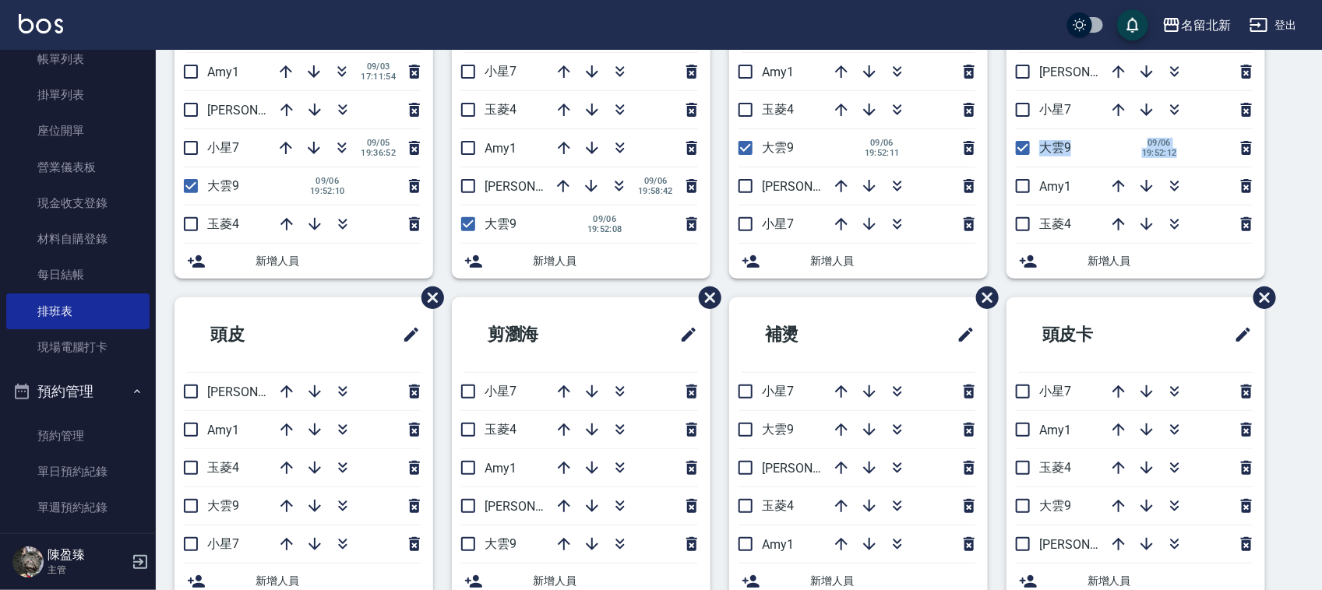
scroll to position [172, 0]
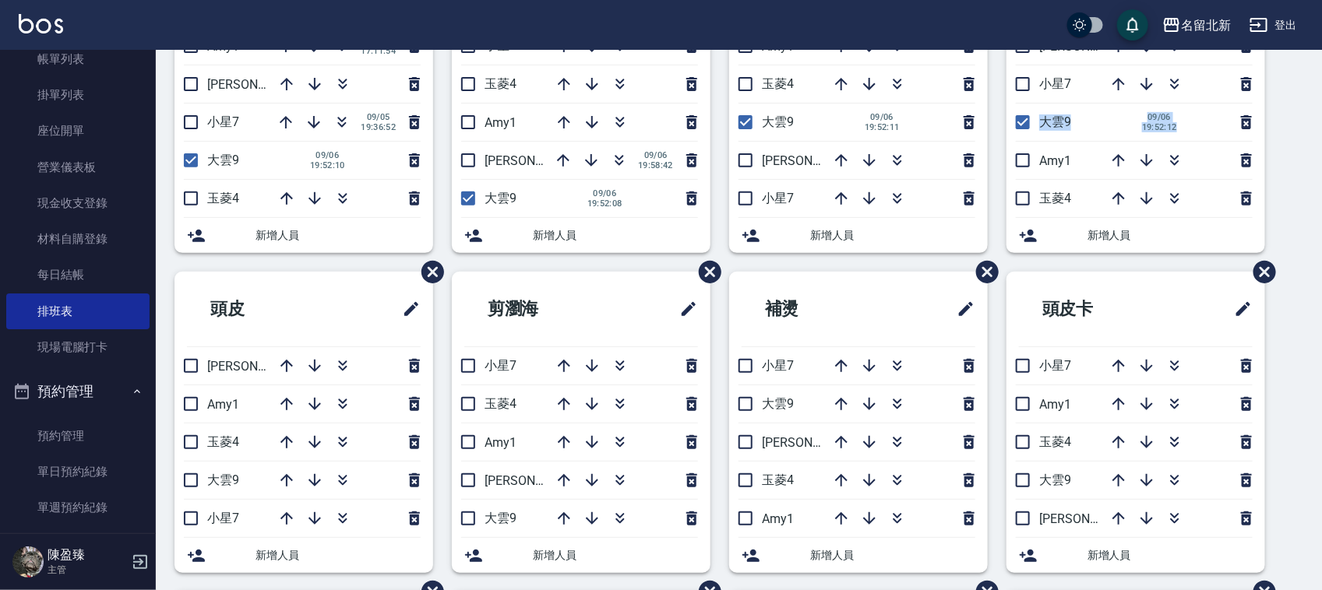
click at [1305, 170] on div "Employee Schedule 排班表 — 名留北新 新增 復原 重做 洗髮 Amy1 [DATE] 17:11:54 詩芳2 小星7 [DATE] 19…" at bounding box center [739, 505] width 1166 height 1215
